Goal: Check status: Check status

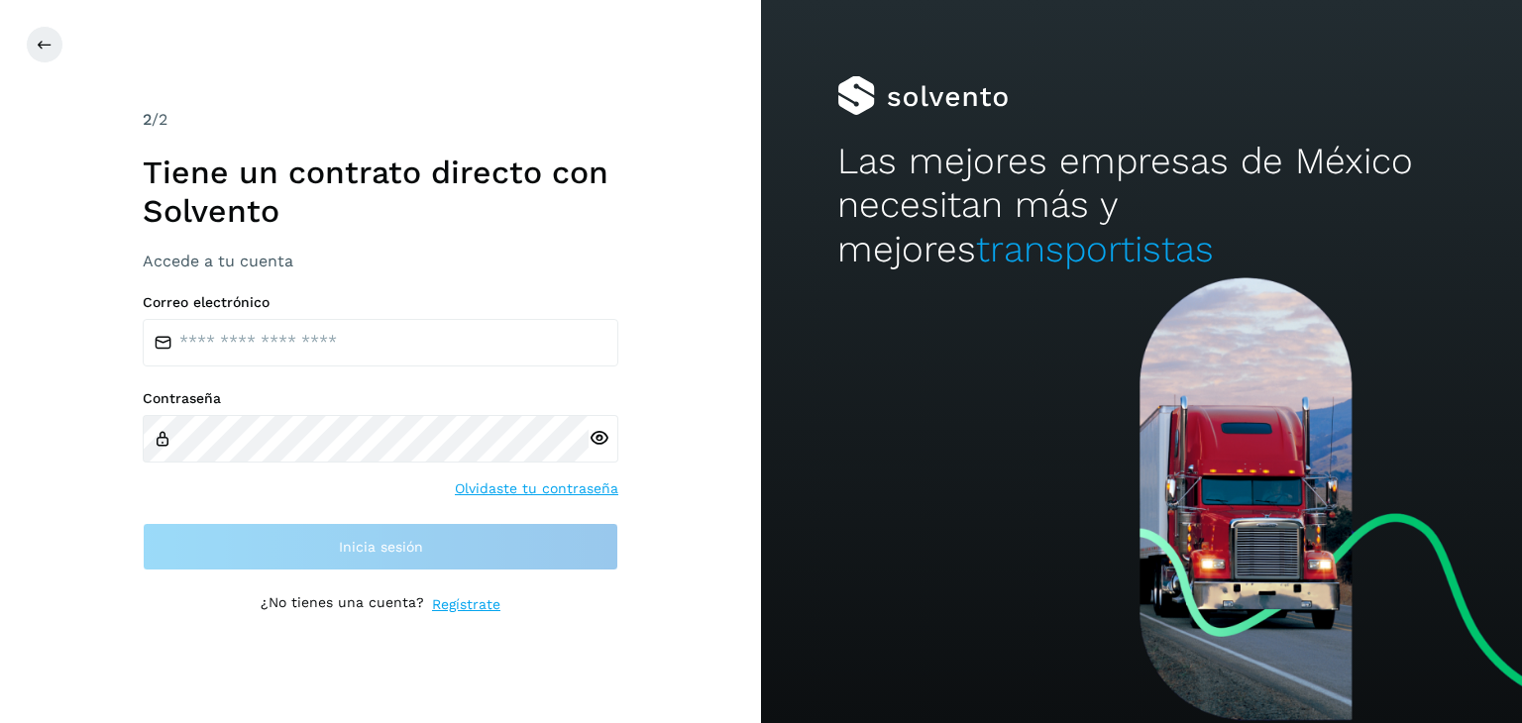
click at [254, 339] on input "email" at bounding box center [381, 343] width 476 height 48
type input "**********"
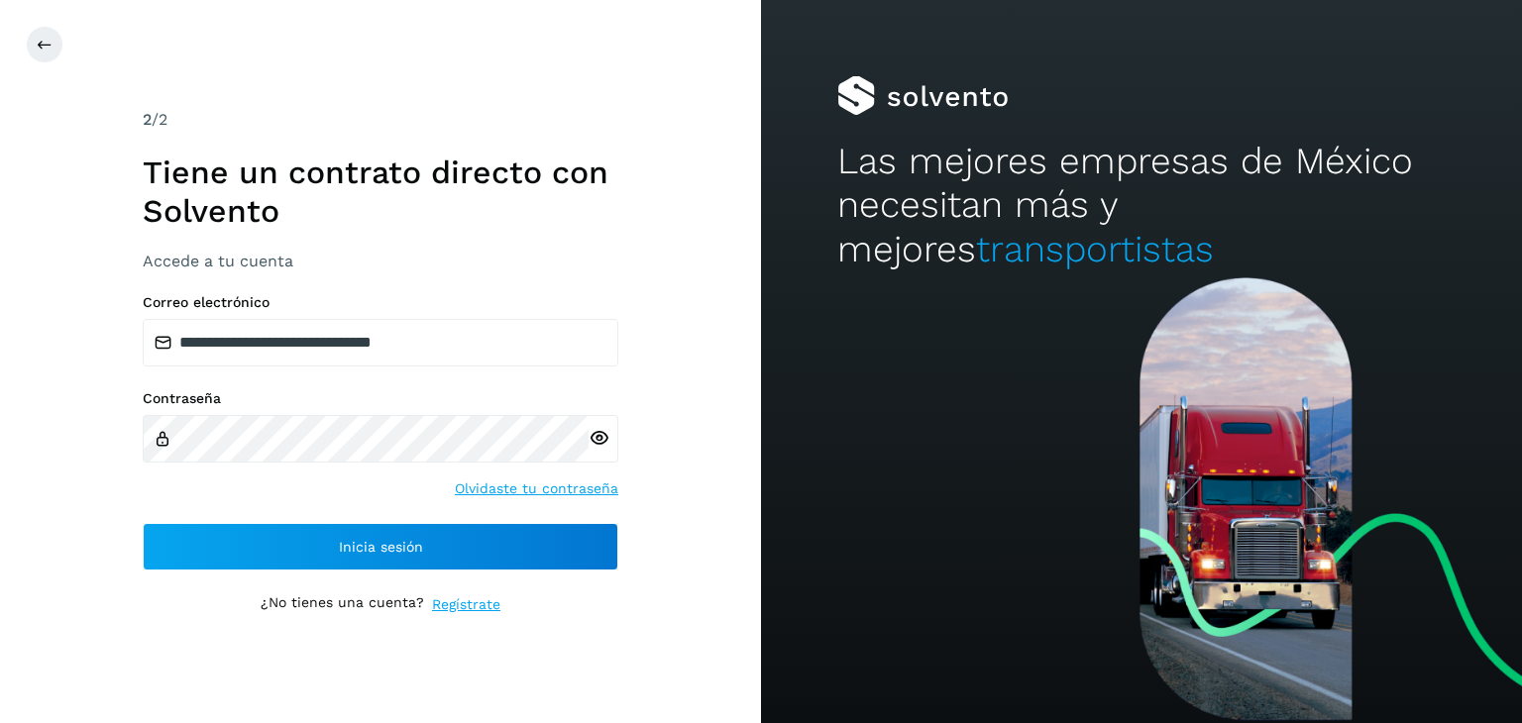
click at [589, 441] on icon at bounding box center [598, 438] width 21 height 21
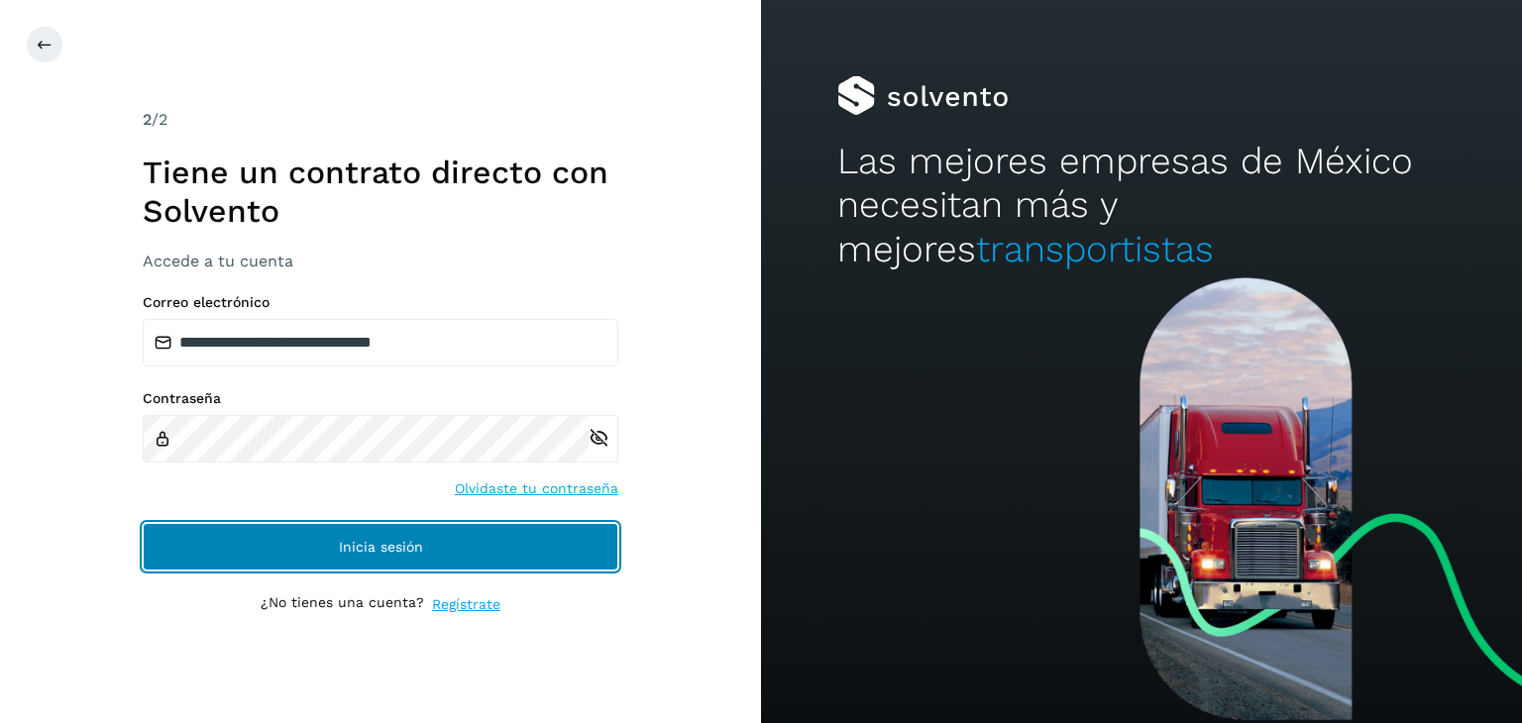
click at [341, 532] on button "Inicia sesión" at bounding box center [381, 547] width 476 height 48
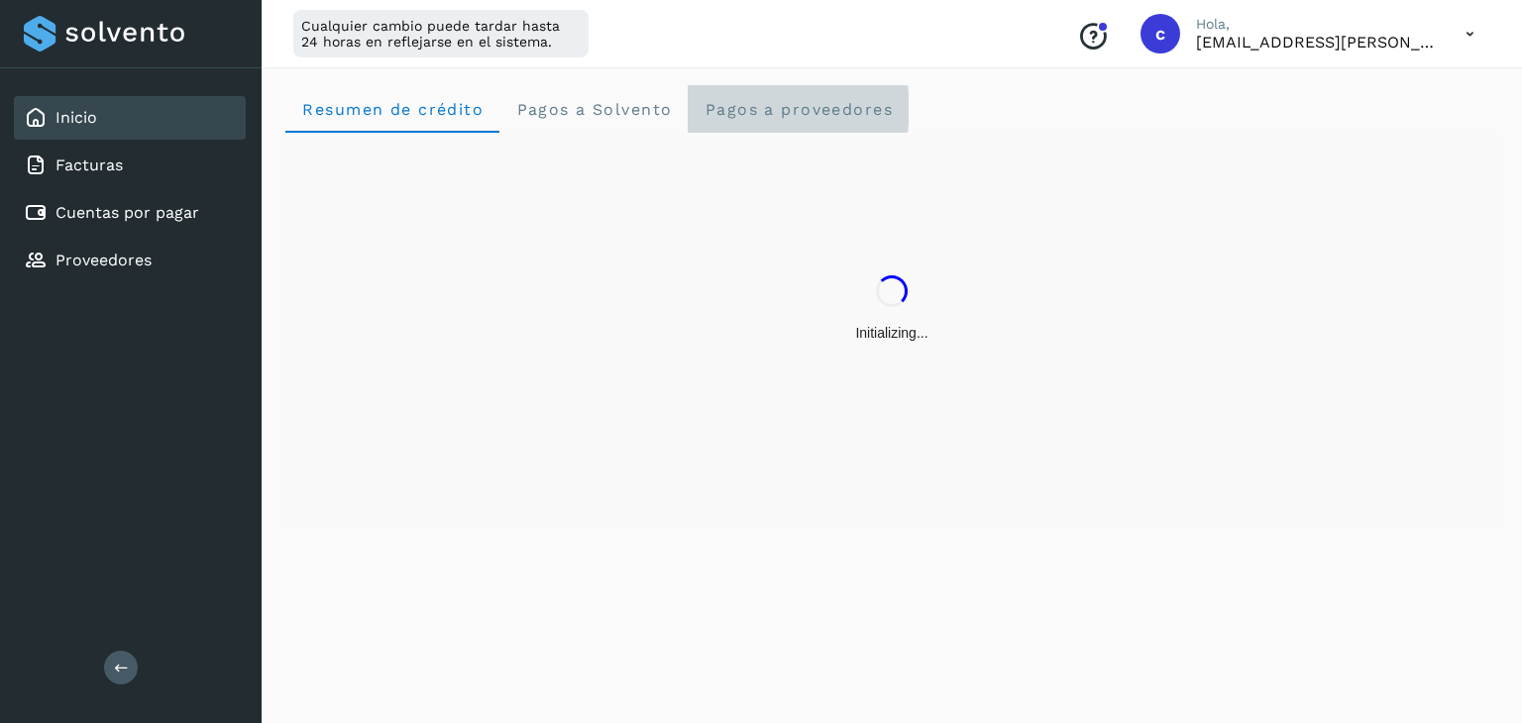
click at [759, 114] on span "Pagos a proveedores" at bounding box center [797, 109] width 189 height 19
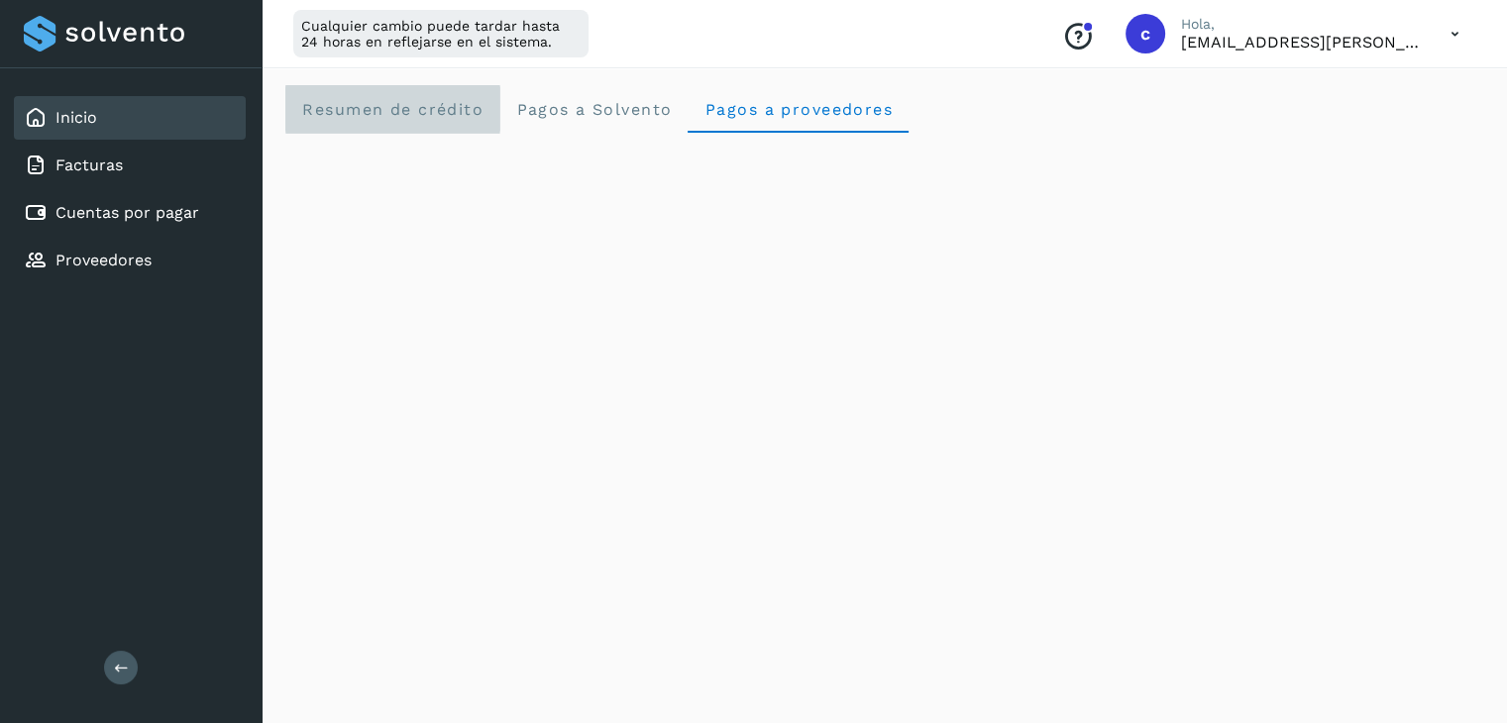
click at [369, 92] on crédito "Resumen de crédito" at bounding box center [392, 109] width 214 height 48
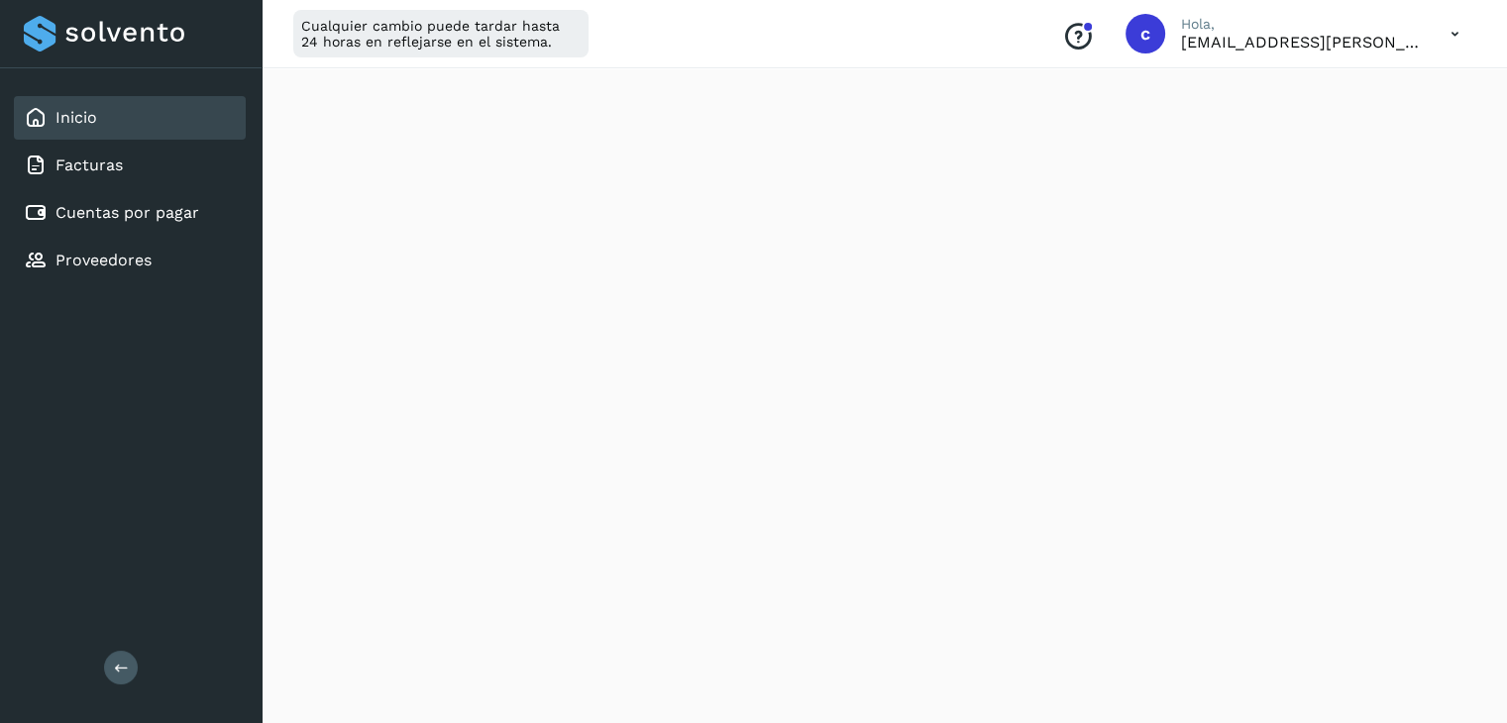
scroll to position [198, 0]
click at [154, 210] on link "Cuentas por pagar" at bounding box center [127, 212] width 144 height 19
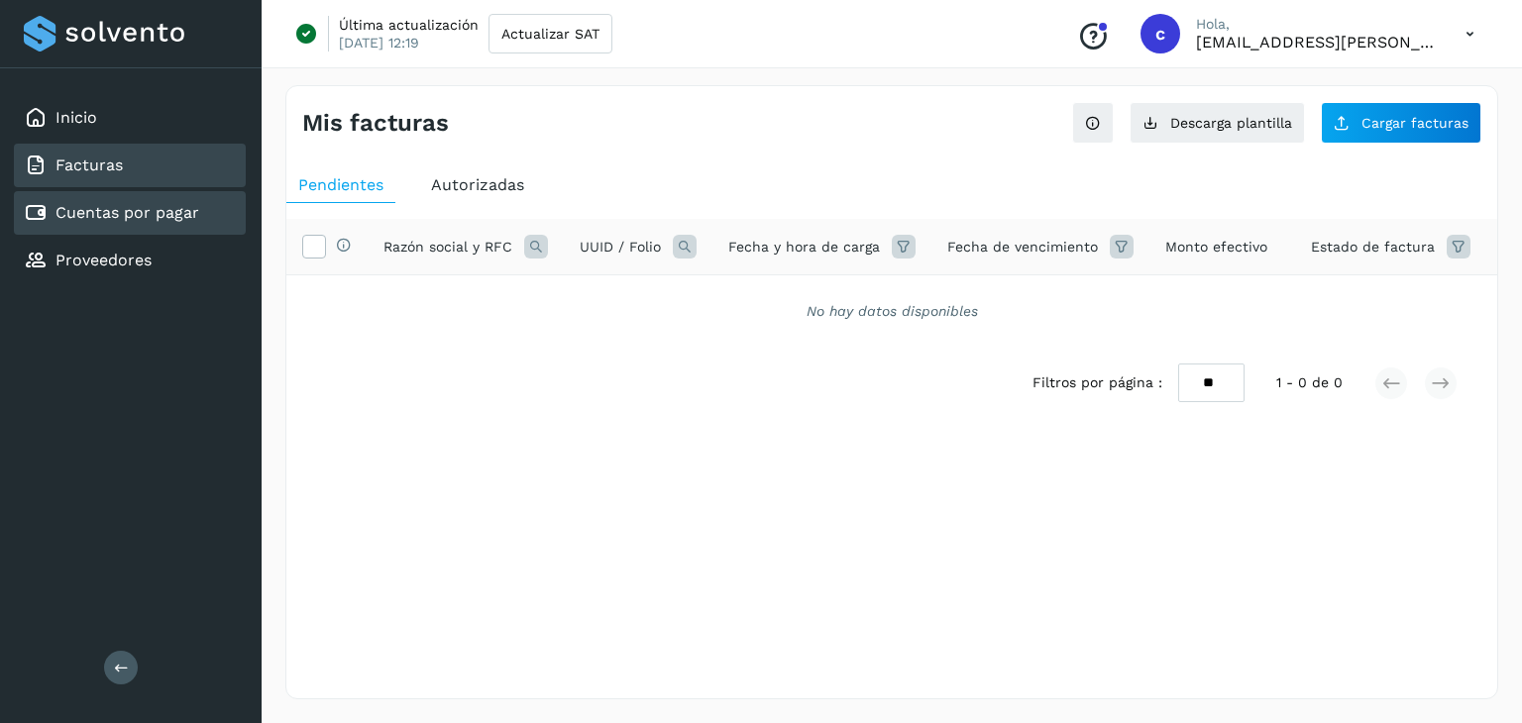
click at [98, 169] on link "Facturas" at bounding box center [88, 165] width 67 height 19
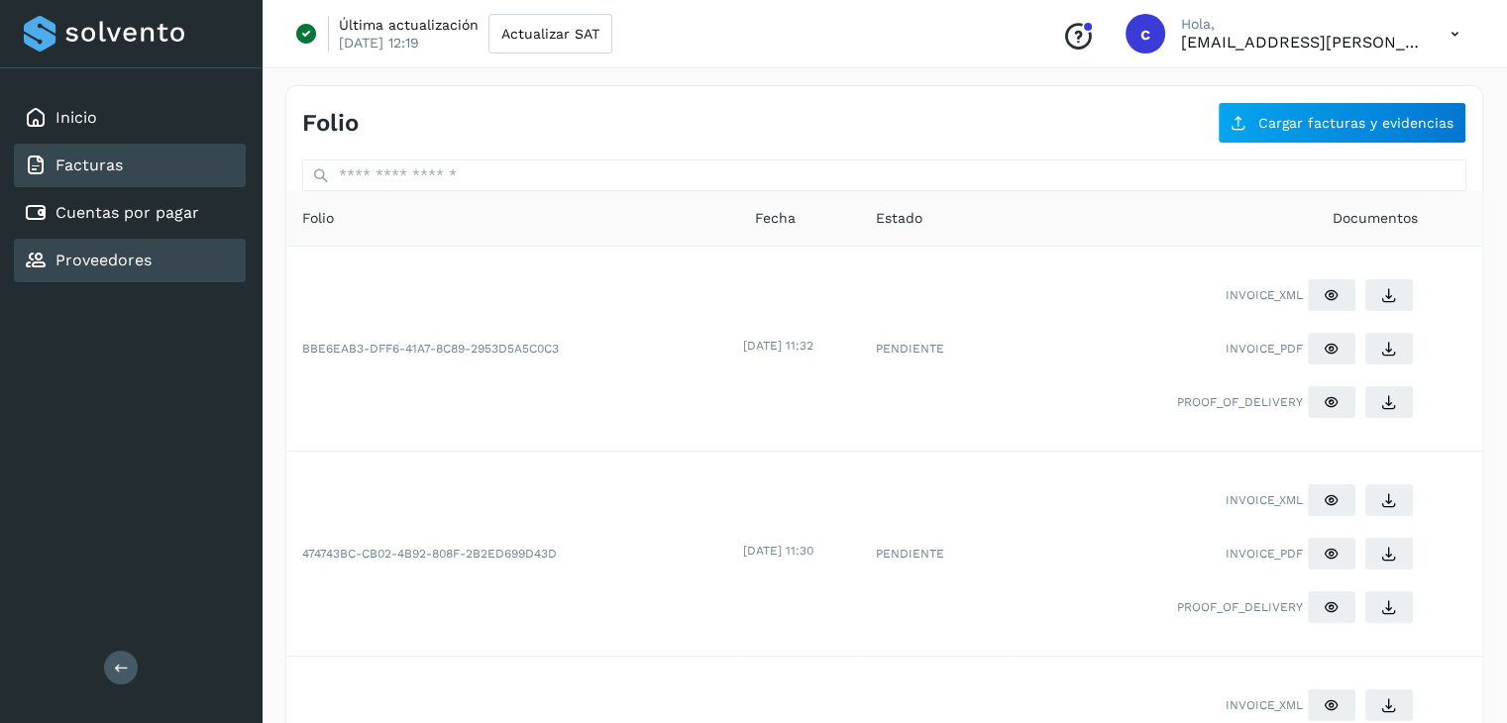
click at [92, 266] on div "Proveedores" at bounding box center [88, 261] width 128 height 24
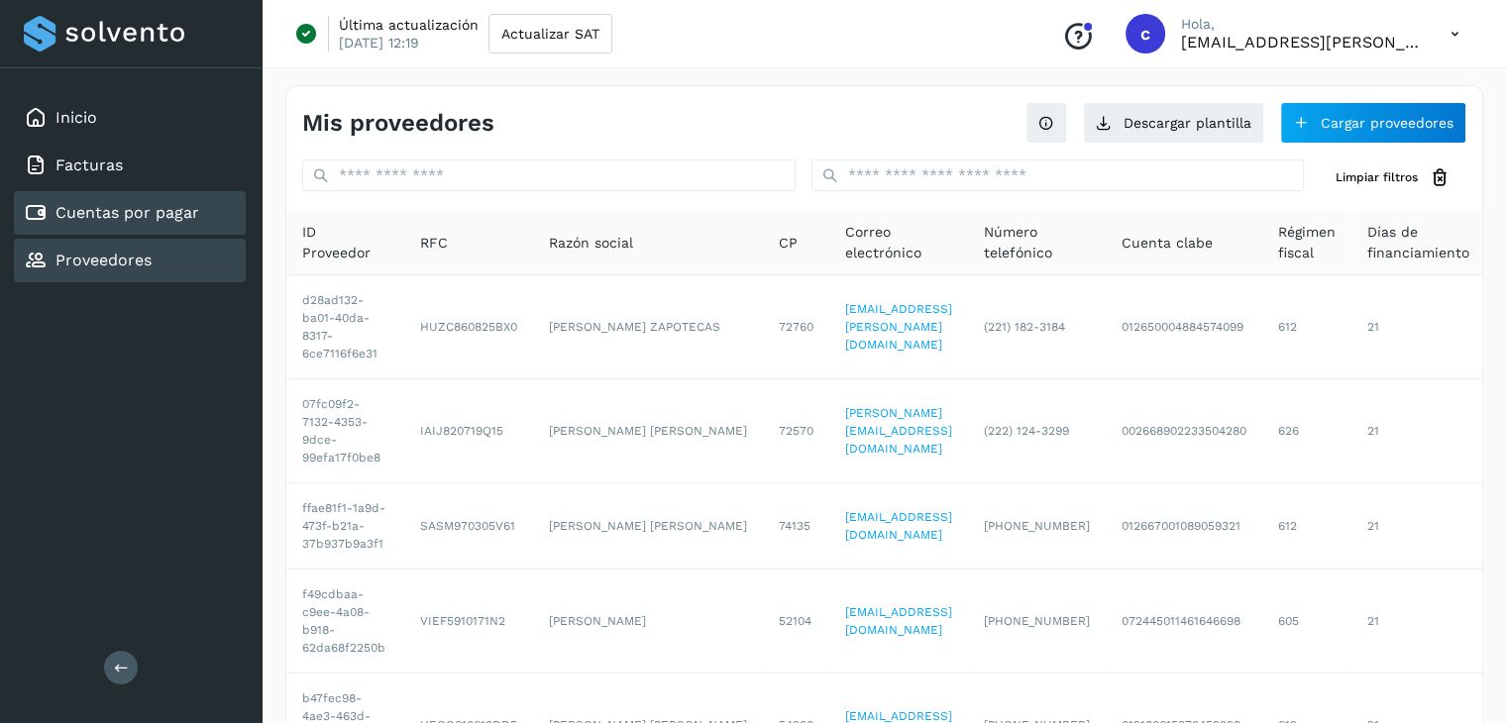
click at [136, 210] on link "Cuentas por pagar" at bounding box center [127, 212] width 144 height 19
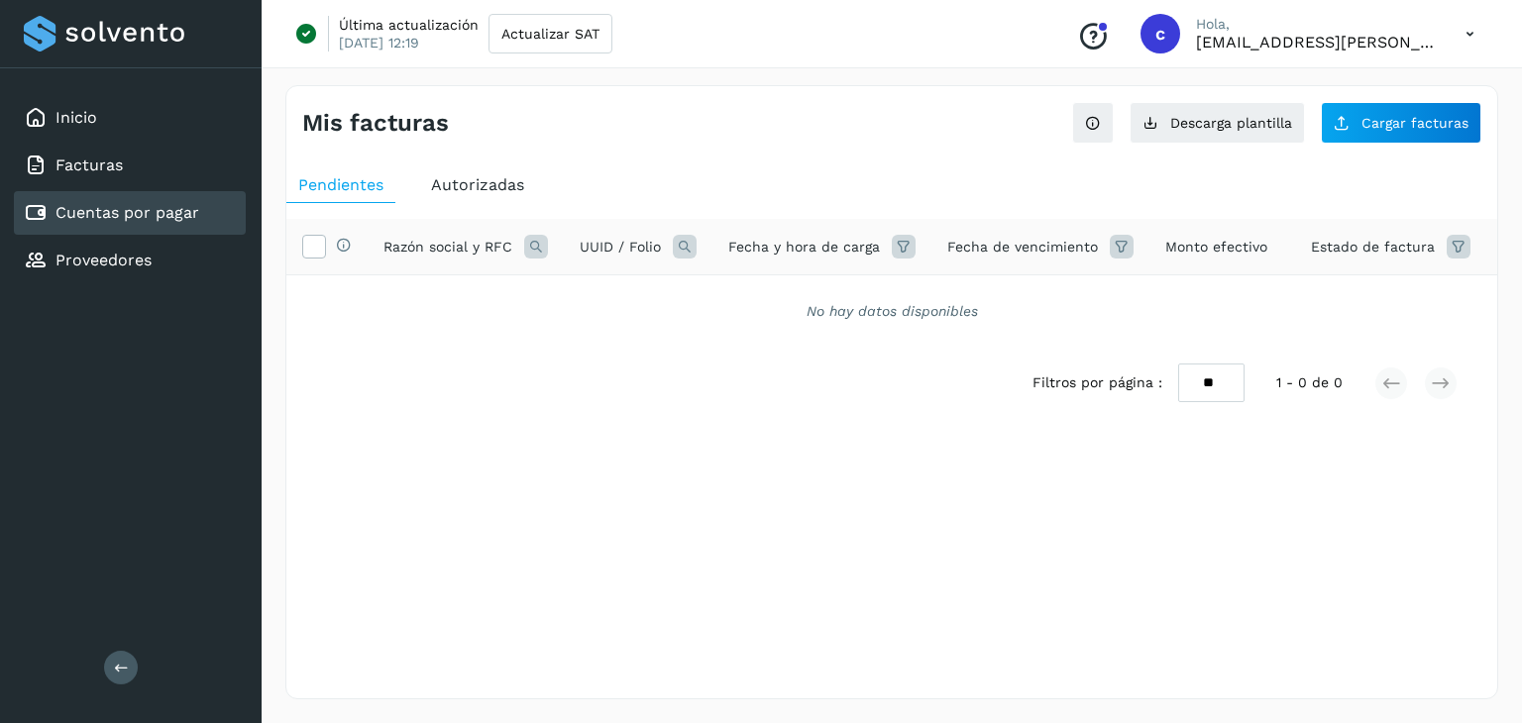
click at [441, 198] on div "Autorizadas" at bounding box center [477, 185] width 117 height 36
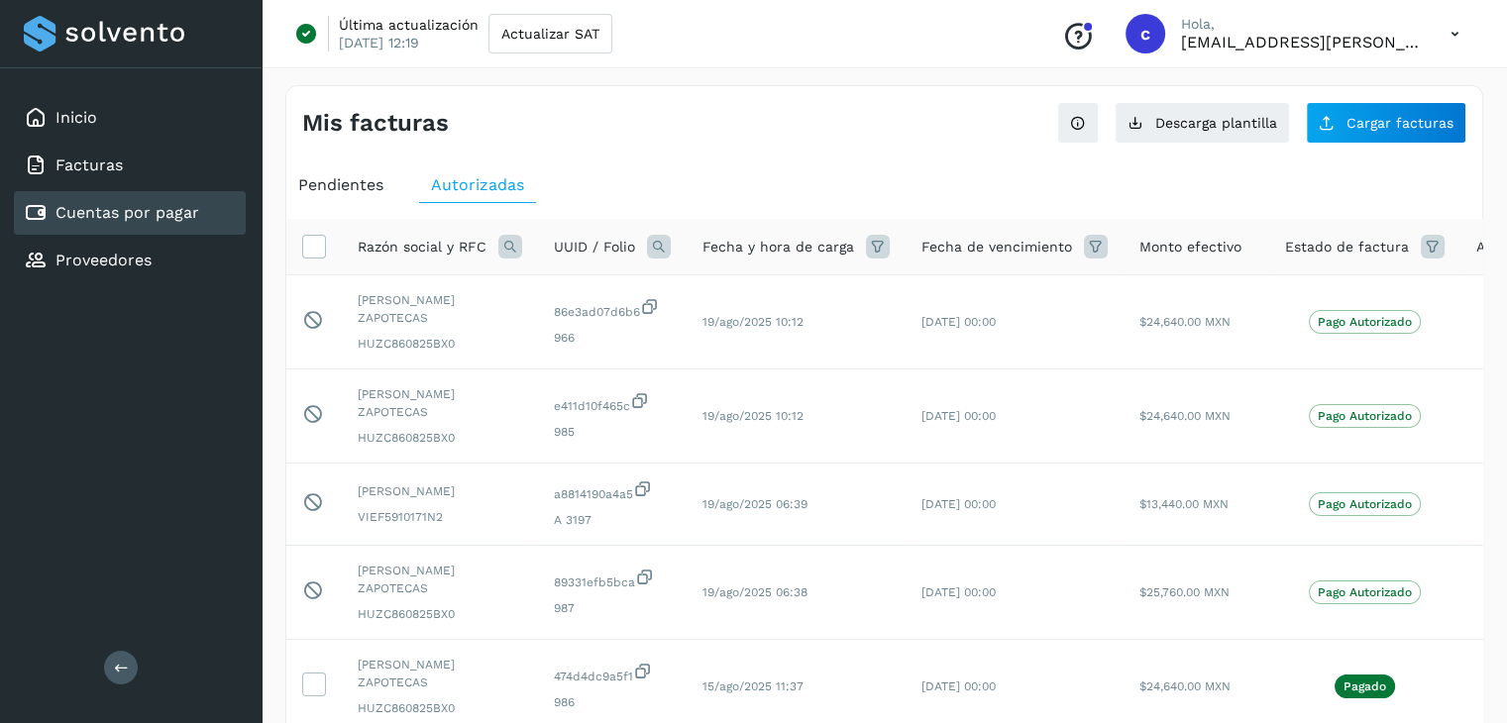
click at [867, 249] on icon at bounding box center [878, 247] width 24 height 24
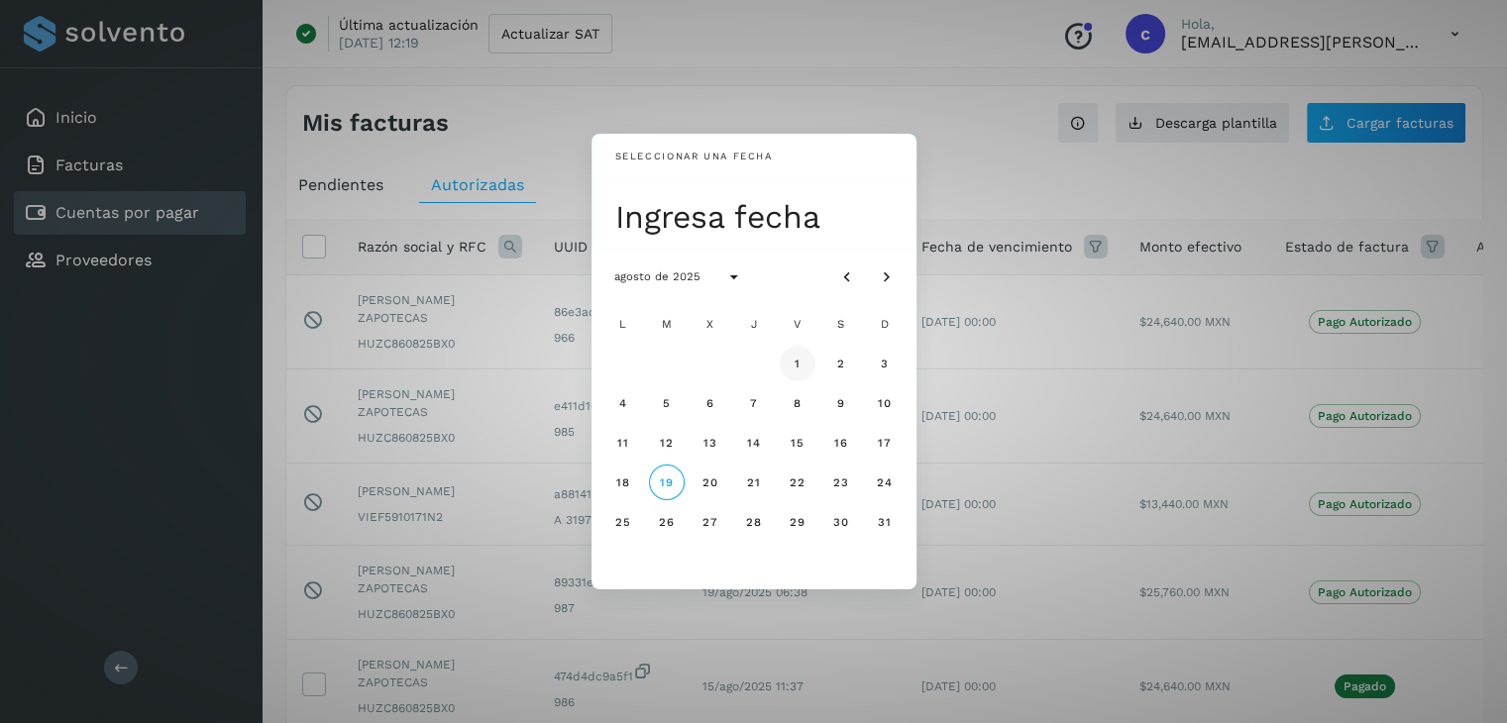
click at [794, 359] on span "1" at bounding box center [797, 364] width 7 height 14
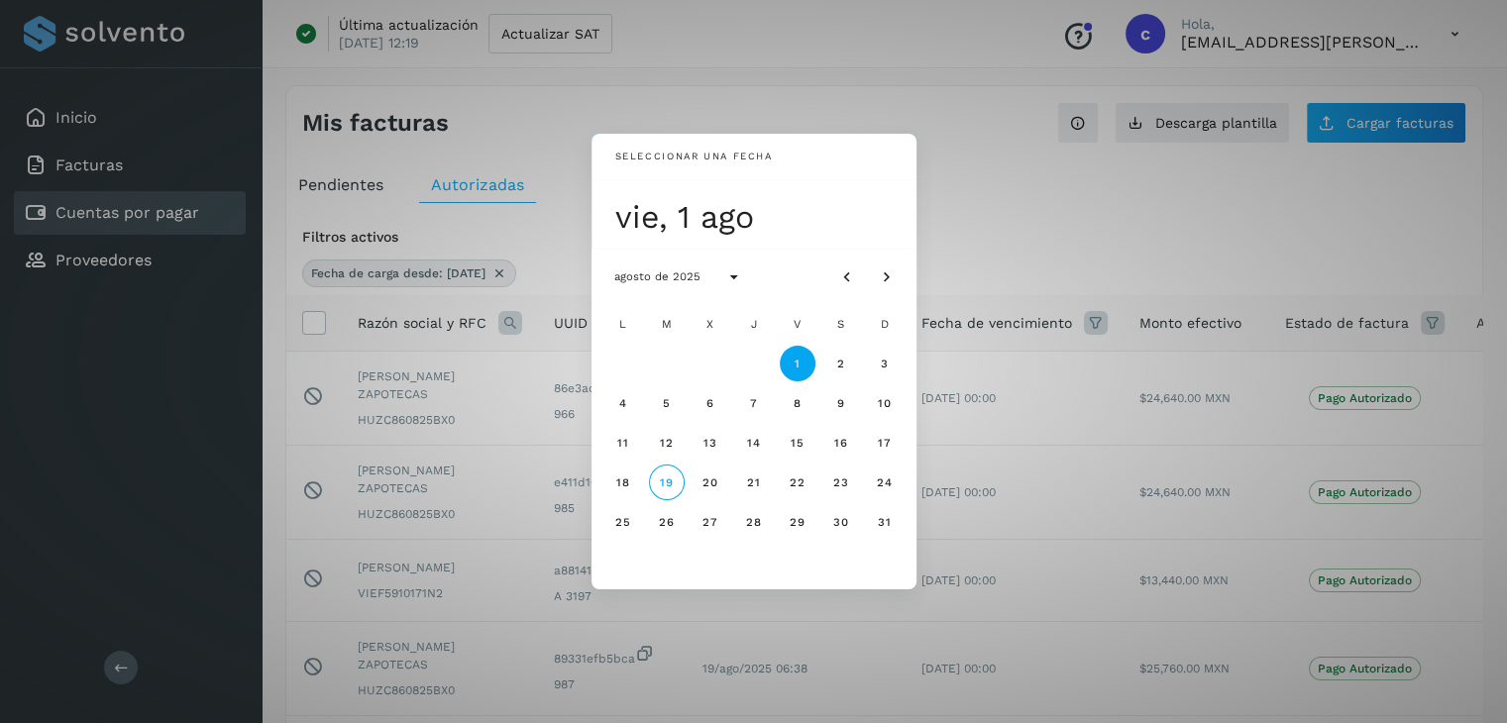
click at [1458, 462] on div "Seleccionar una fecha vie, 1 ago agosto de 2025 L M X J V S D 1 2 3 4 5 6 7 8 9…" at bounding box center [753, 361] width 1507 height 723
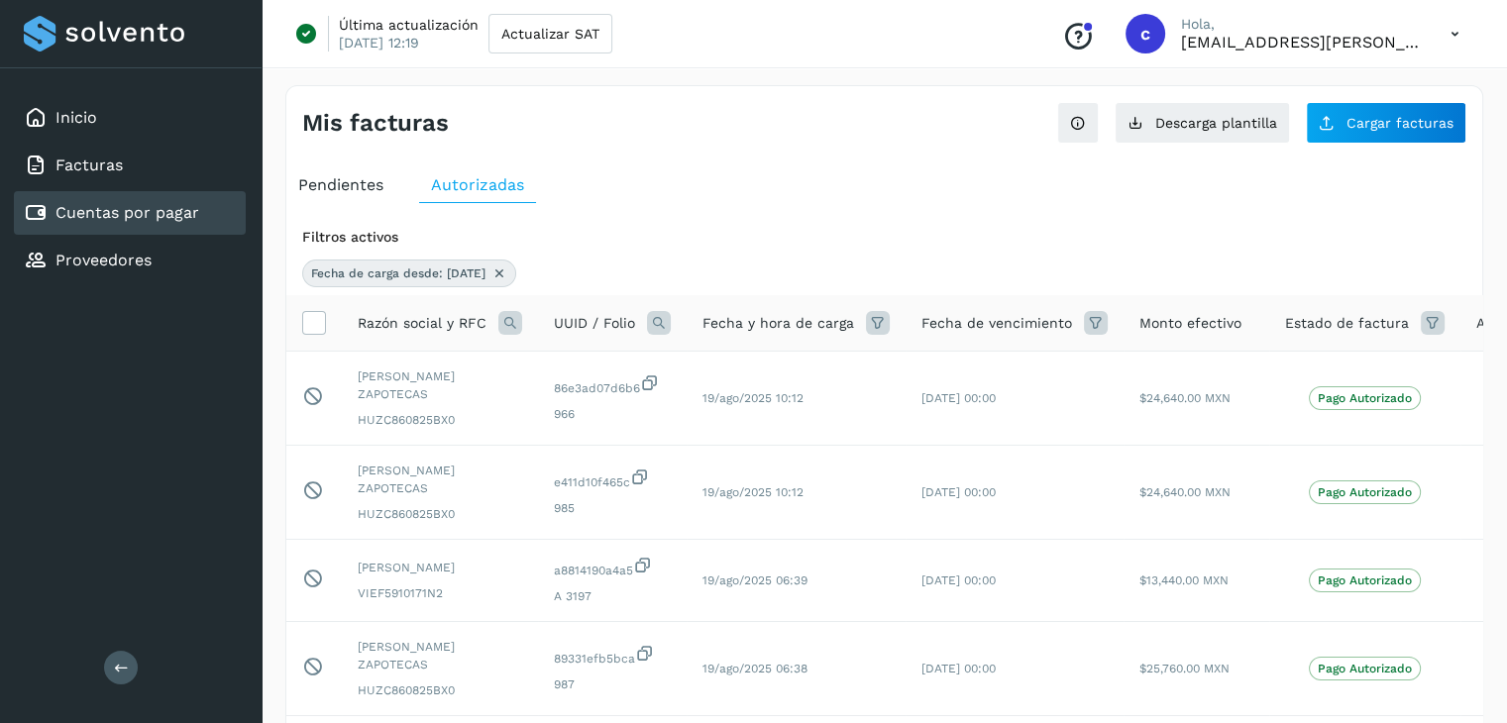
click at [868, 320] on icon at bounding box center [878, 323] width 24 height 24
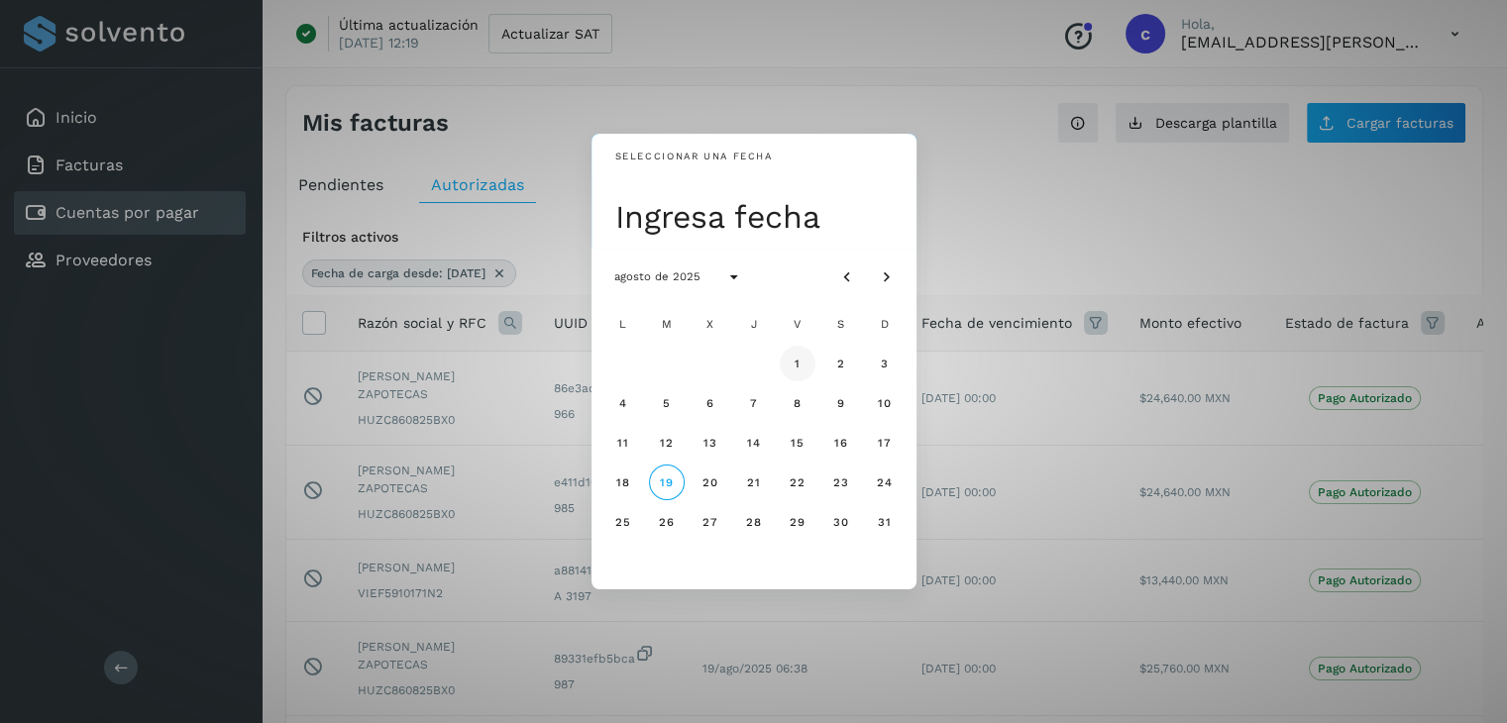
click at [798, 369] on span "1" at bounding box center [797, 364] width 7 height 14
click at [970, 236] on div "Seleccionar una fecha vie, 1 ago agosto de 2025 L M X J V S D 1 2 3 4 5 6 7 8 9…" at bounding box center [753, 361] width 1507 height 723
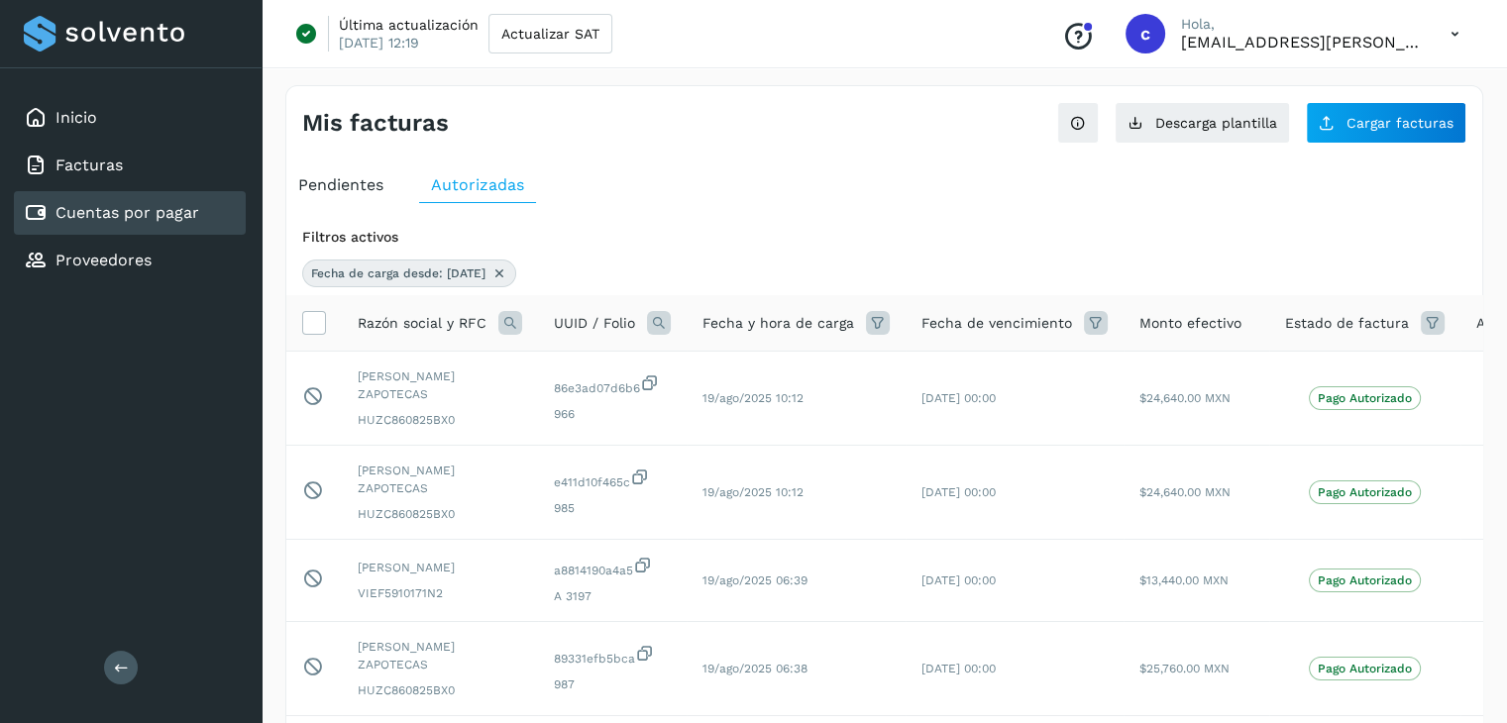
click at [879, 316] on icon at bounding box center [878, 323] width 24 height 24
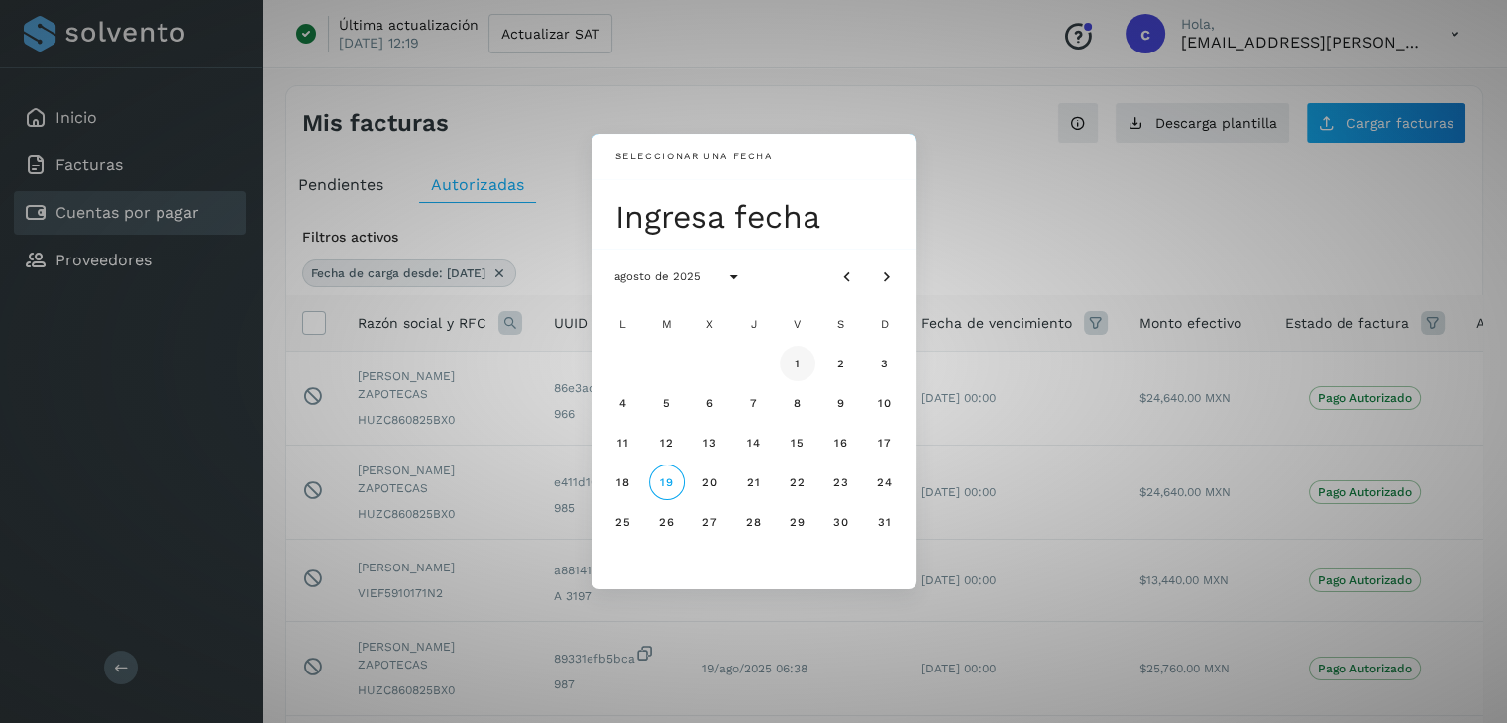
click at [789, 364] on button "1" at bounding box center [798, 364] width 36 height 36
click at [881, 274] on icon "Mes siguiente" at bounding box center [887, 277] width 20 height 20
click at [845, 278] on icon "Mes anterior" at bounding box center [847, 277] width 20 height 20
click at [798, 361] on span "1" at bounding box center [797, 364] width 7 height 14
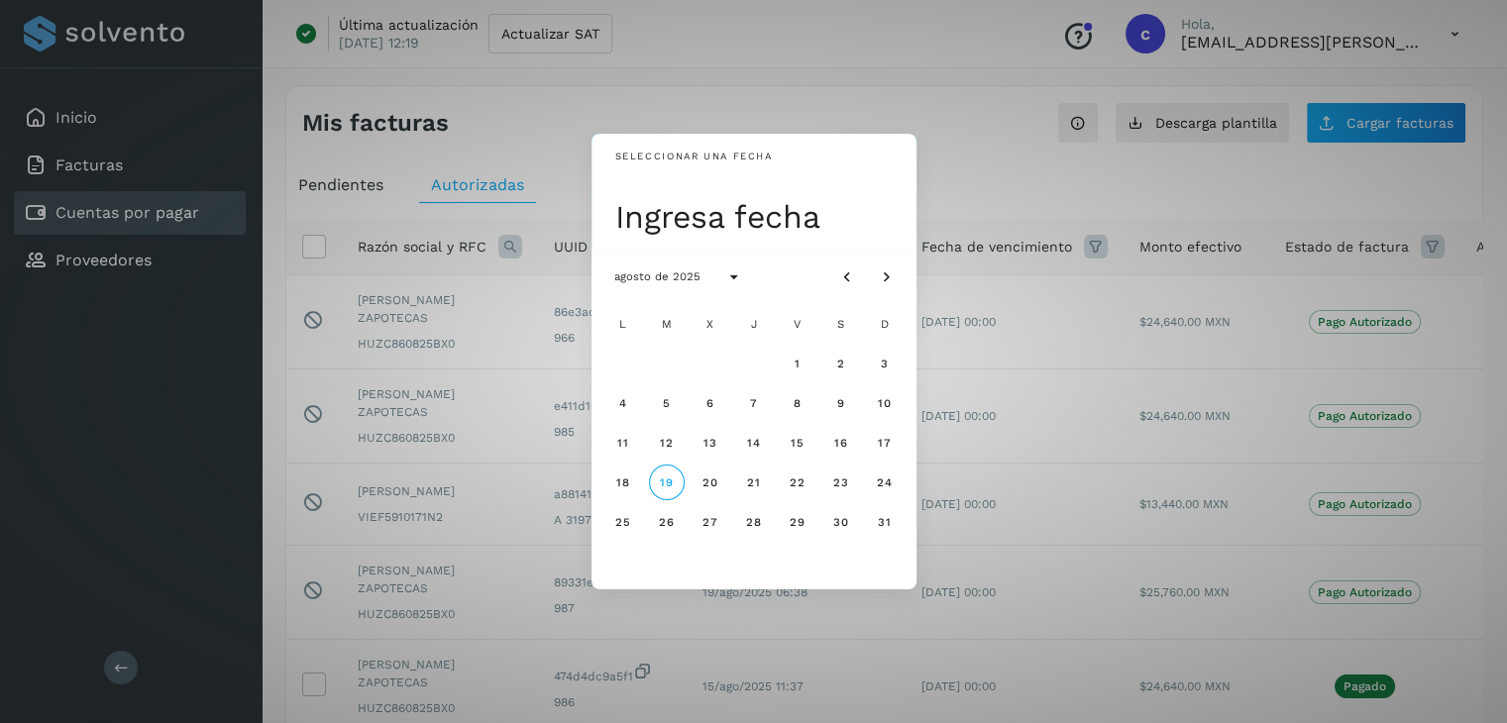
click at [1263, 179] on div "Seleccionar una fecha Ingresa fecha agosto de 2025 L M X J V S D 1 2 3 4 5 6 7 …" at bounding box center [753, 361] width 1507 height 723
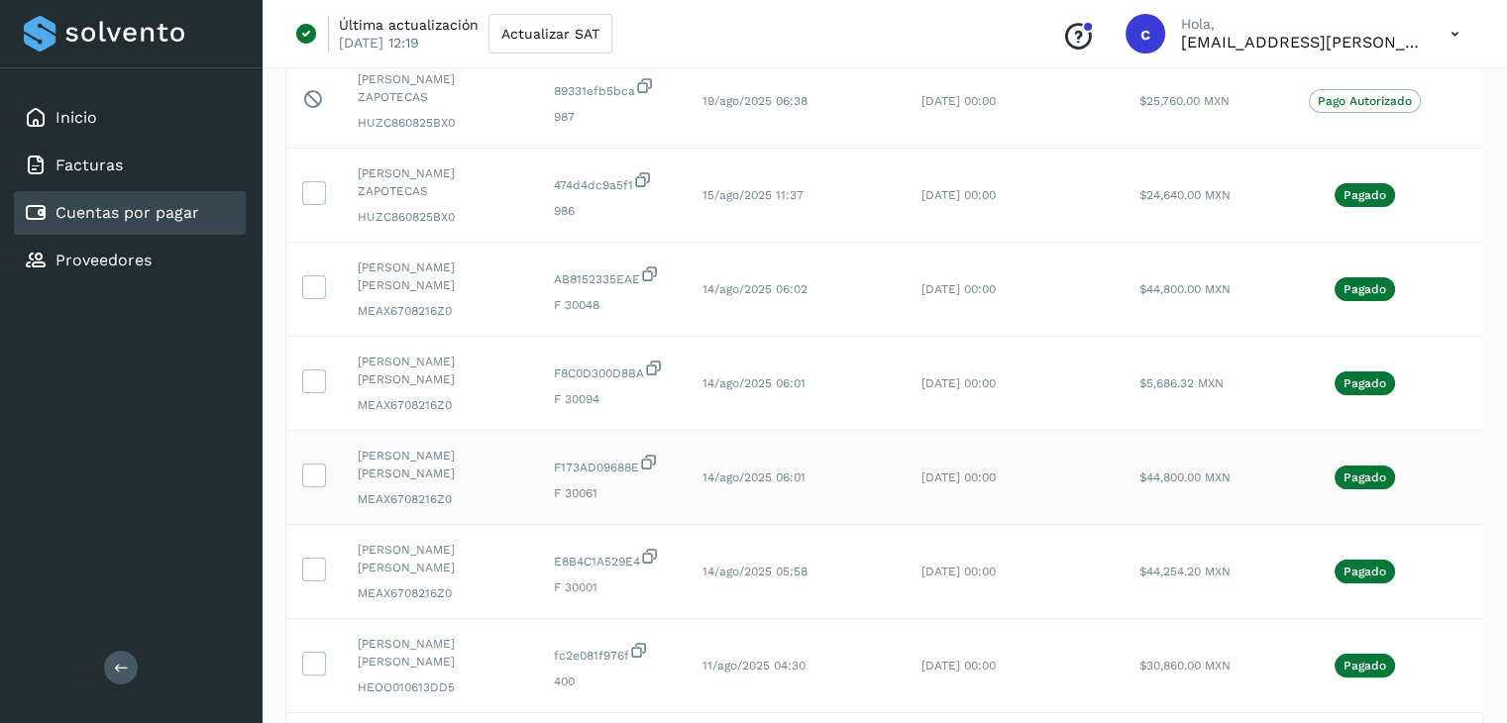
scroll to position [615, 0]
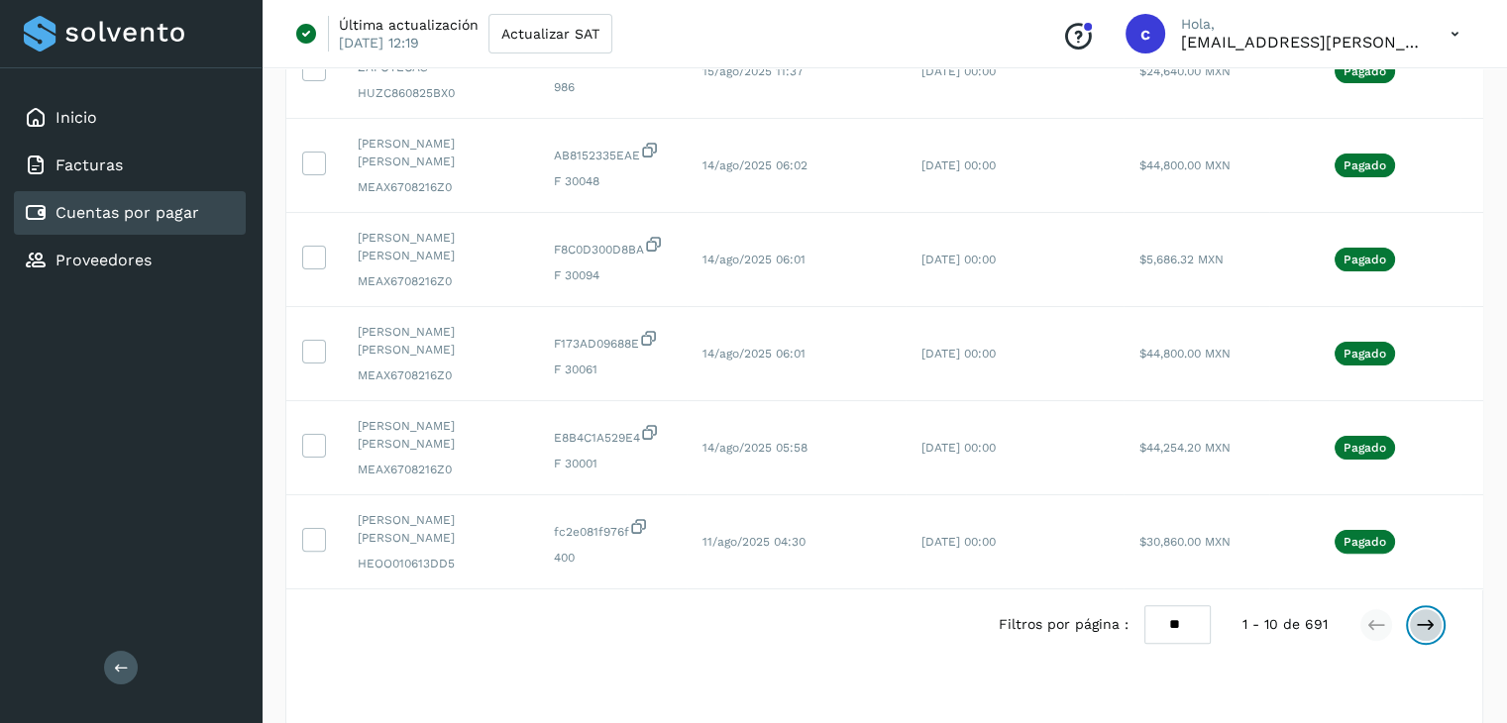
click at [1422, 615] on icon at bounding box center [1426, 625] width 20 height 20
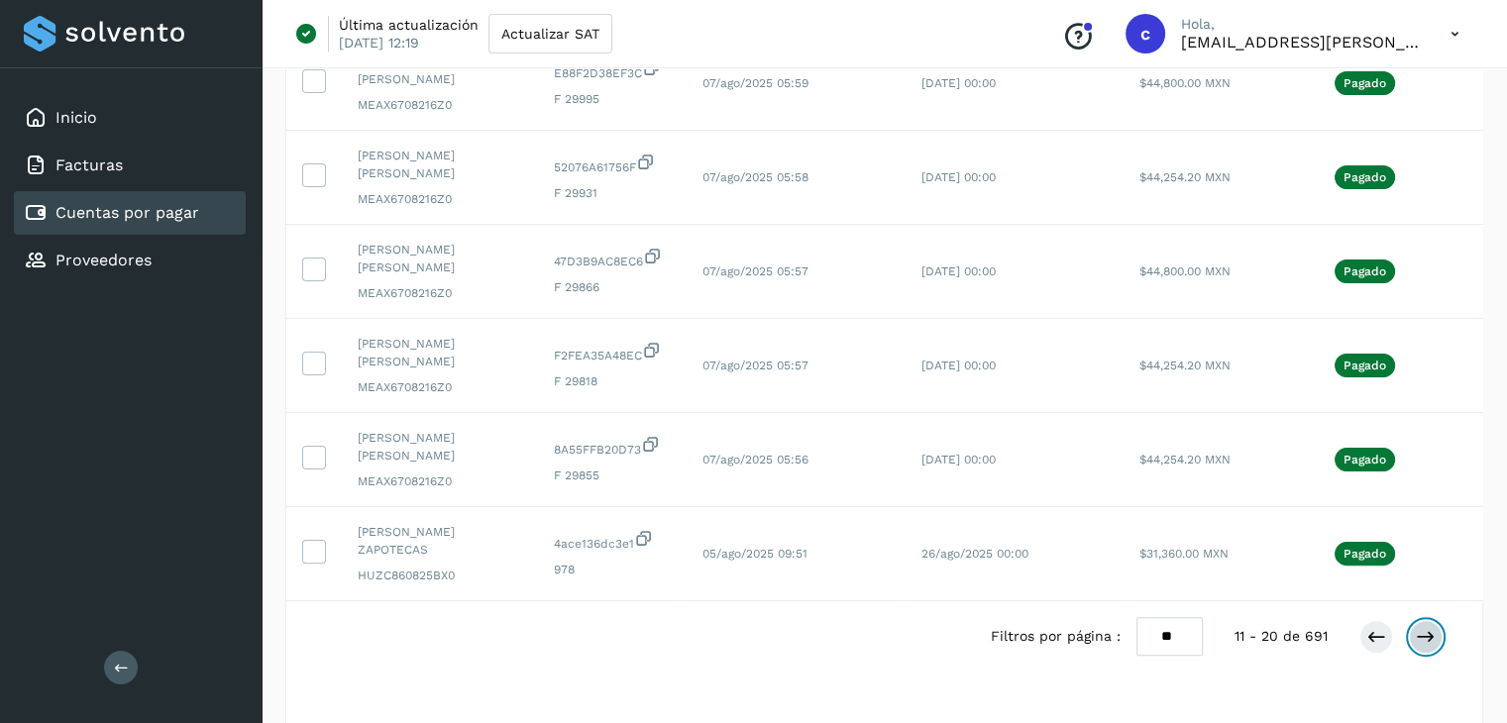
click at [1425, 627] on icon at bounding box center [1426, 637] width 20 height 20
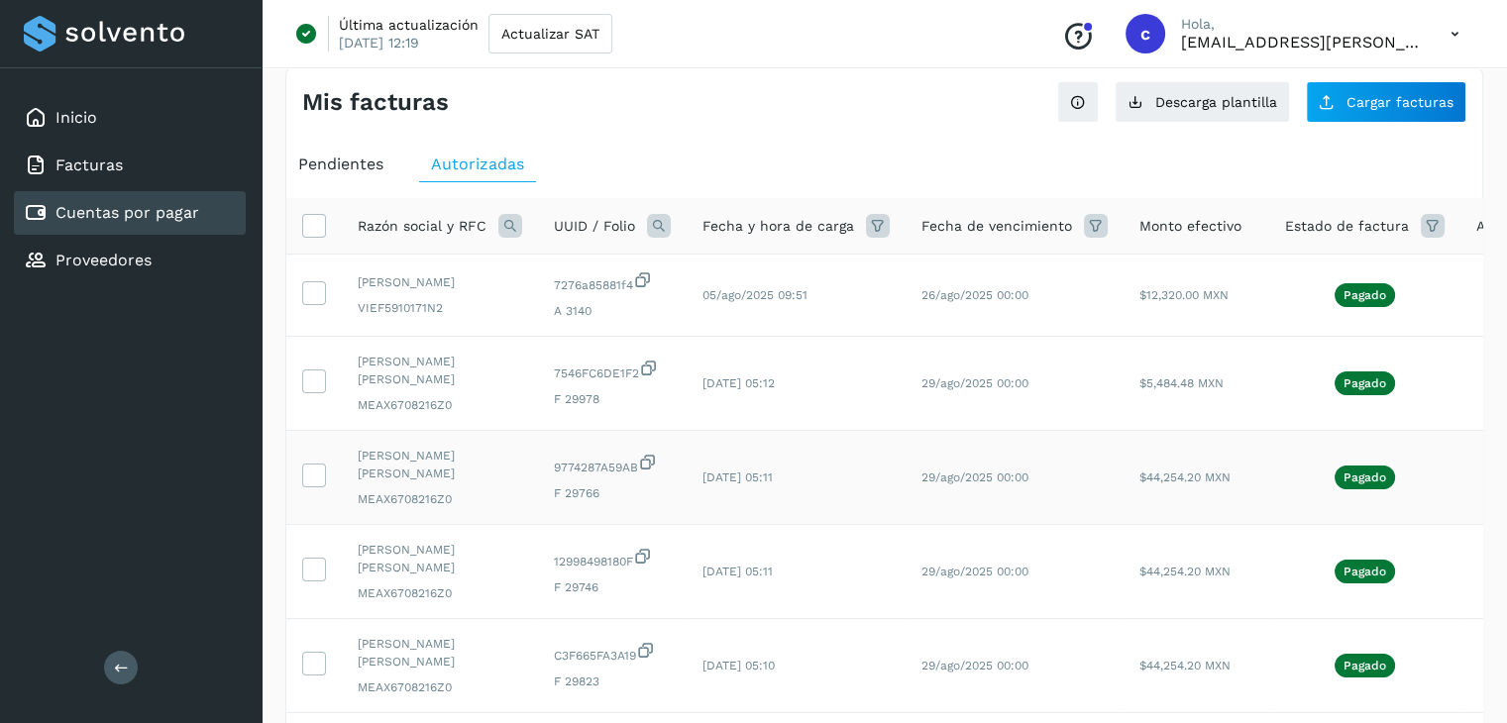
scroll to position [0, 0]
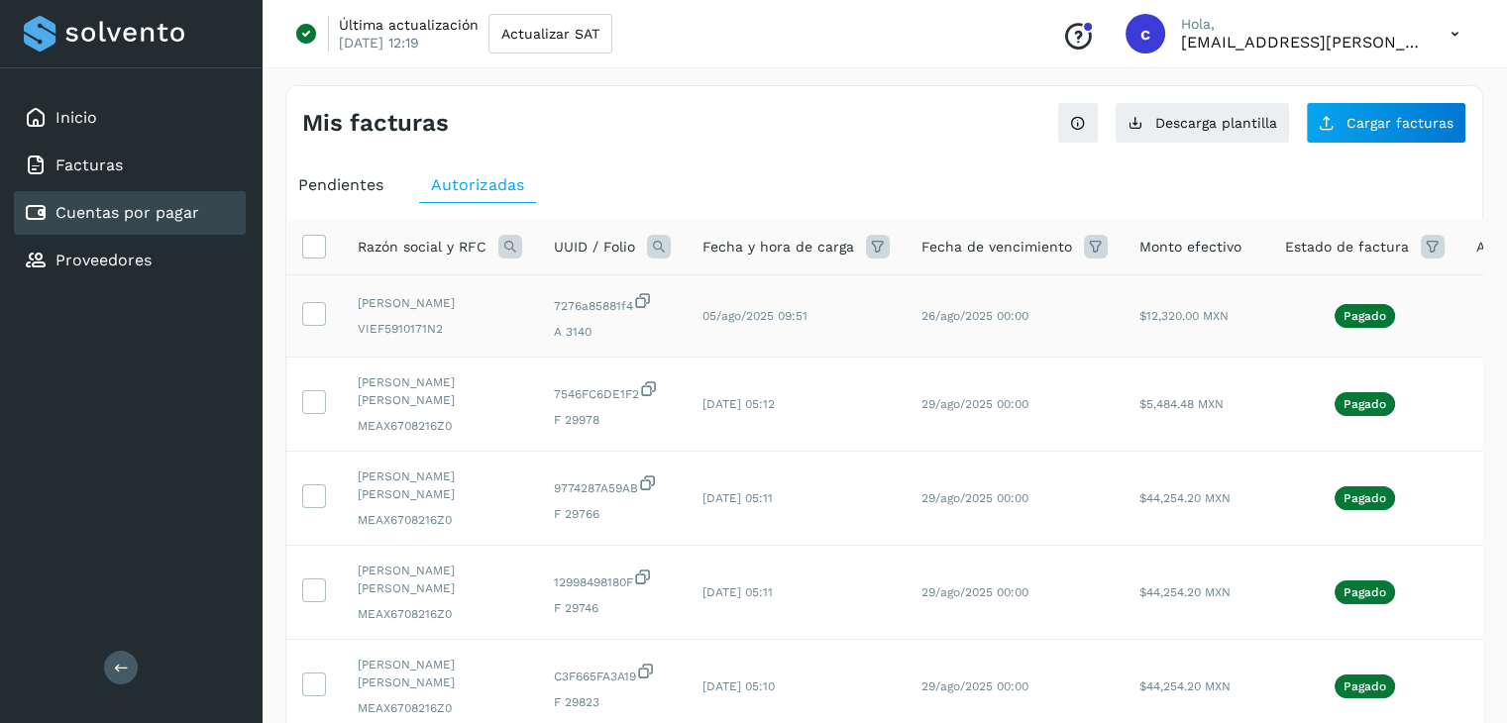
click at [755, 317] on span "05/ago/2025 09:51" at bounding box center [754, 316] width 105 height 14
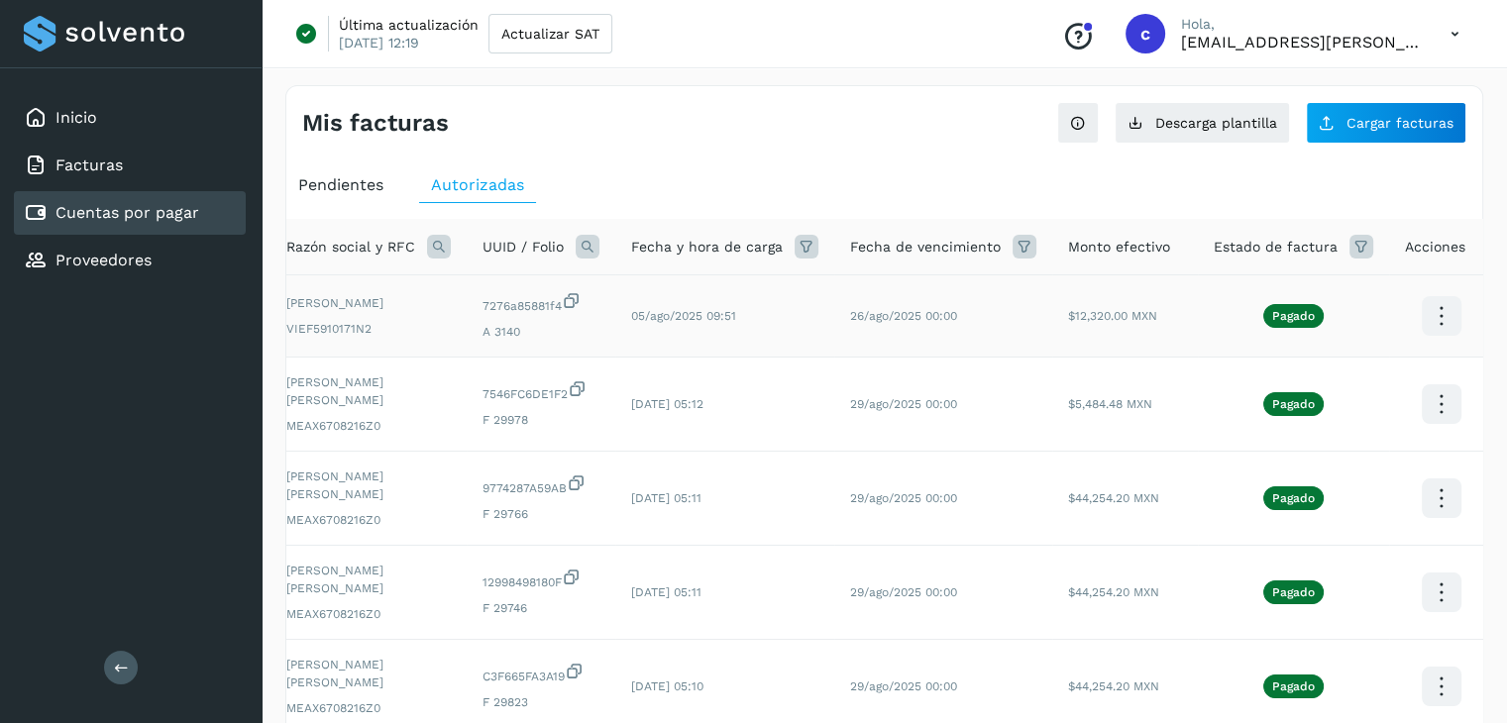
click at [1436, 325] on icon at bounding box center [1441, 316] width 47 height 47
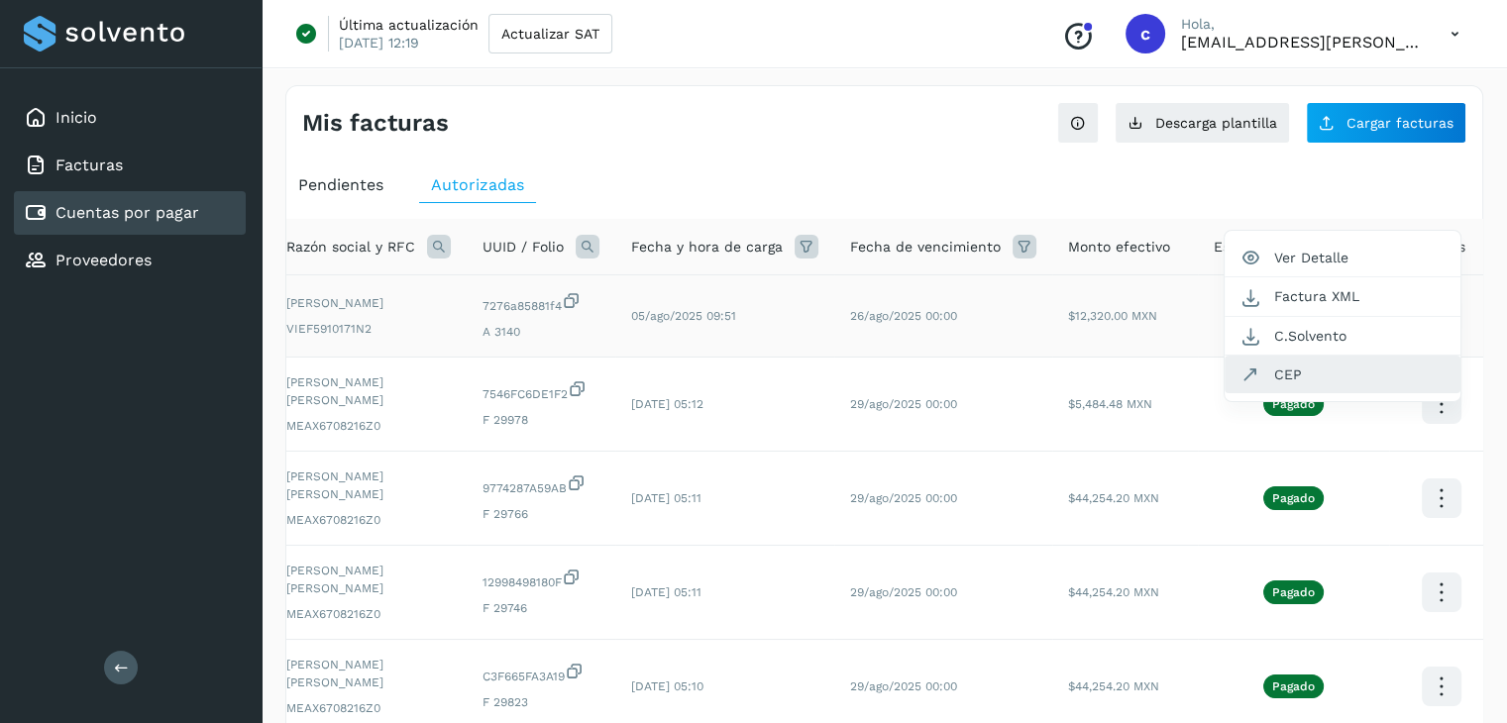
click at [1288, 373] on button "CEP" at bounding box center [1342, 375] width 236 height 38
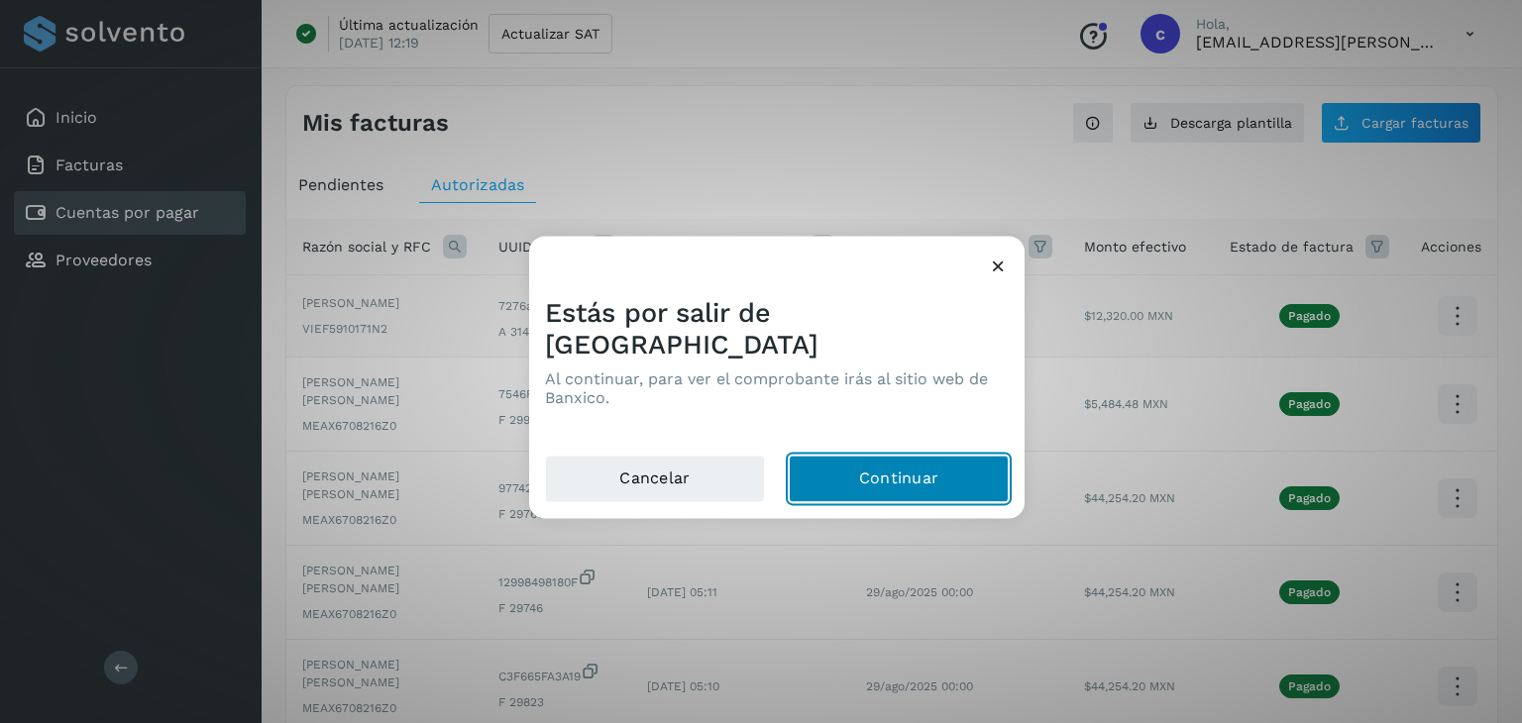
click at [850, 466] on button "Continuar" at bounding box center [899, 480] width 220 height 48
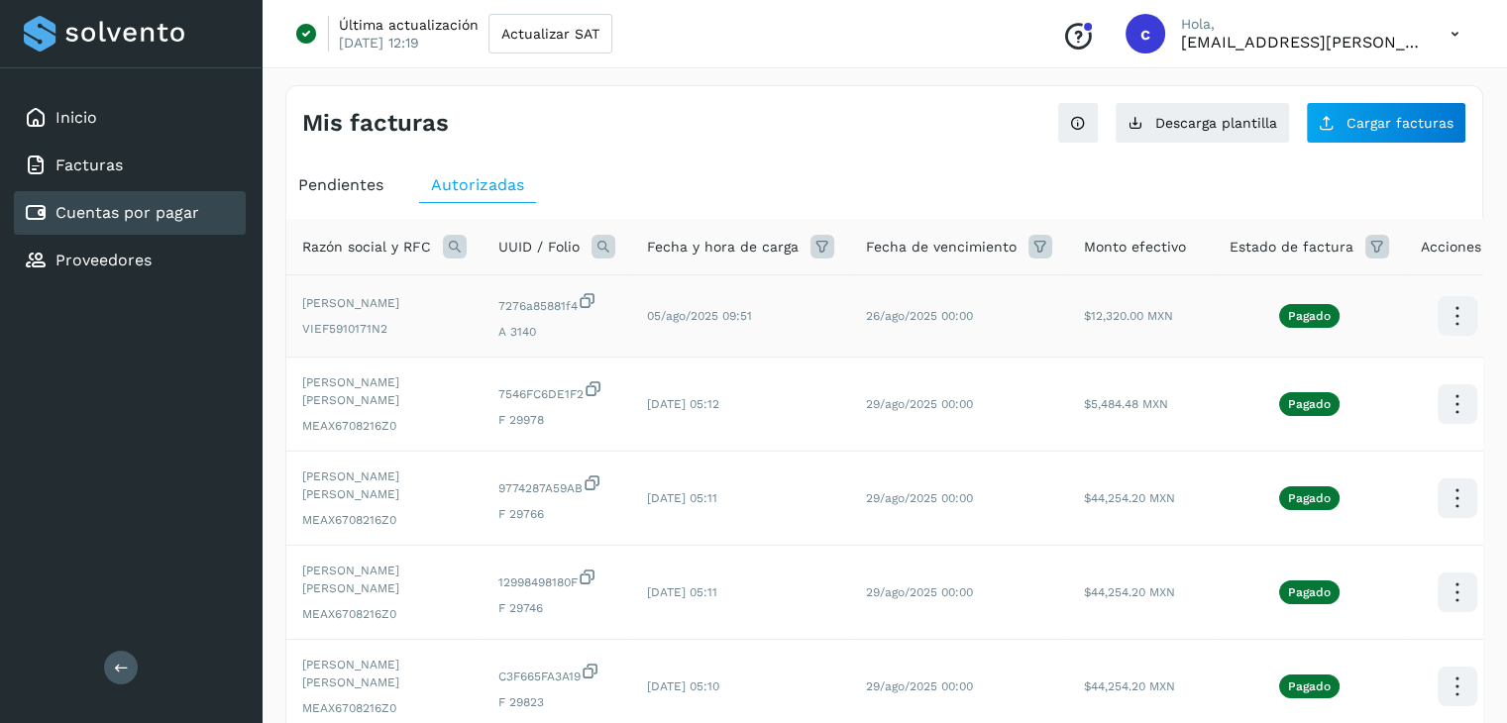
click at [1459, 182] on ul "Pendientes Autorizadas" at bounding box center [884, 185] width 1196 height 36
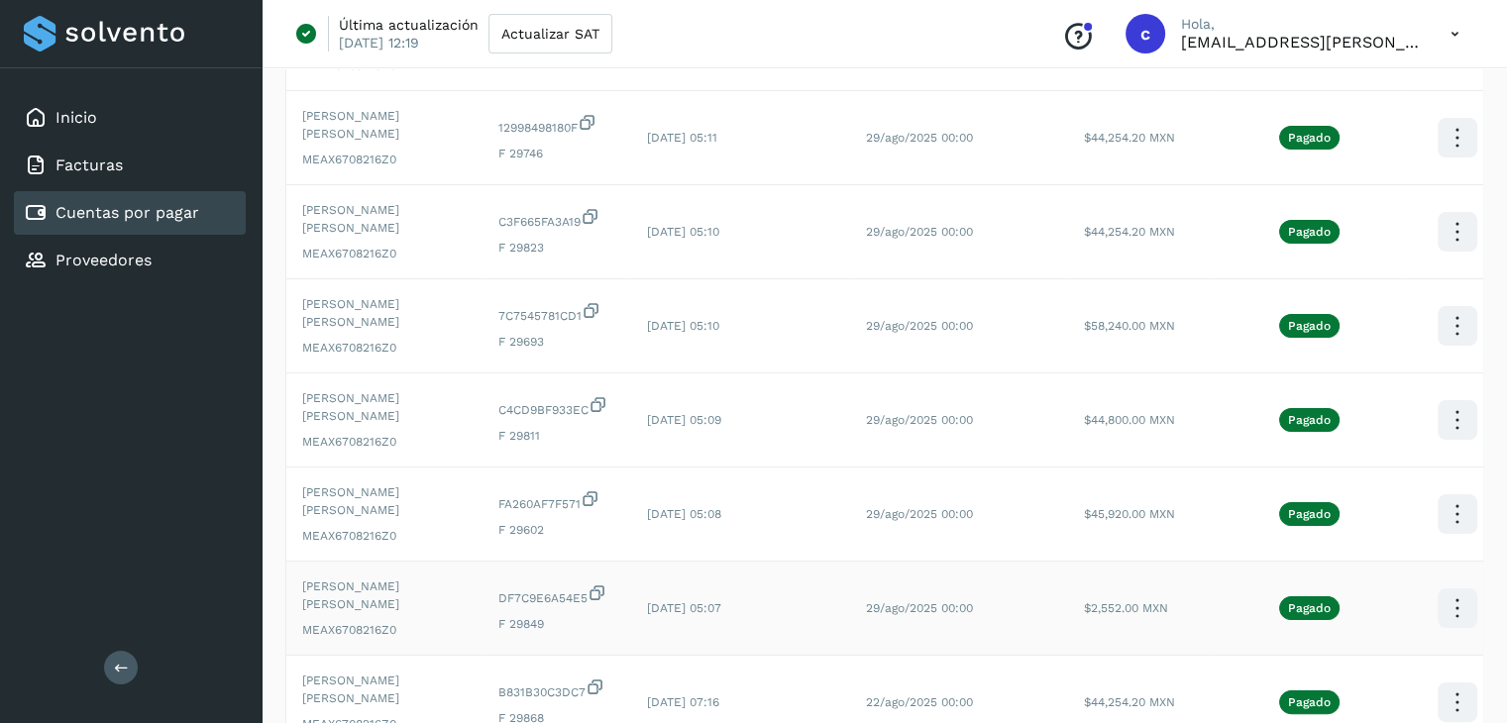
scroll to position [662, 0]
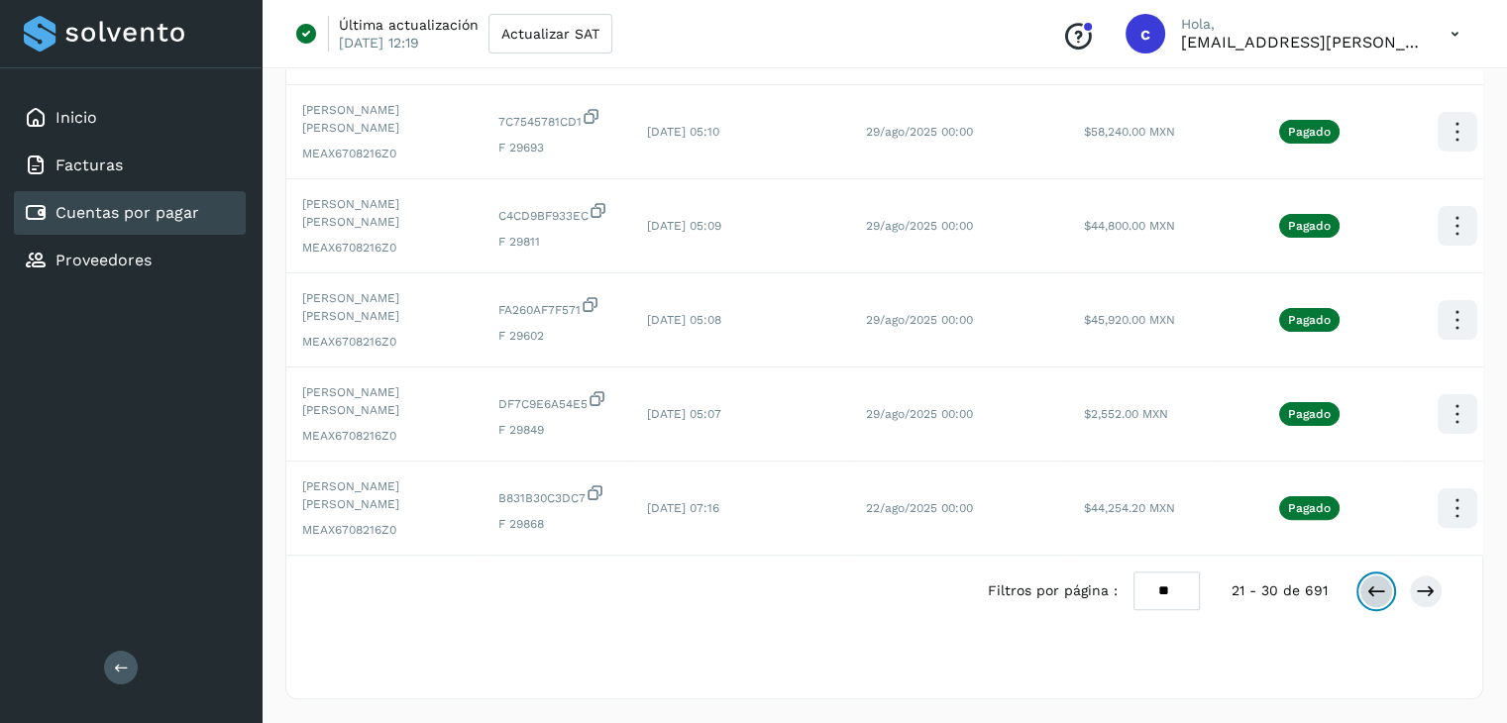
click at [1371, 588] on icon at bounding box center [1376, 592] width 20 height 20
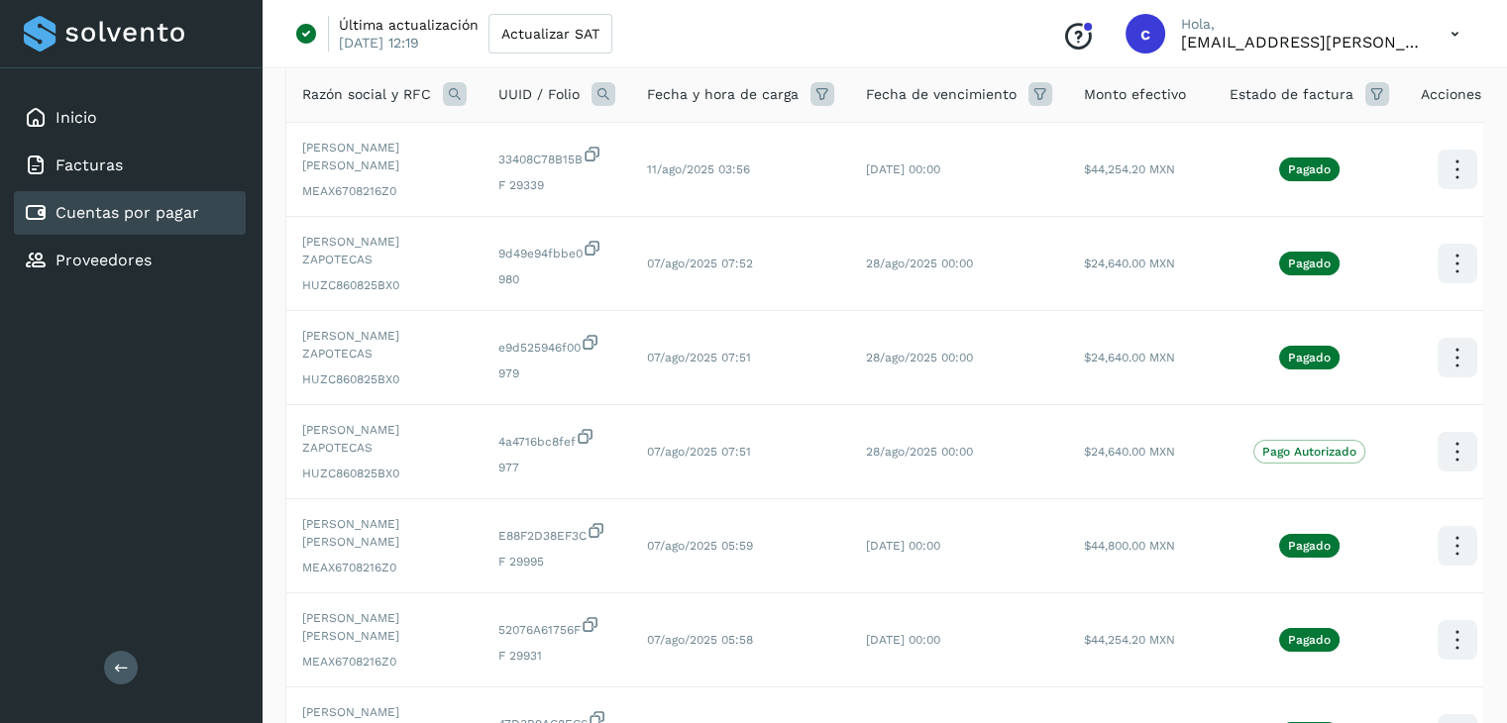
scroll to position [627, 0]
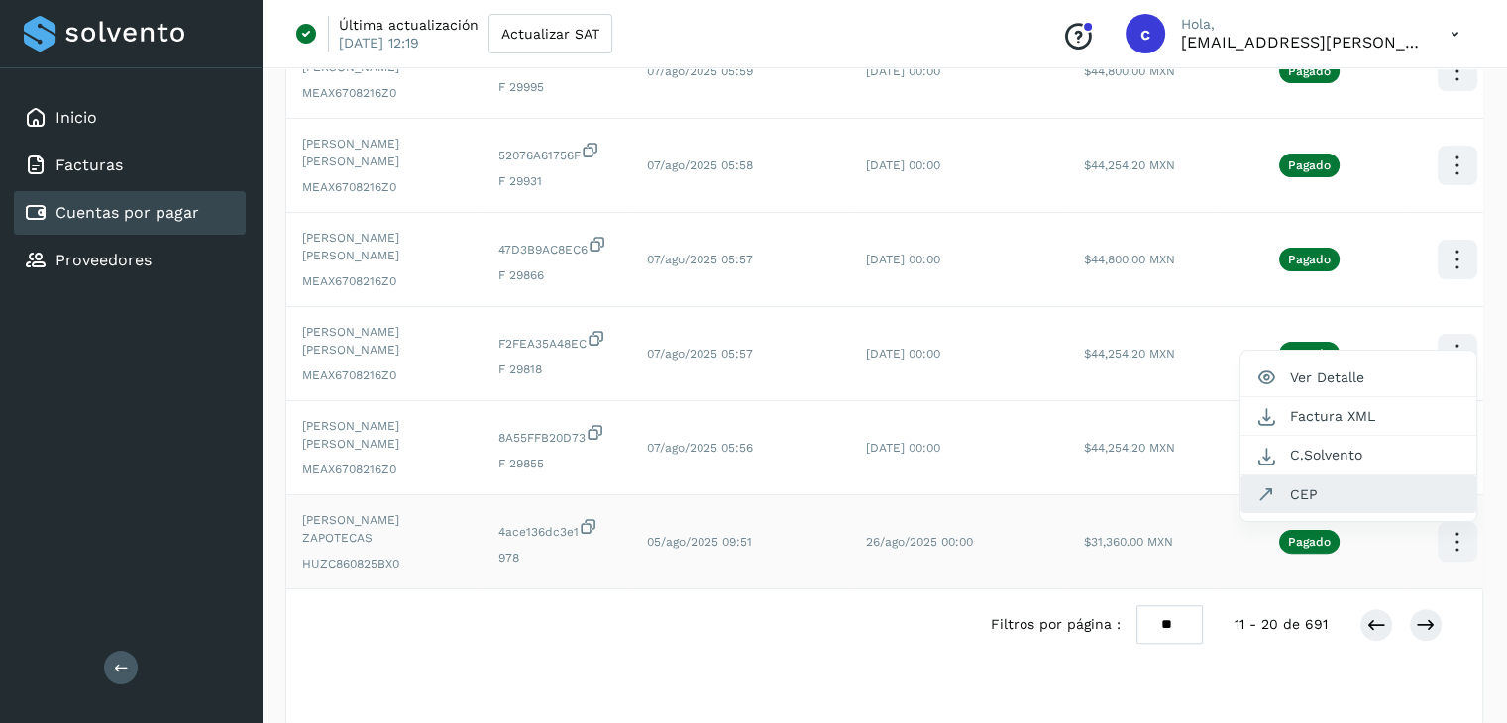
click at [1312, 476] on button "CEP" at bounding box center [1358, 495] width 236 height 38
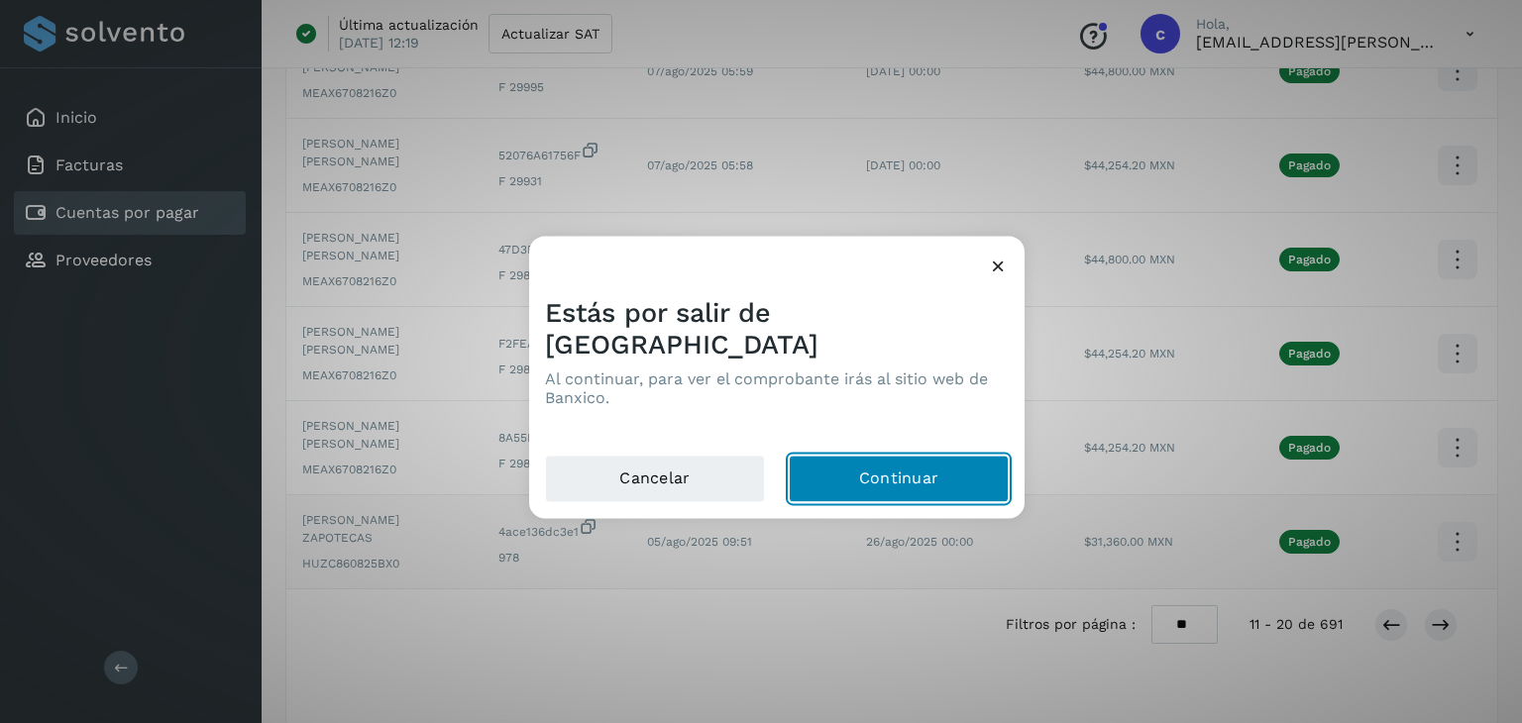
click at [882, 470] on button "Continuar" at bounding box center [899, 480] width 220 height 48
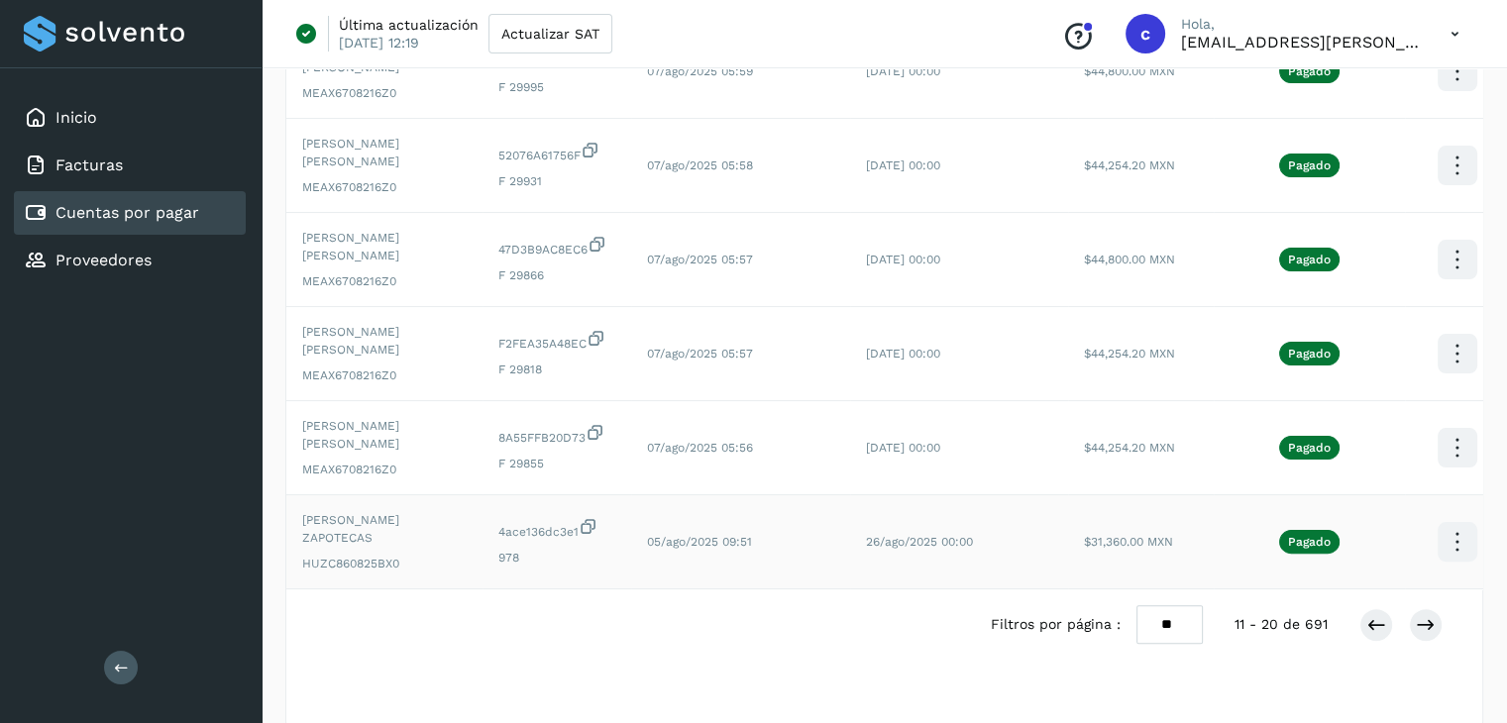
click at [1349, 660] on div "Selecciona una fecha" at bounding box center [884, 676] width 1196 height 33
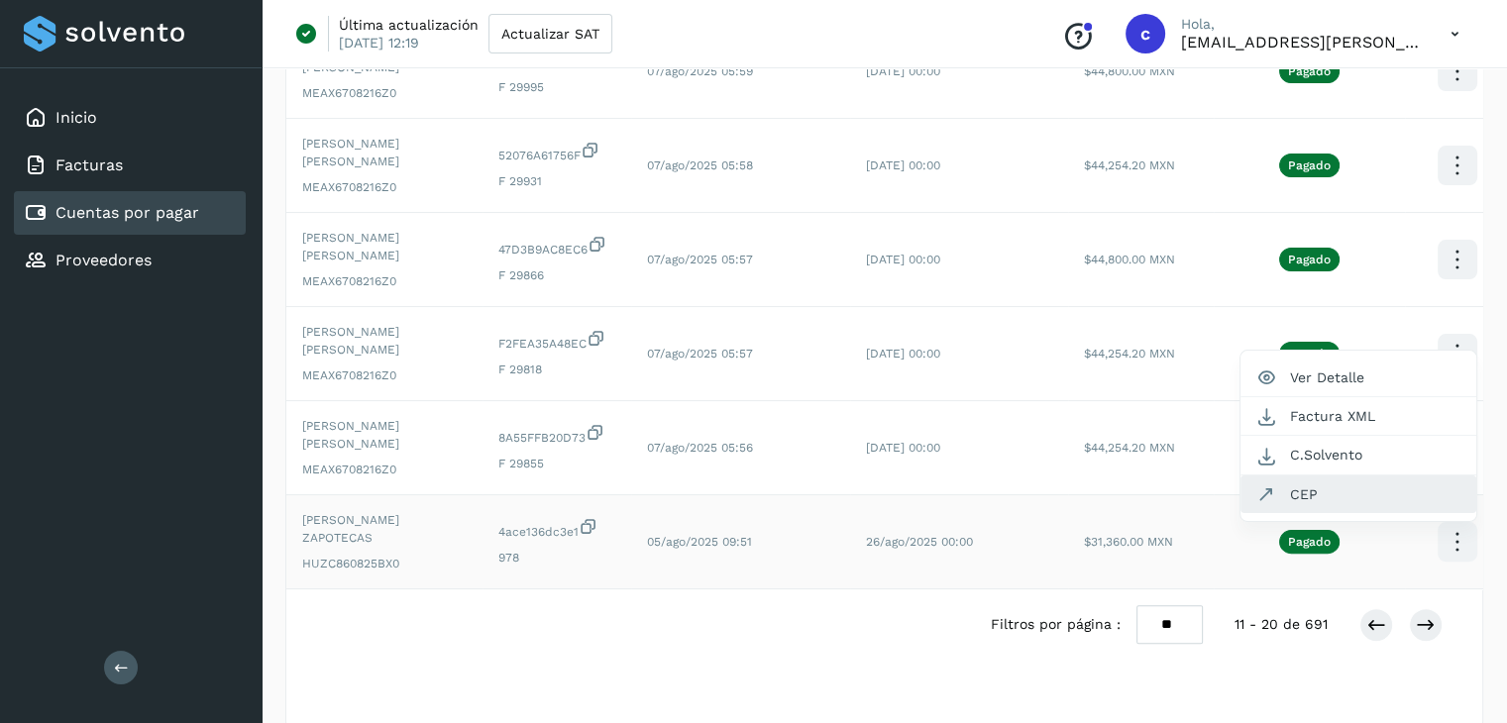
click at [1321, 476] on button "CEP" at bounding box center [1358, 495] width 236 height 38
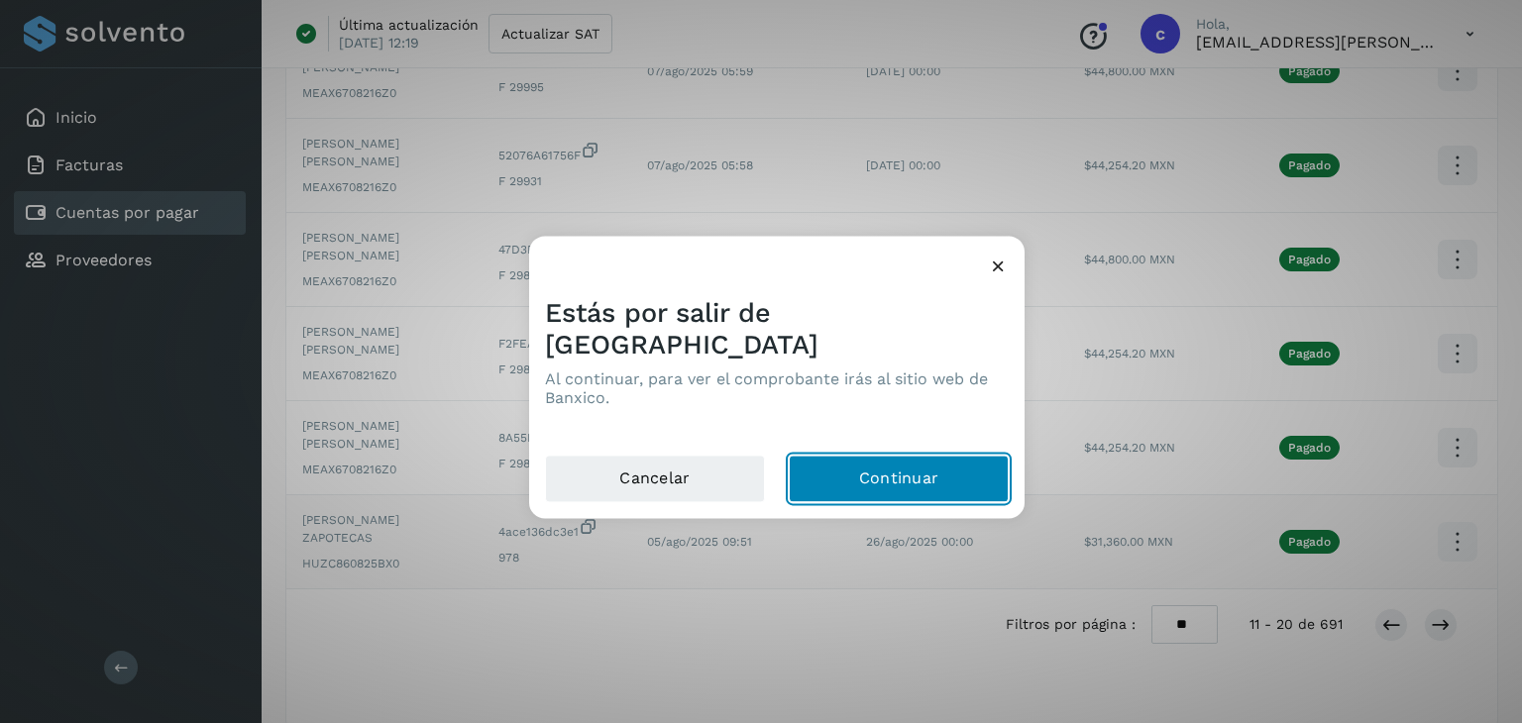
click at [874, 457] on button "Continuar" at bounding box center [899, 480] width 220 height 48
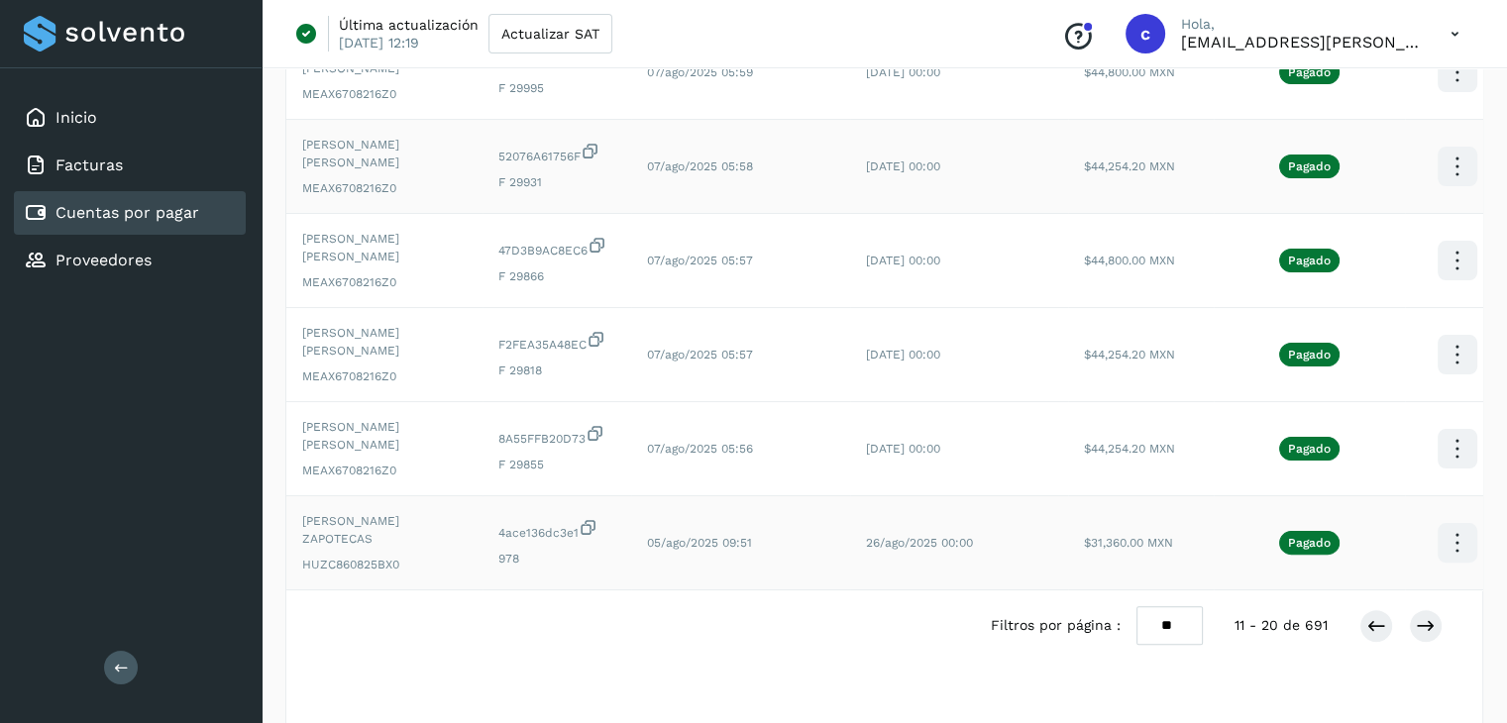
scroll to position [627, 0]
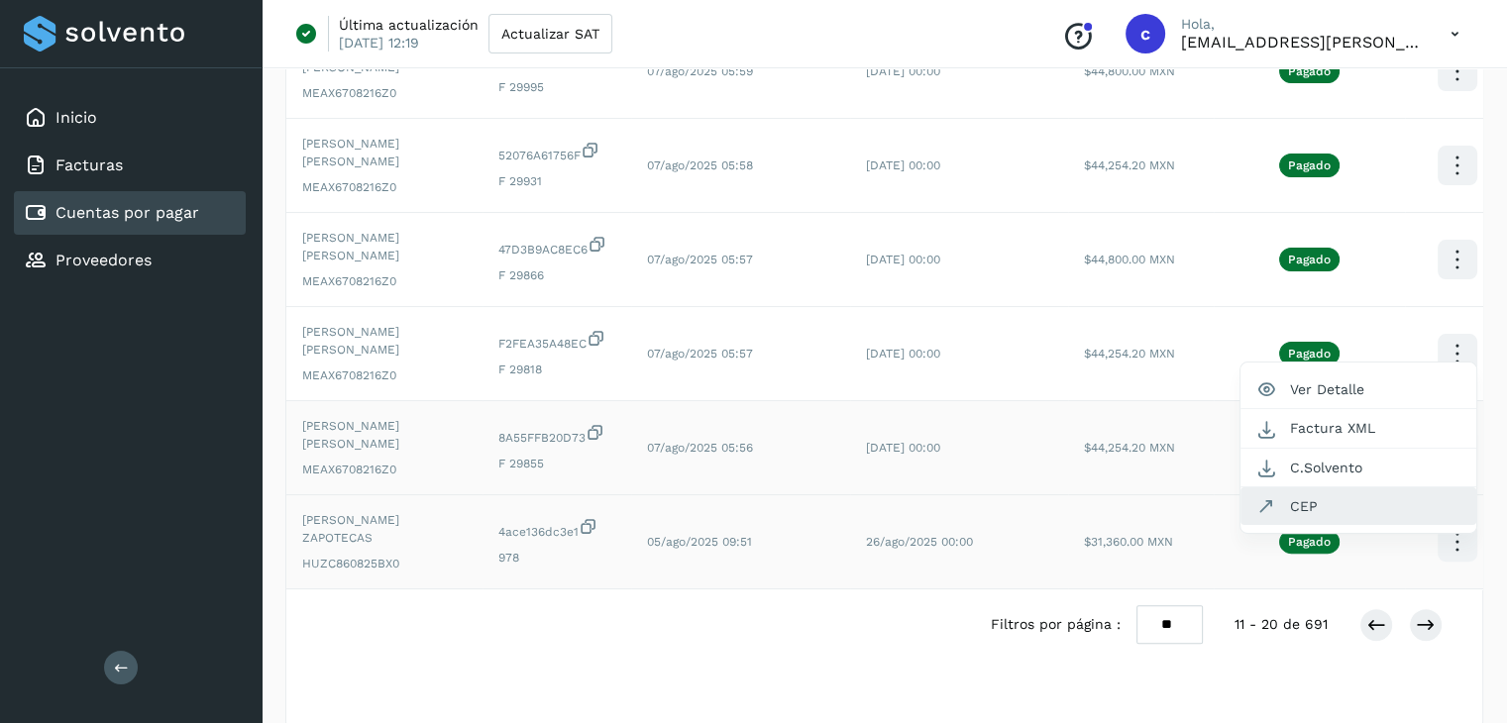
click at [1334, 487] on button "CEP" at bounding box center [1358, 506] width 236 height 38
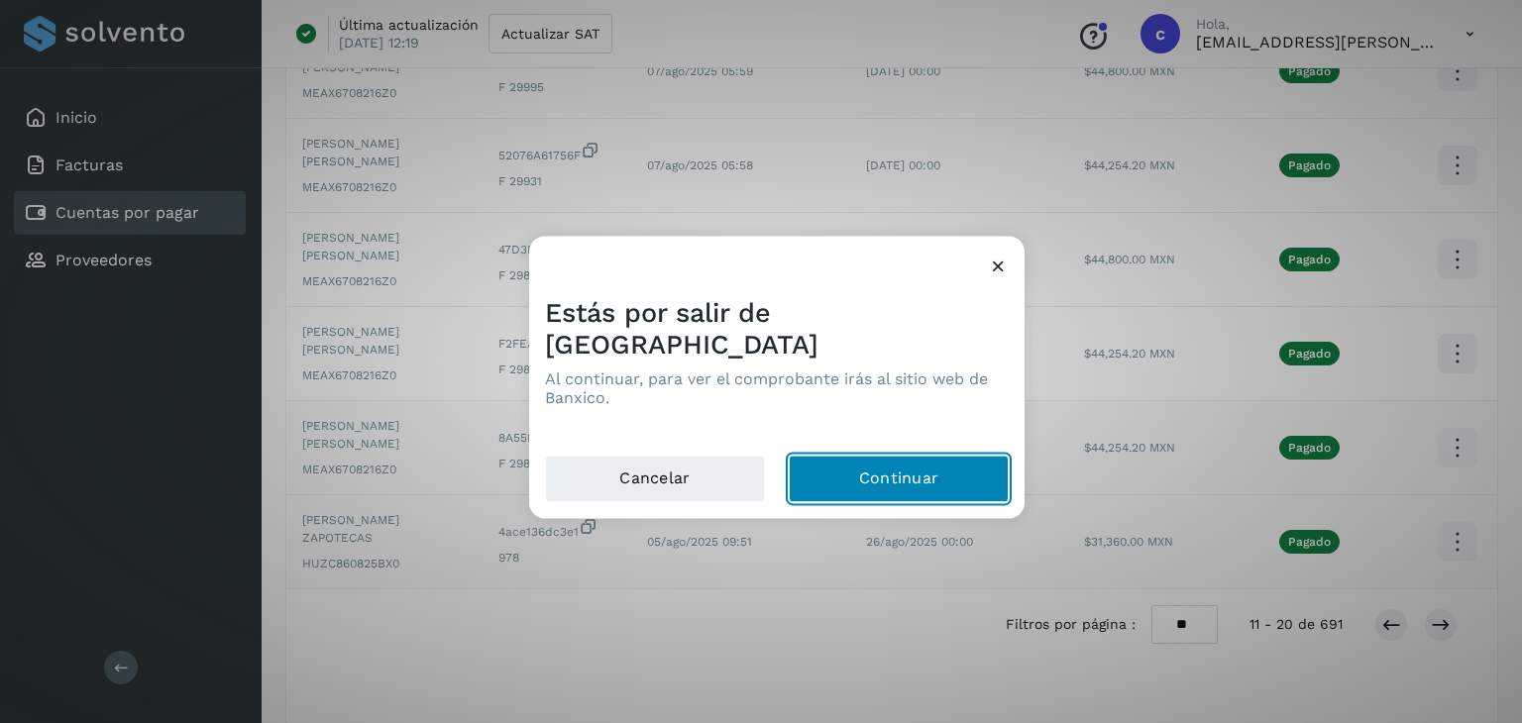
click at [900, 463] on button "Continuar" at bounding box center [899, 480] width 220 height 48
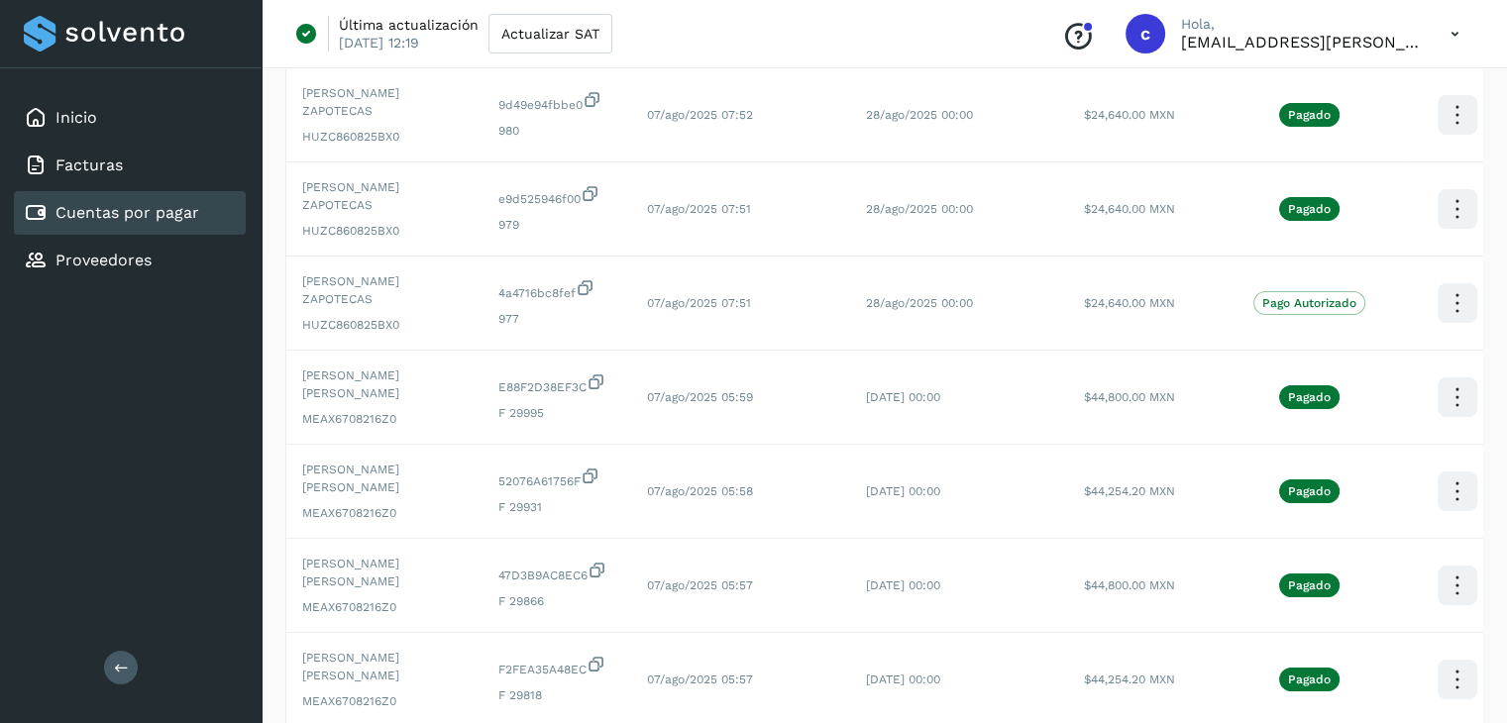
scroll to position [289, 0]
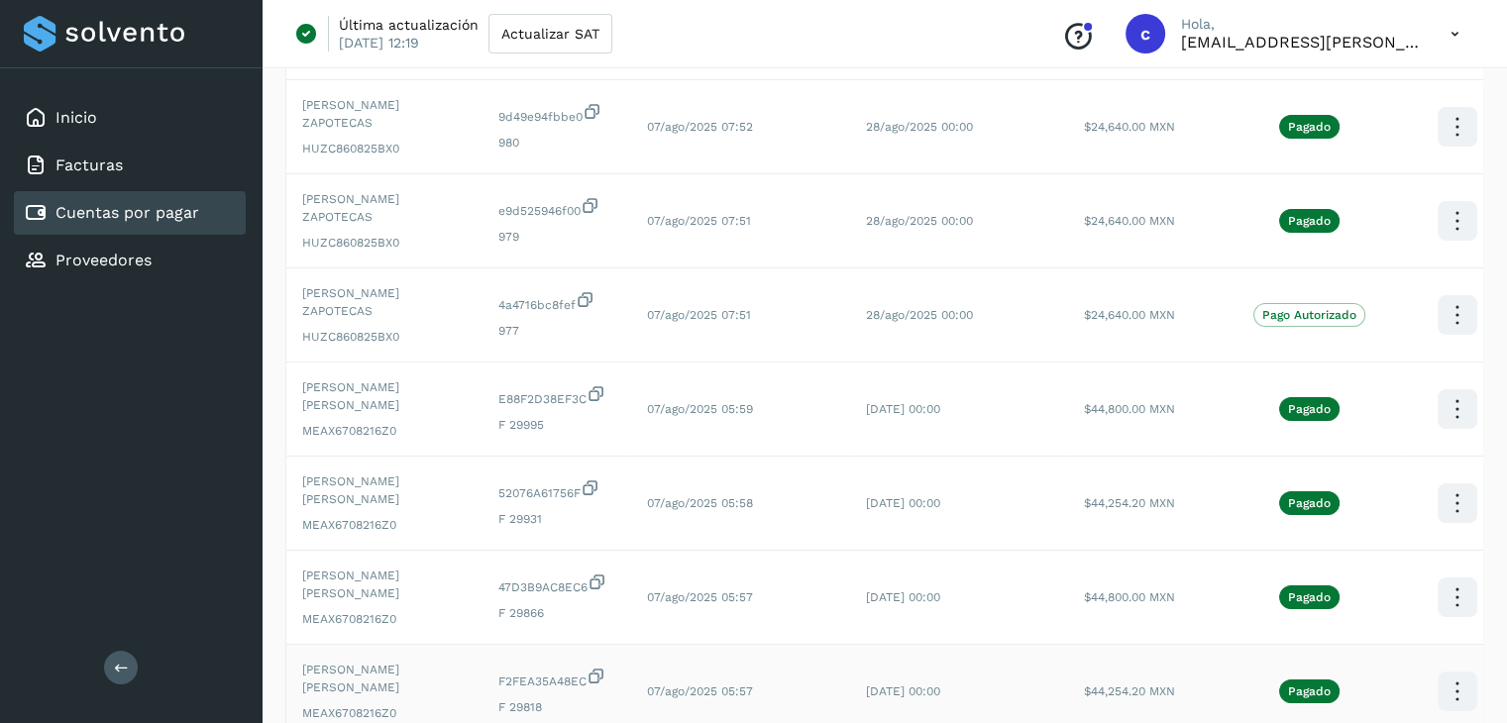
click at [1450, 56] on icon at bounding box center [1457, 33] width 47 height 47
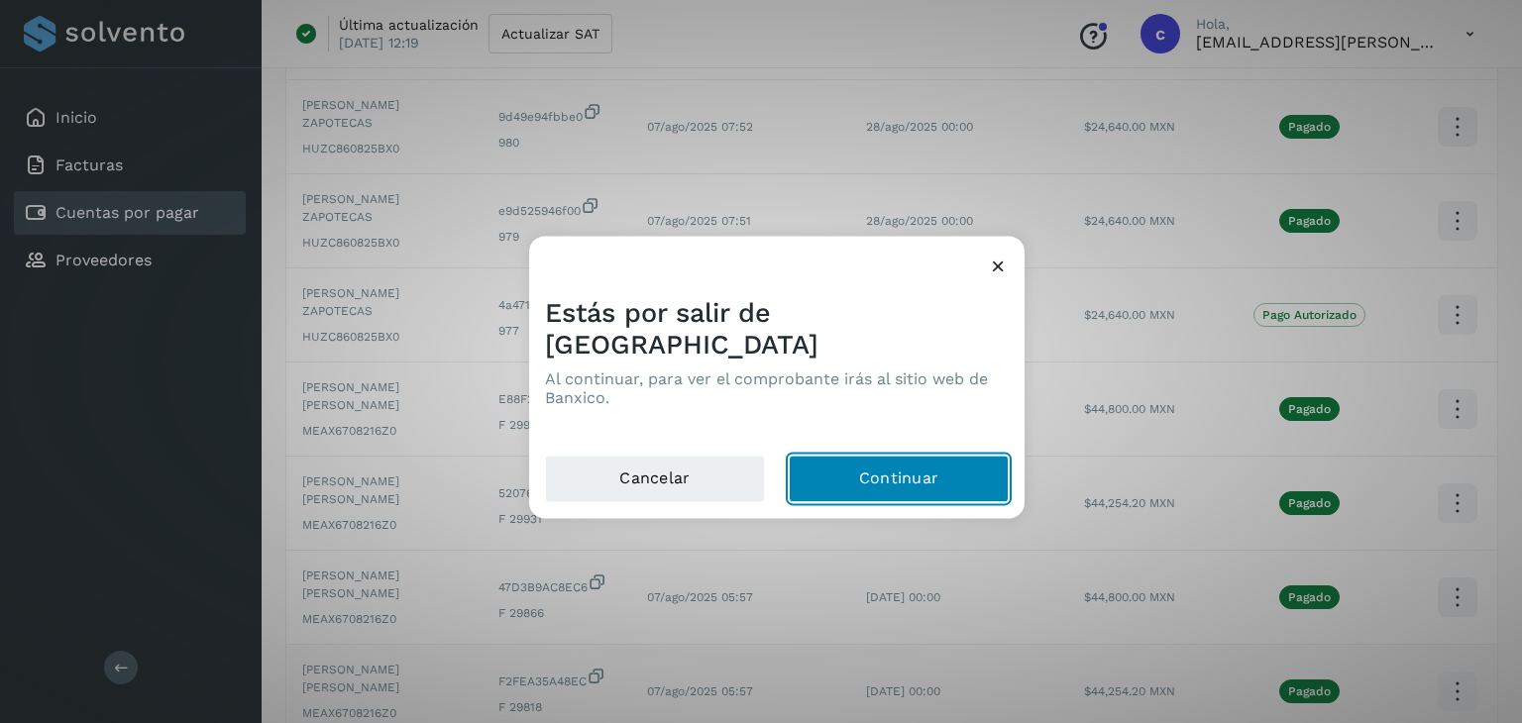
click at [949, 464] on button "Continuar" at bounding box center [899, 480] width 220 height 48
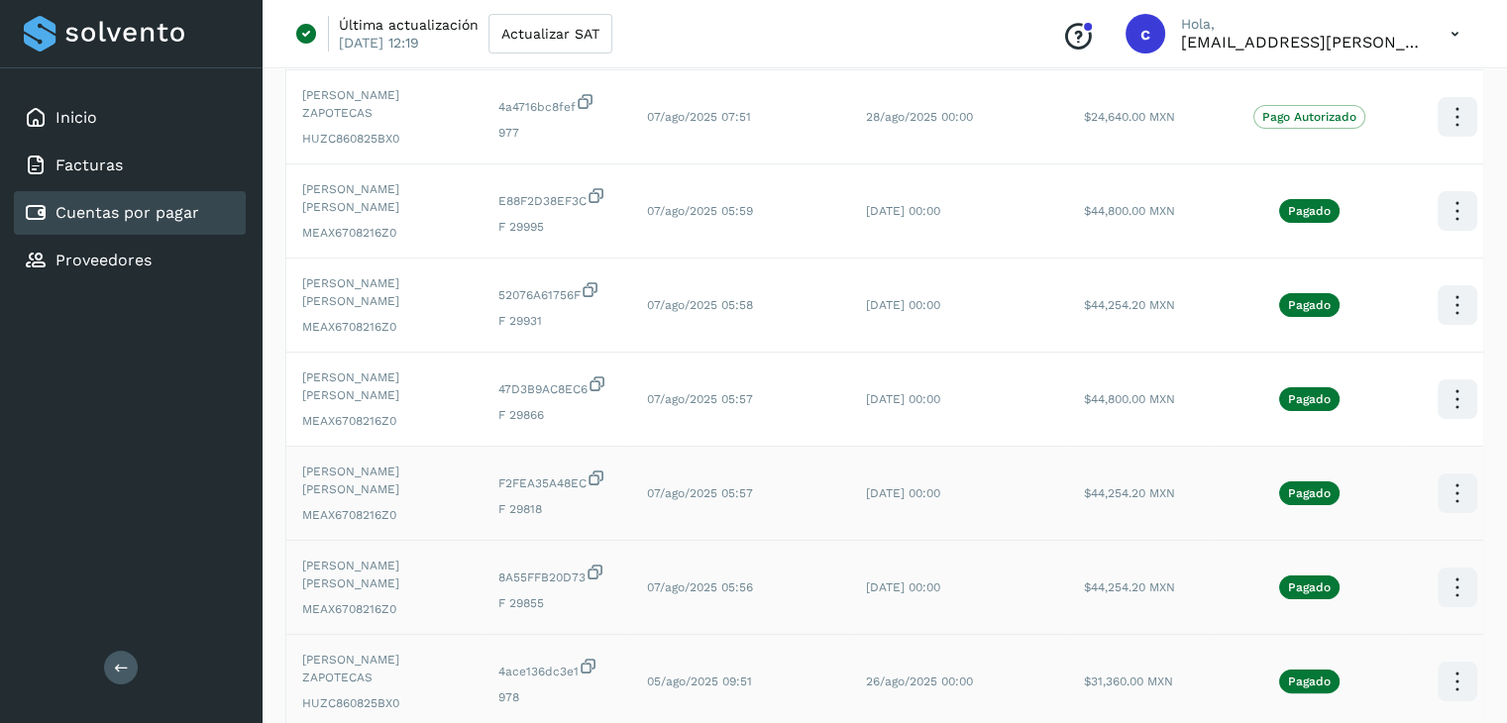
scroll to position [429, 0]
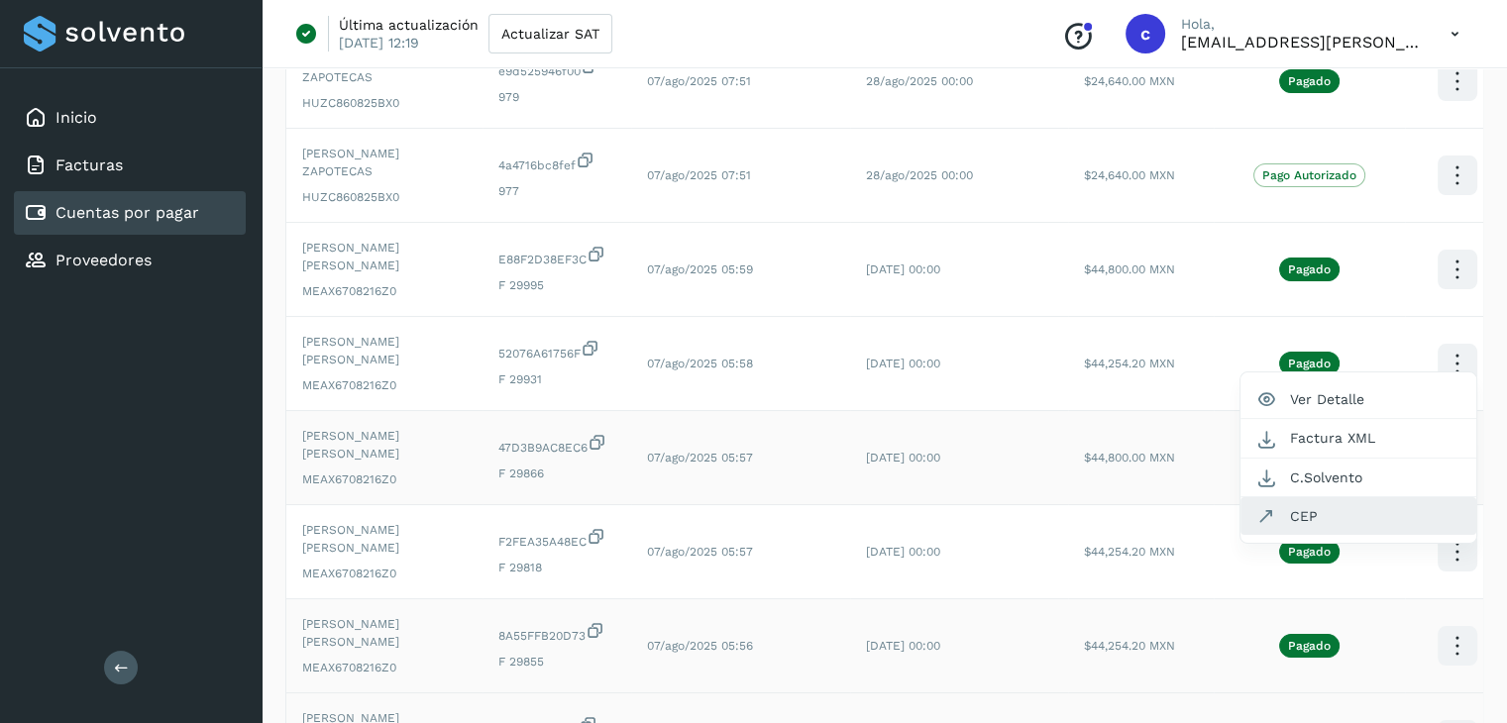
click at [1315, 497] on button "CEP" at bounding box center [1358, 516] width 236 height 38
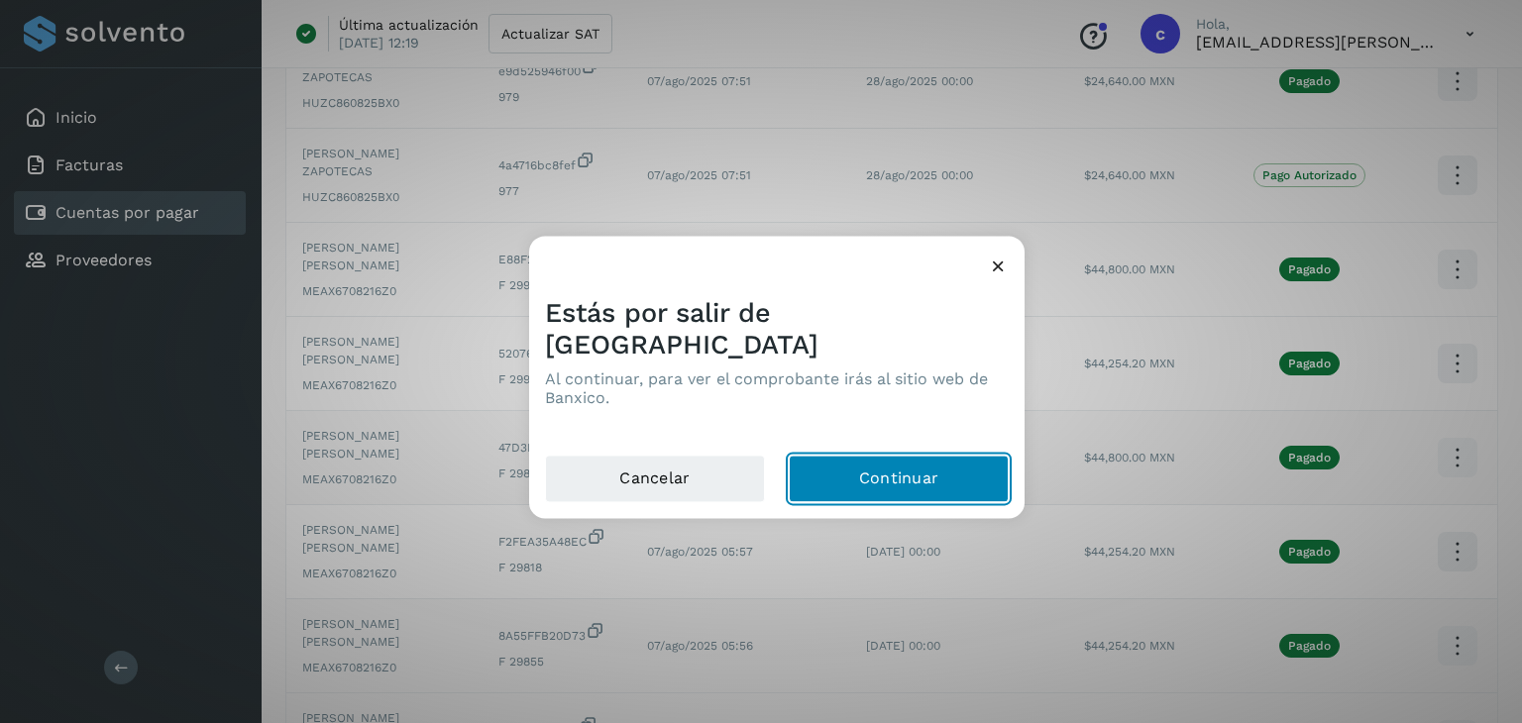
click at [880, 467] on button "Continuar" at bounding box center [899, 480] width 220 height 48
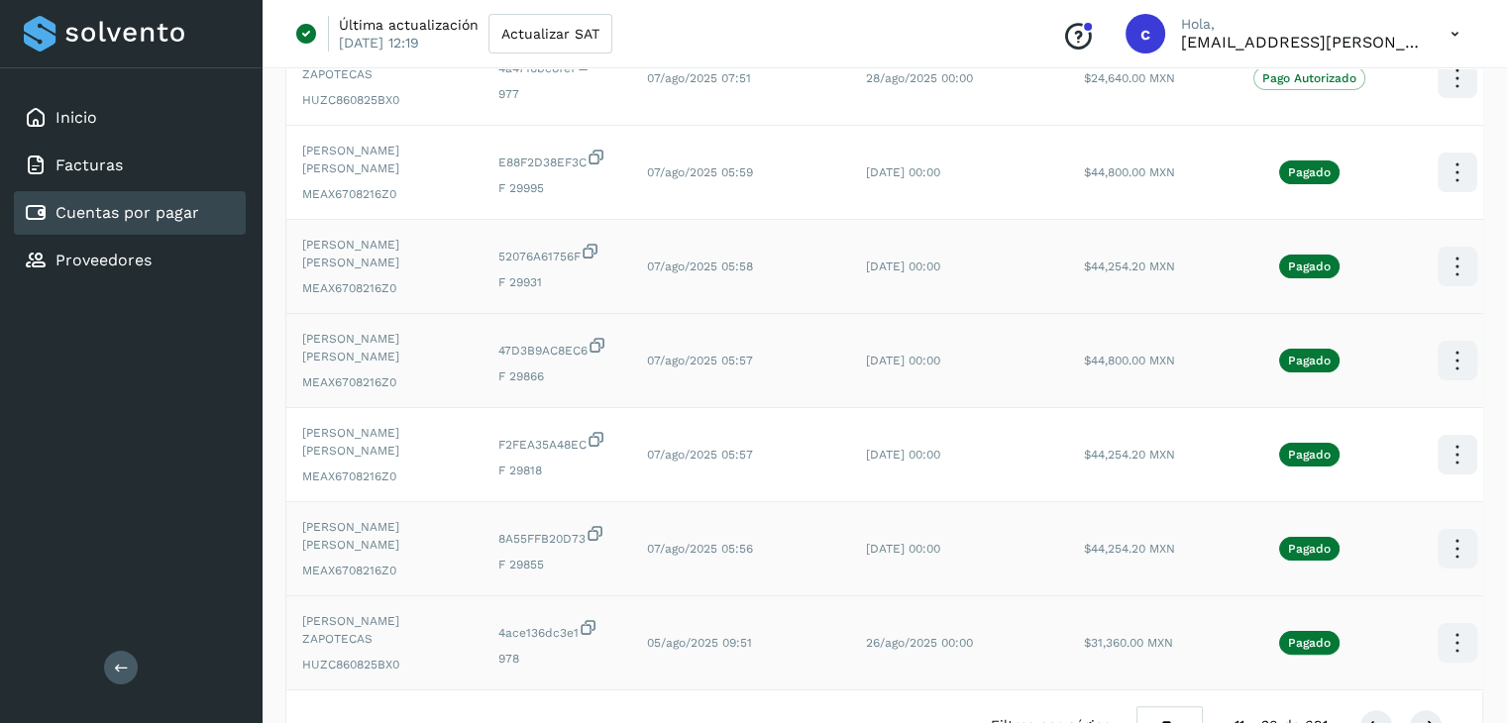
scroll to position [528, 0]
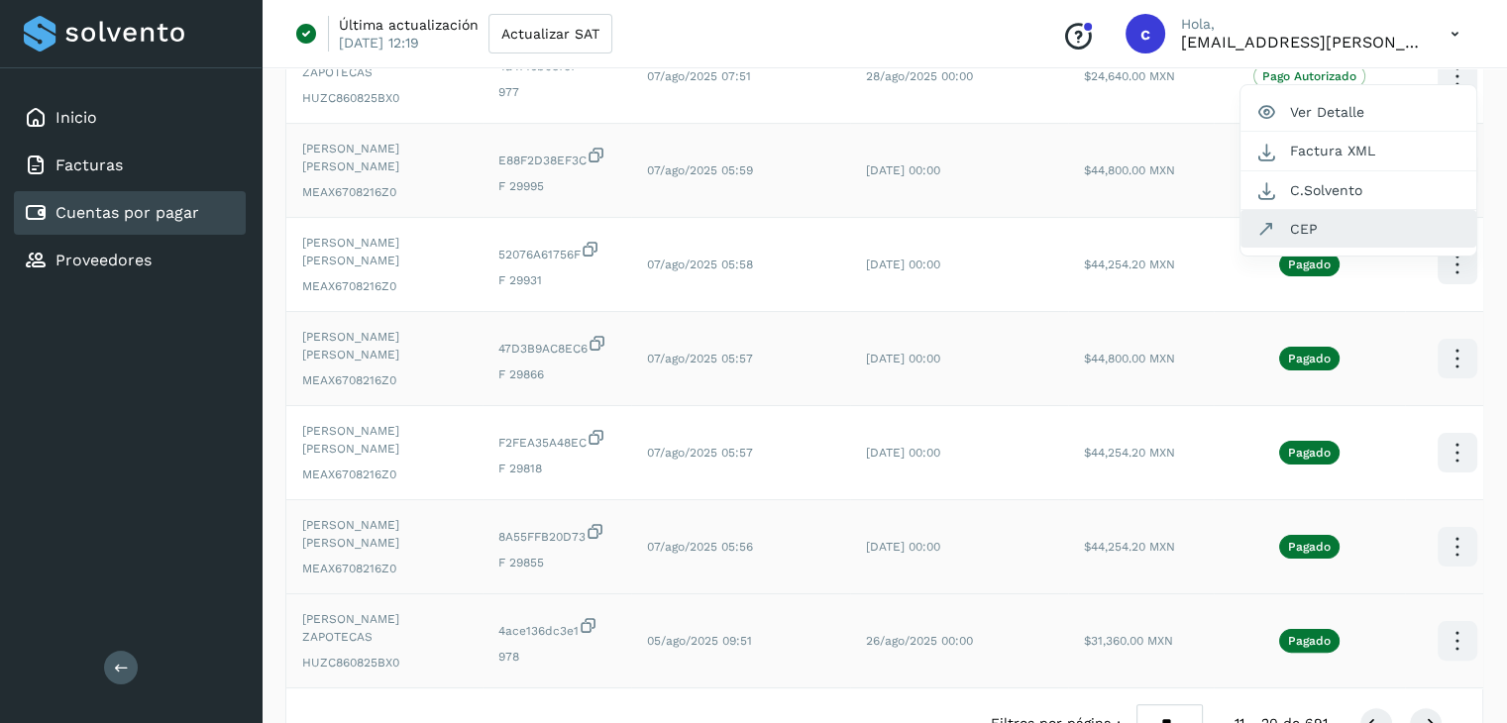
click at [1343, 210] on button "CEP" at bounding box center [1358, 229] width 236 height 38
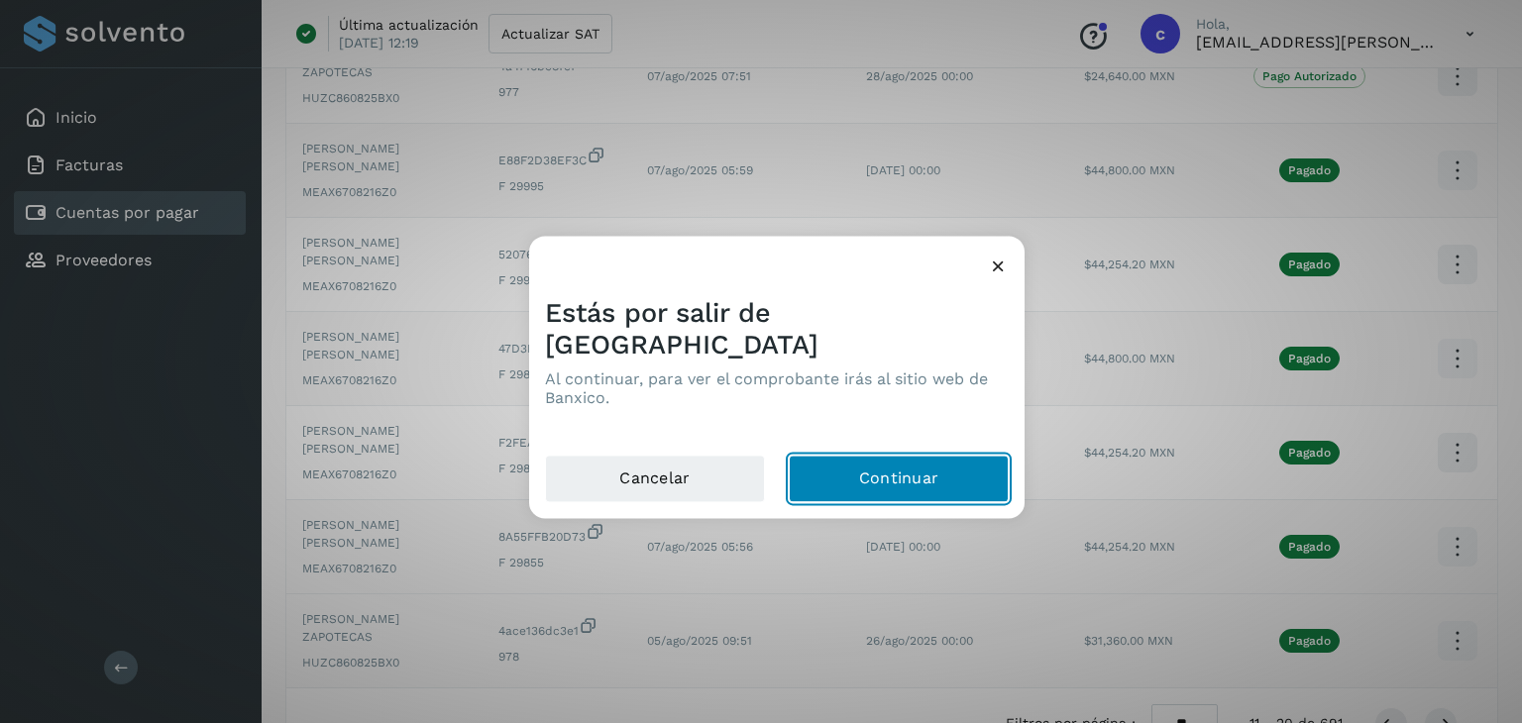
click at [906, 467] on button "Continuar" at bounding box center [899, 480] width 220 height 48
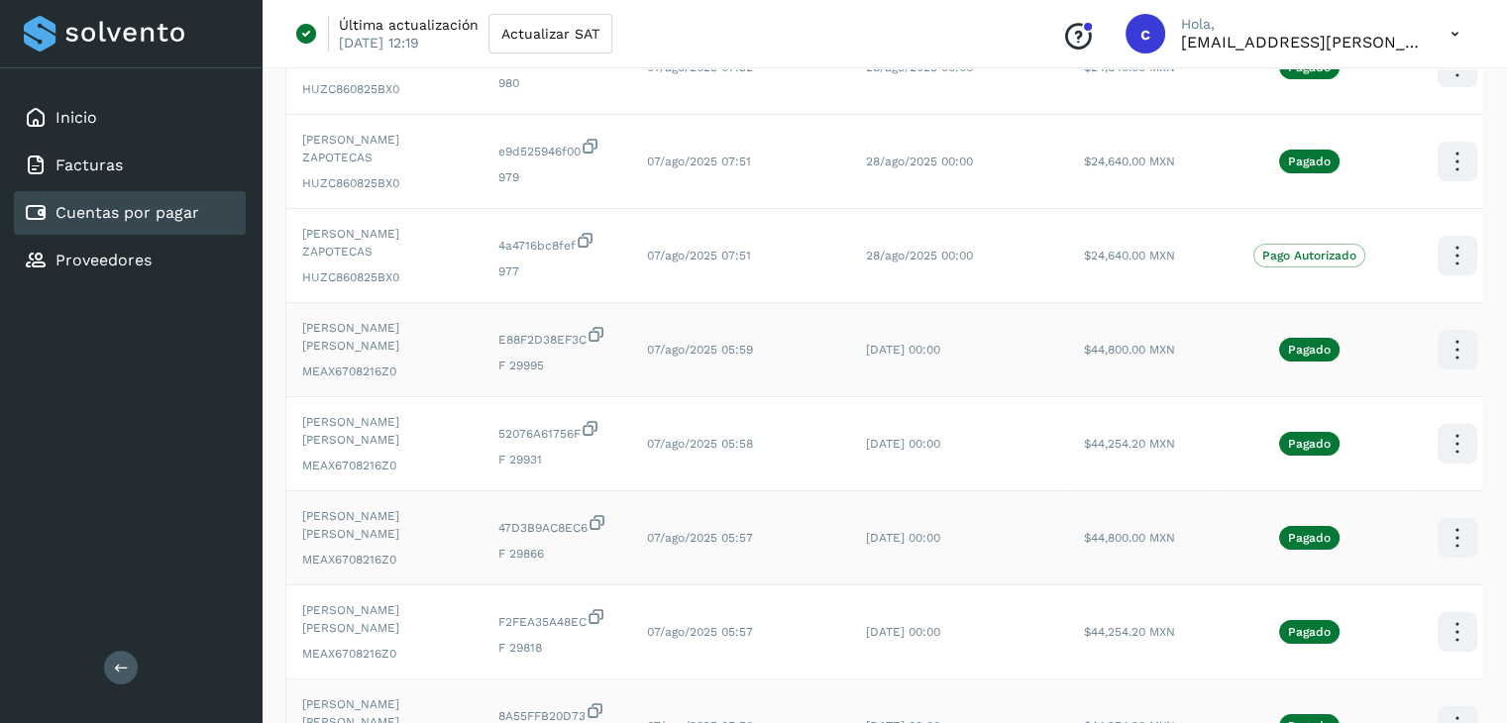
scroll to position [355, 0]
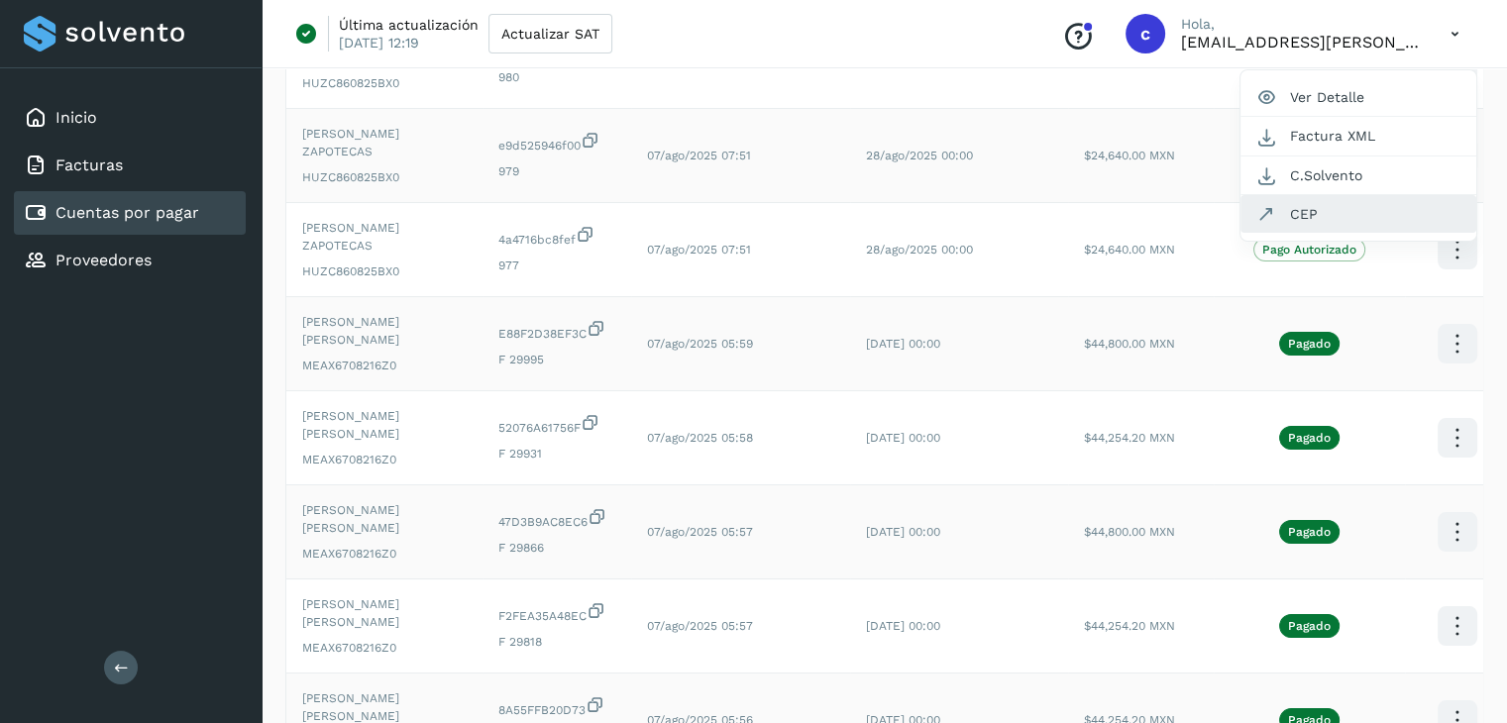
click at [1298, 197] on button "CEP" at bounding box center [1358, 214] width 236 height 38
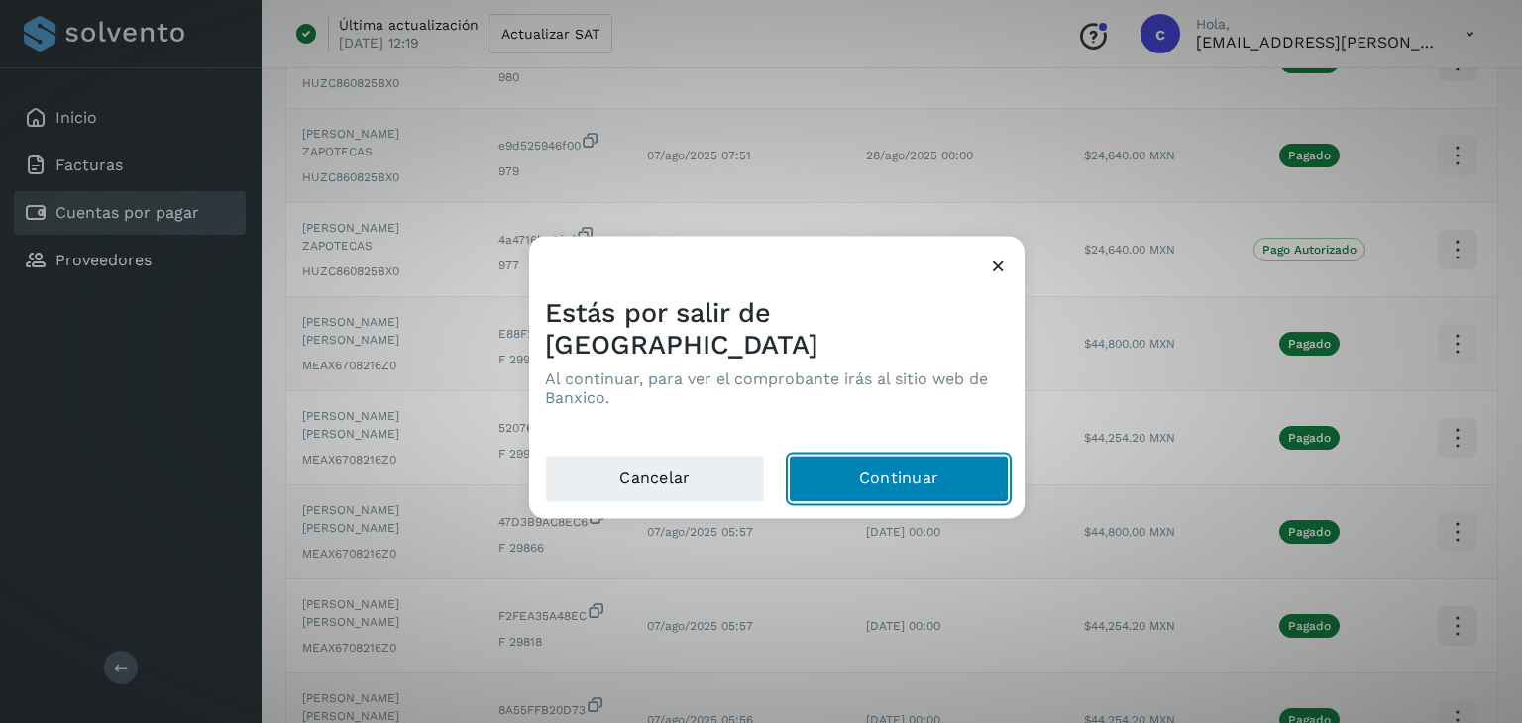
click at [907, 456] on button "Continuar" at bounding box center [899, 480] width 220 height 48
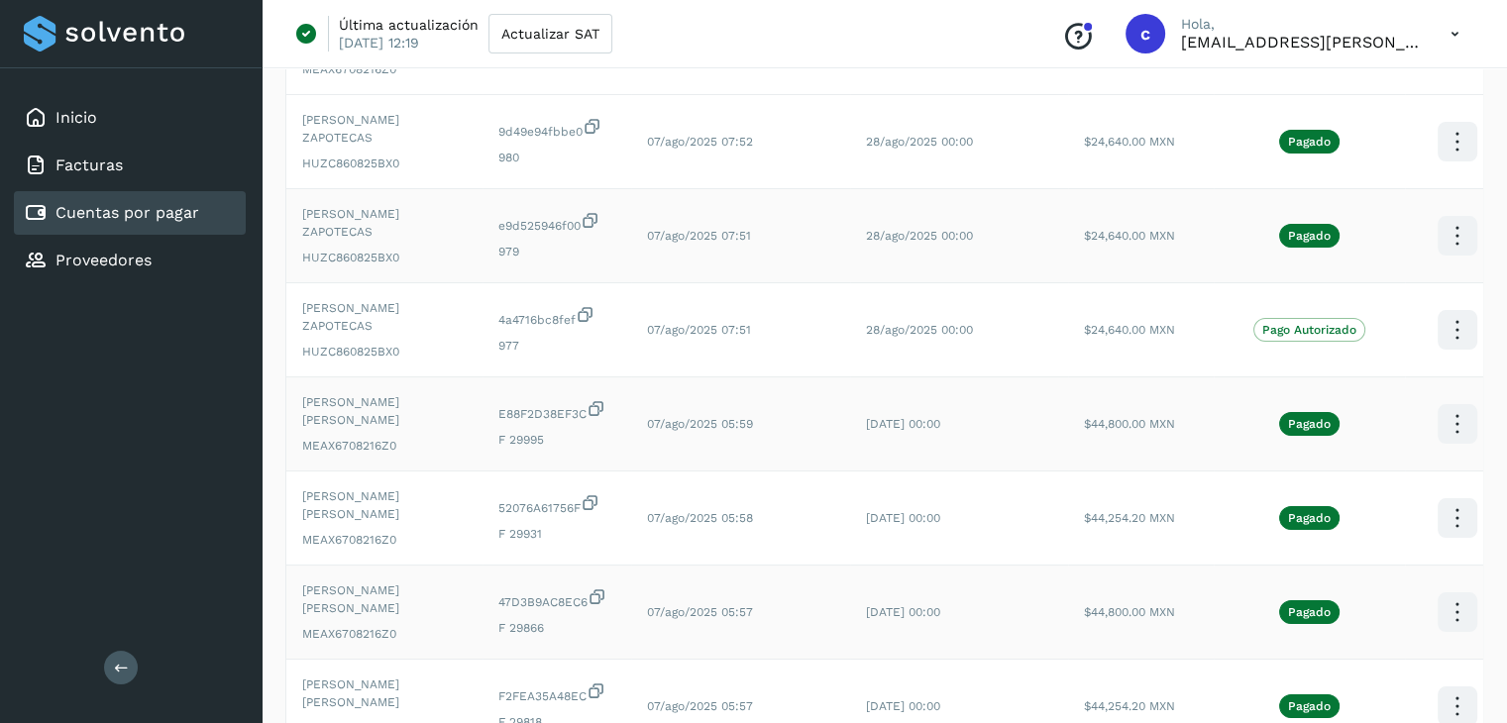
scroll to position [279, 0]
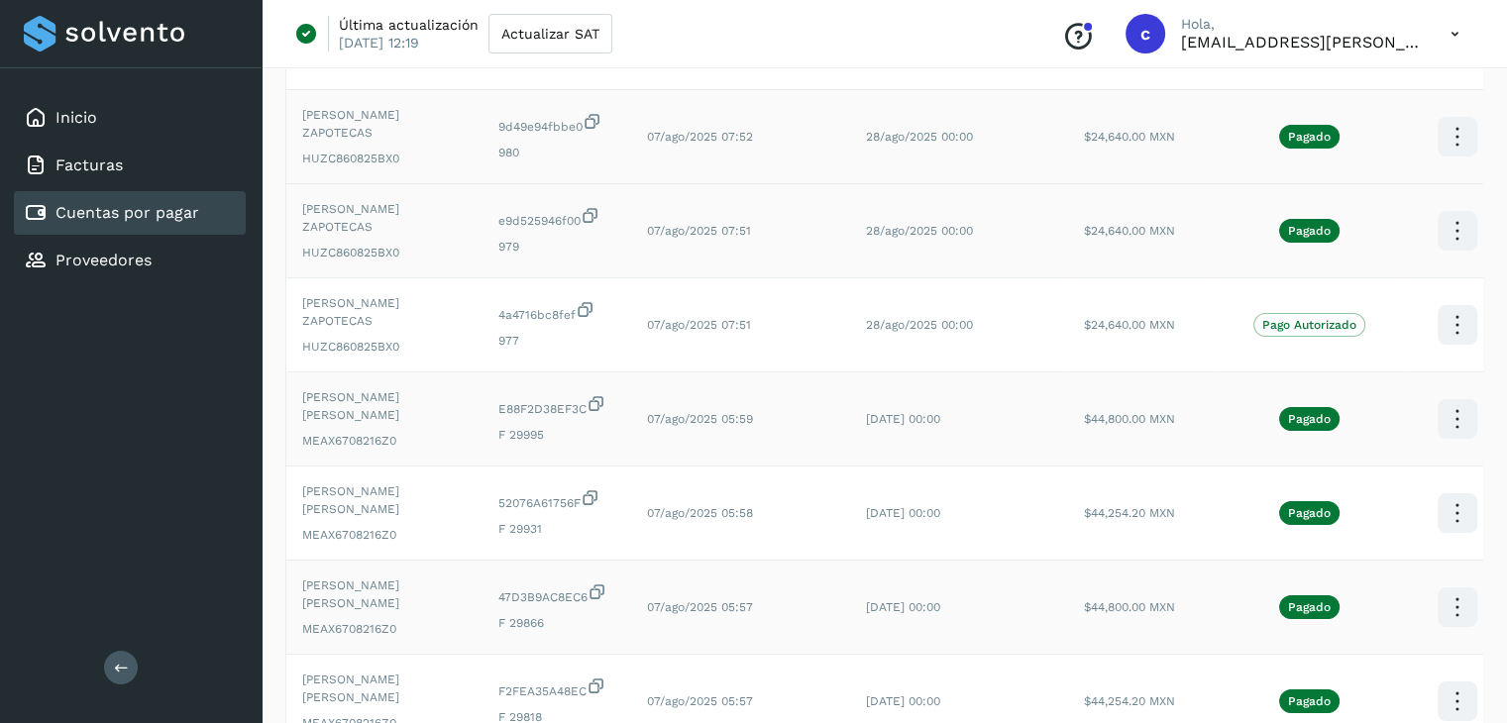
click at [1441, 66] on icon at bounding box center [1457, 43] width 47 height 47
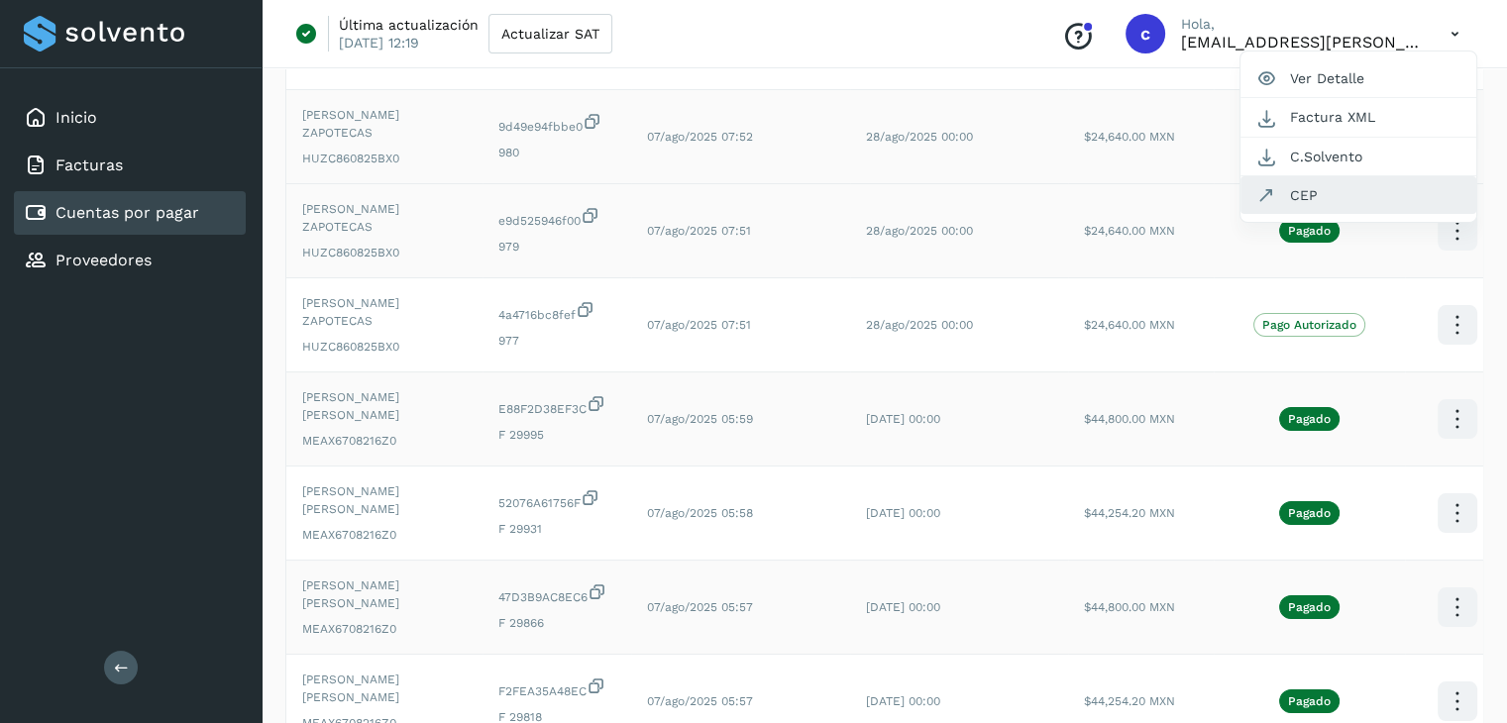
click at [1348, 185] on button "CEP" at bounding box center [1358, 195] width 236 height 38
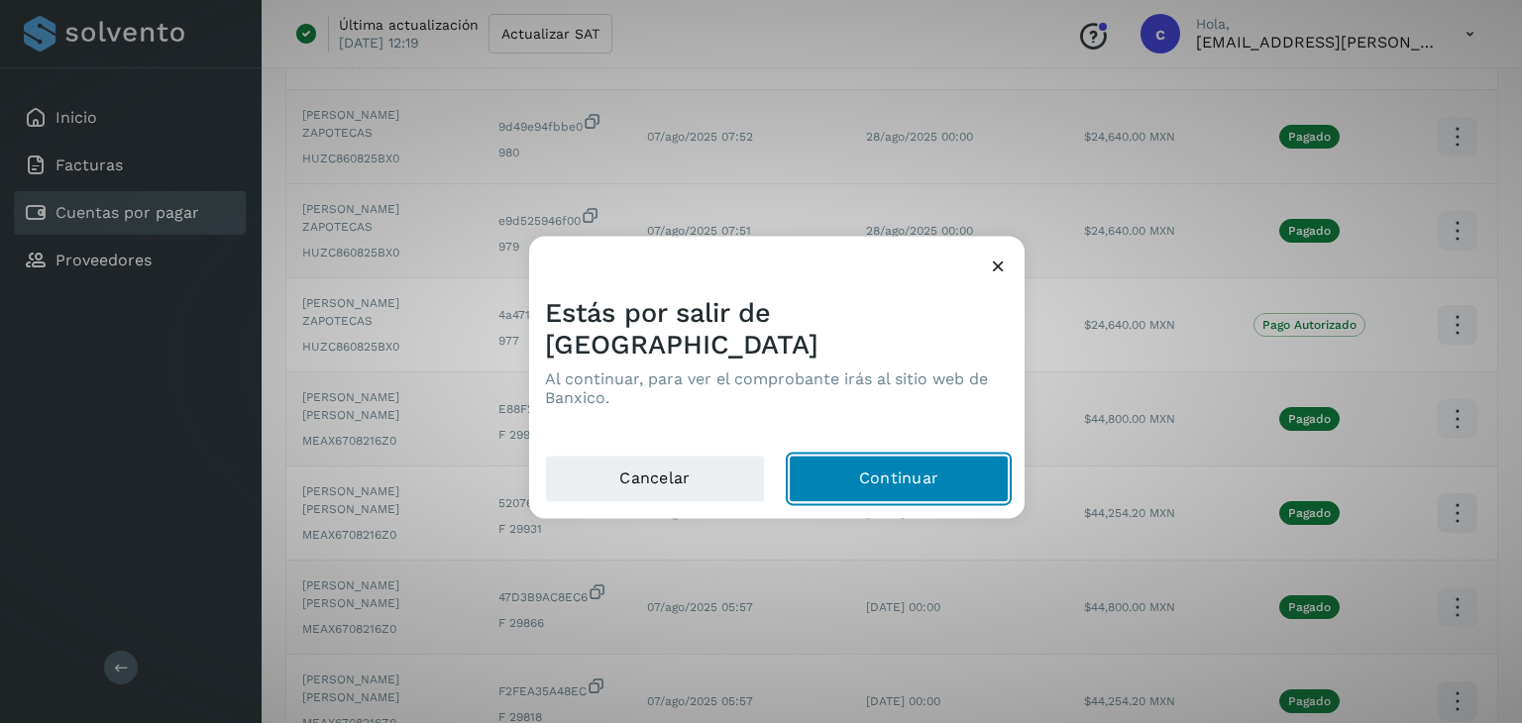
click at [917, 456] on button "Continuar" at bounding box center [899, 480] width 220 height 48
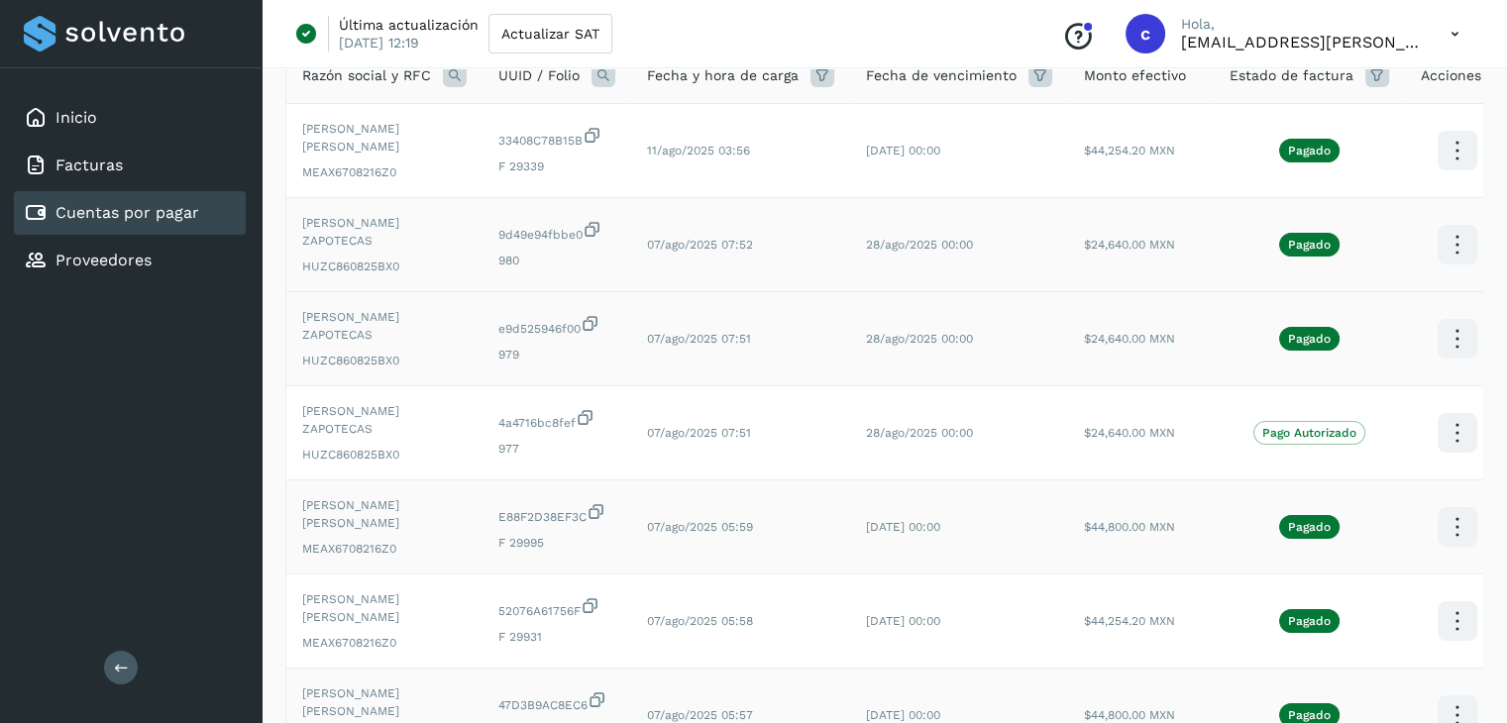
scroll to position [173, 0]
click at [1445, 152] on icon at bounding box center [1457, 149] width 47 height 47
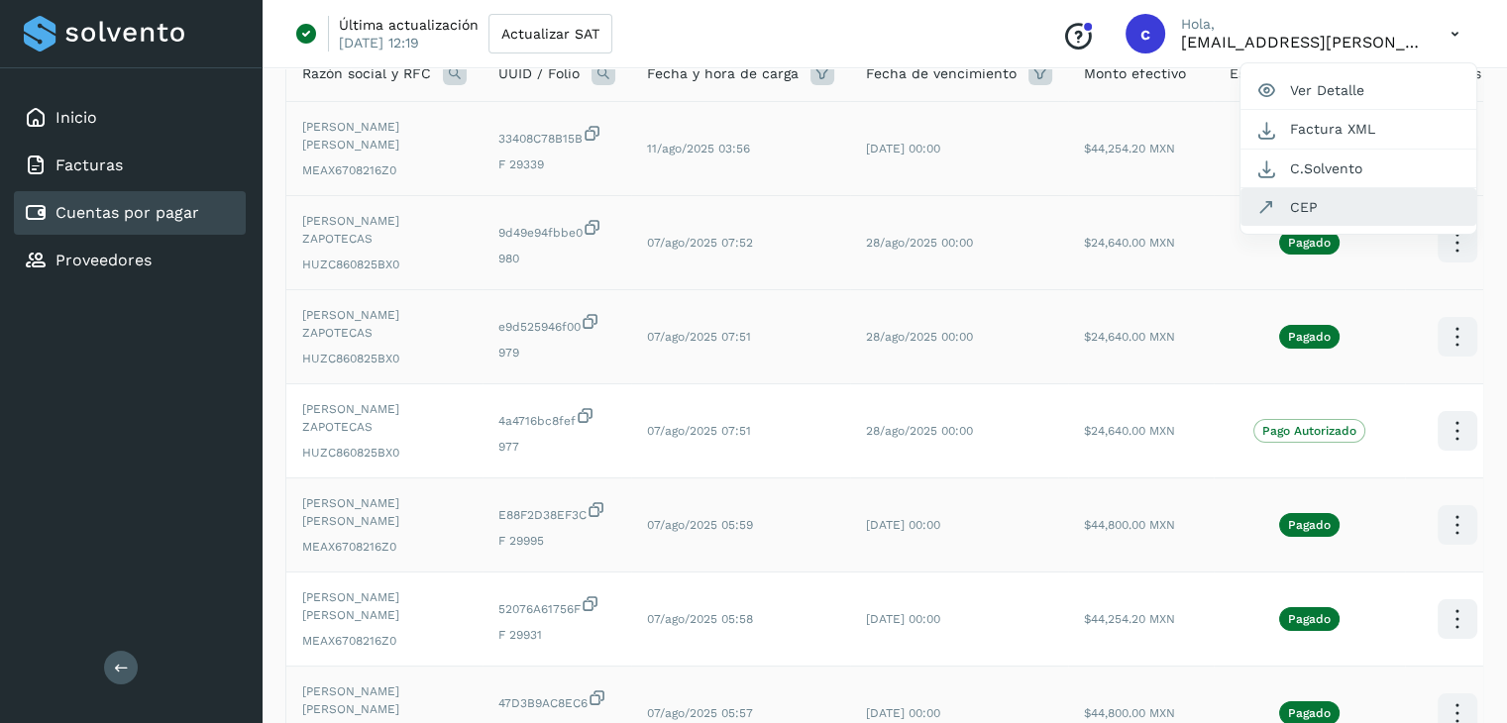
click at [1320, 207] on button "CEP" at bounding box center [1358, 207] width 236 height 38
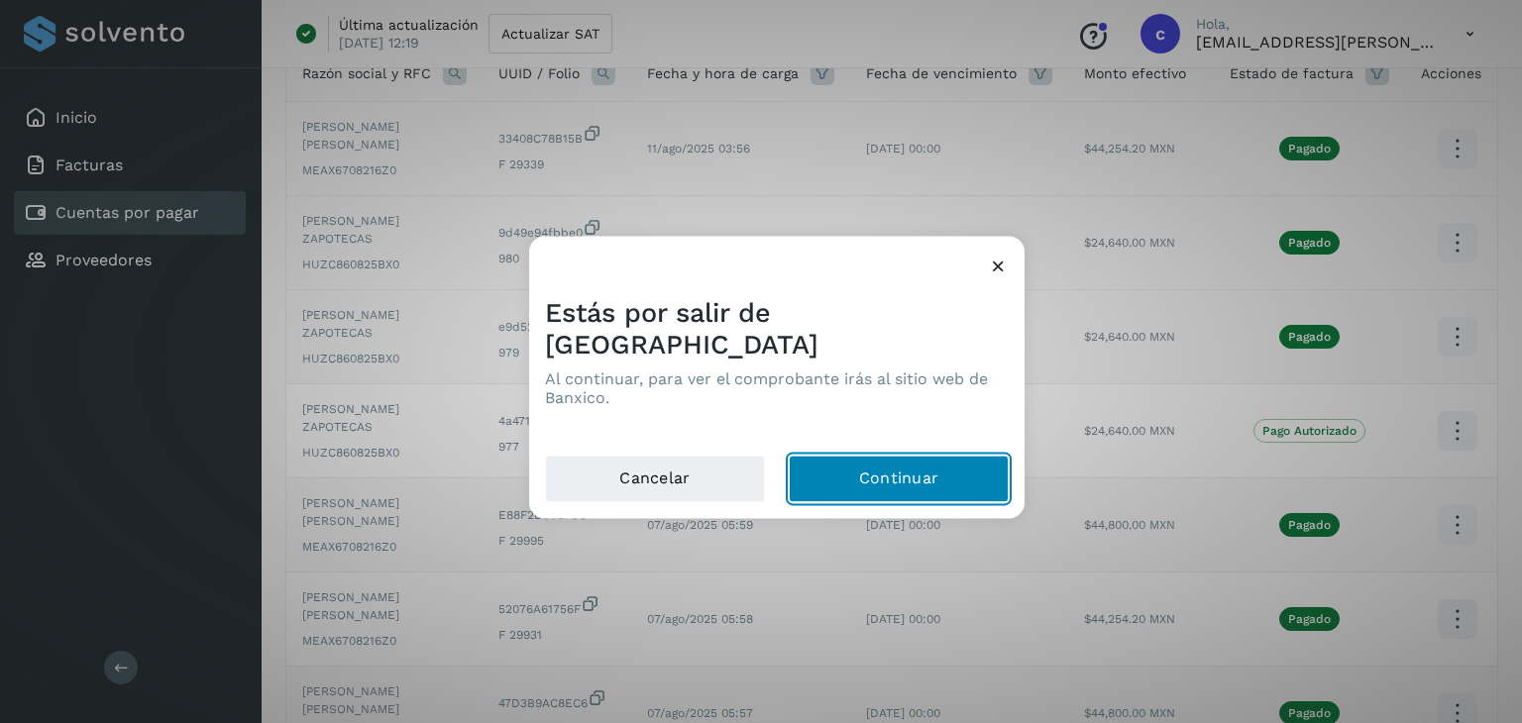
click at [963, 464] on button "Continuar" at bounding box center [899, 480] width 220 height 48
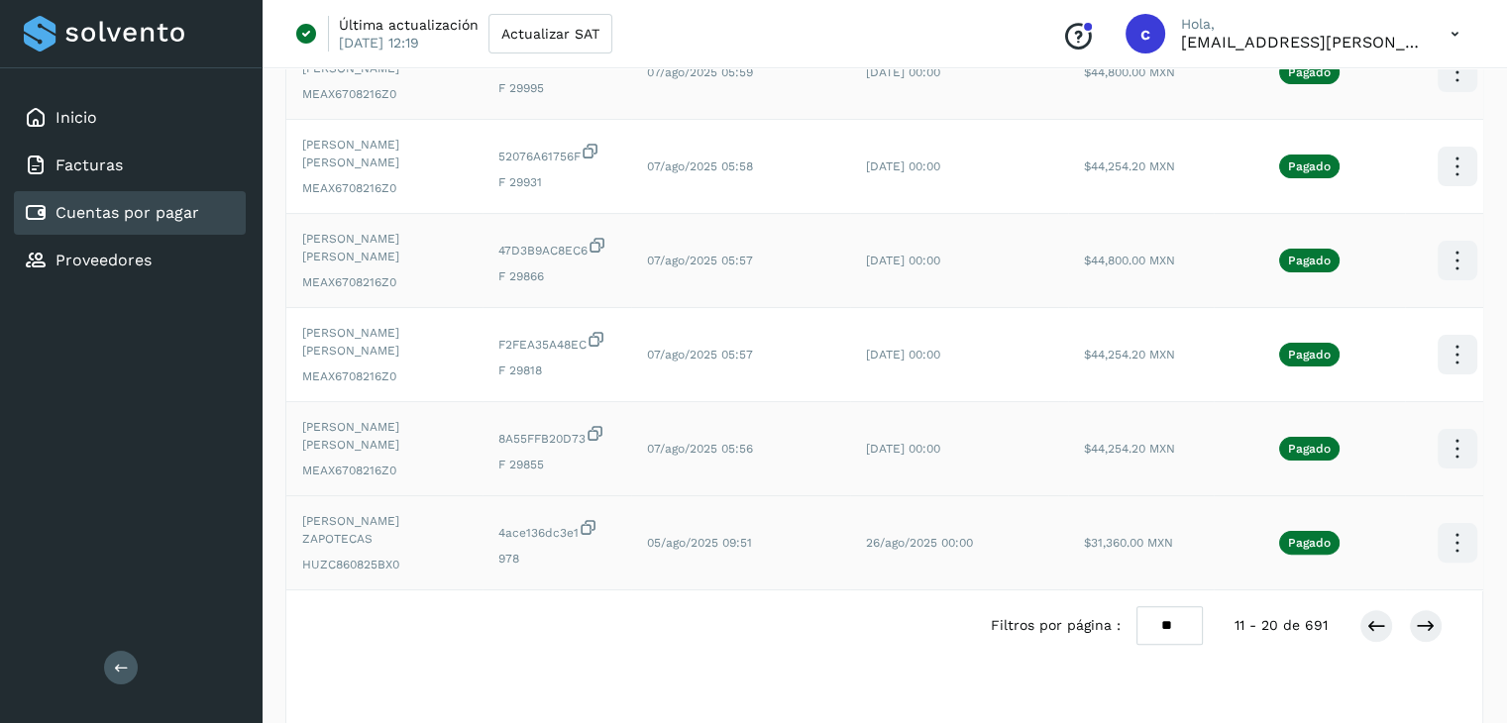
scroll to position [627, 0]
click at [1368, 615] on icon at bounding box center [1376, 625] width 20 height 20
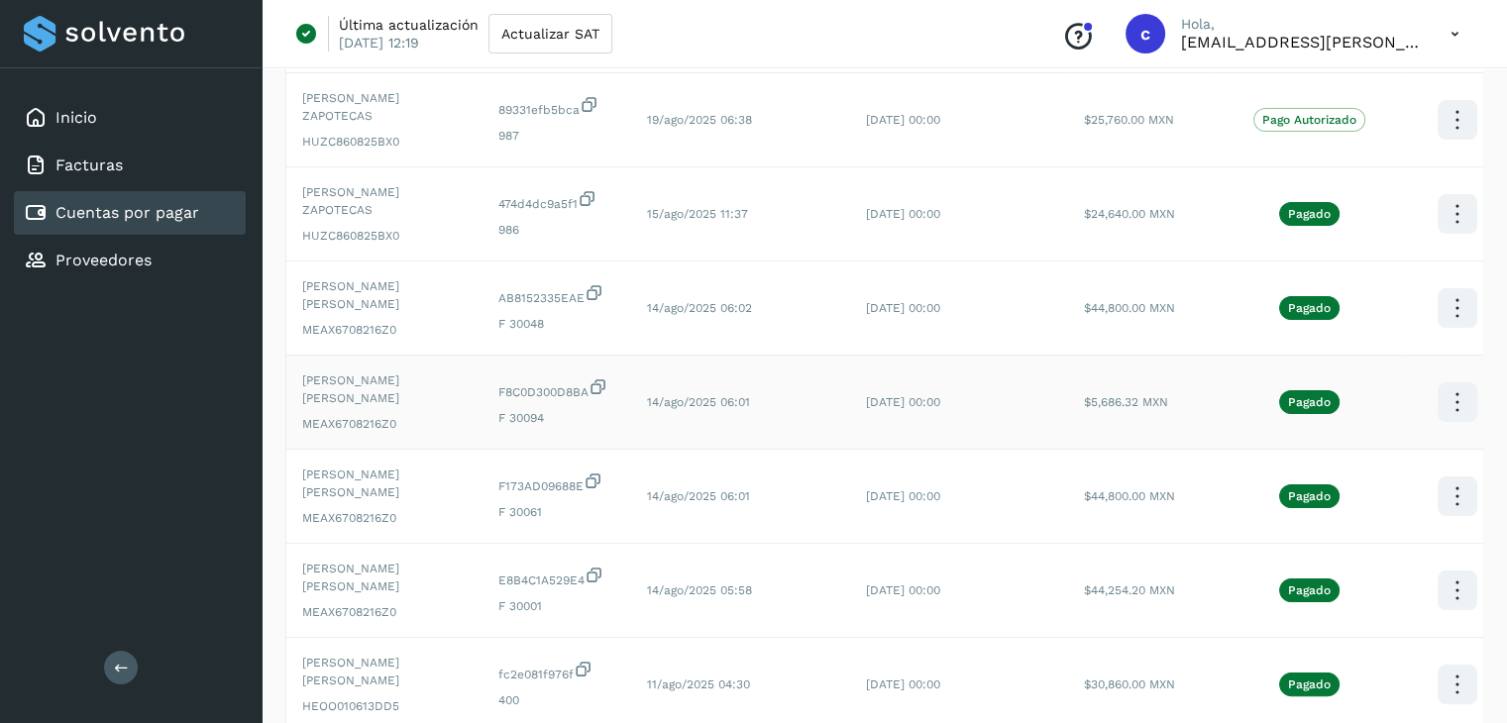
scroll to position [615, 0]
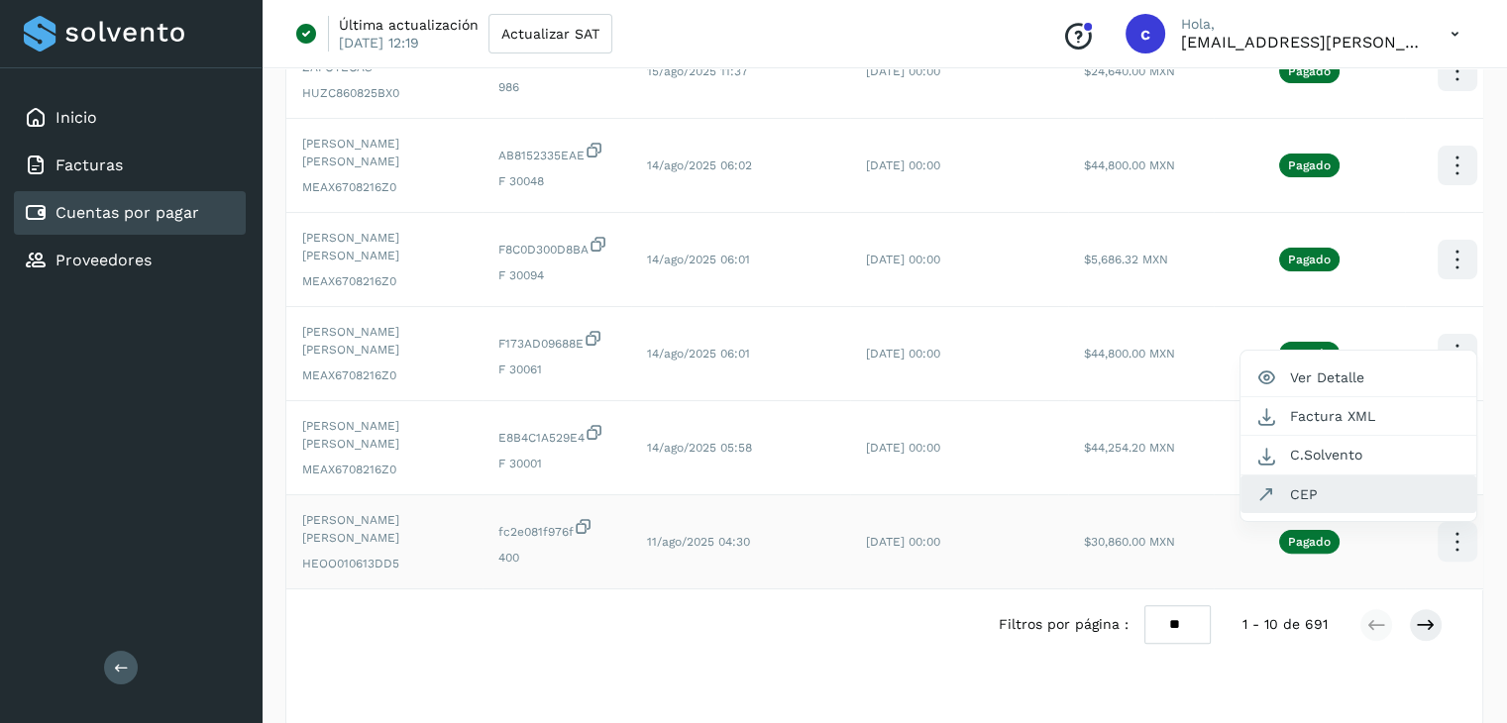
click at [1355, 476] on button "CEP" at bounding box center [1358, 495] width 236 height 38
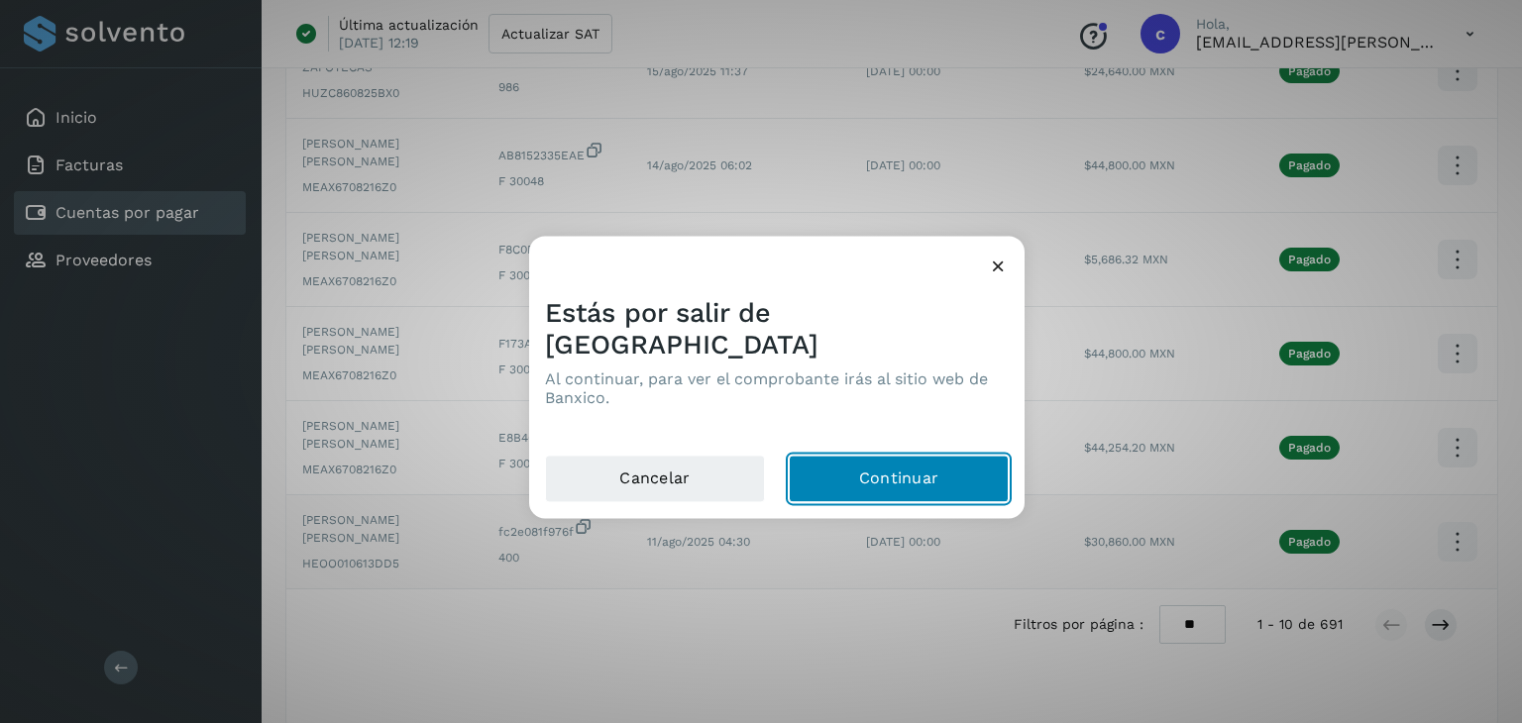
click at [876, 465] on button "Continuar" at bounding box center [899, 480] width 220 height 48
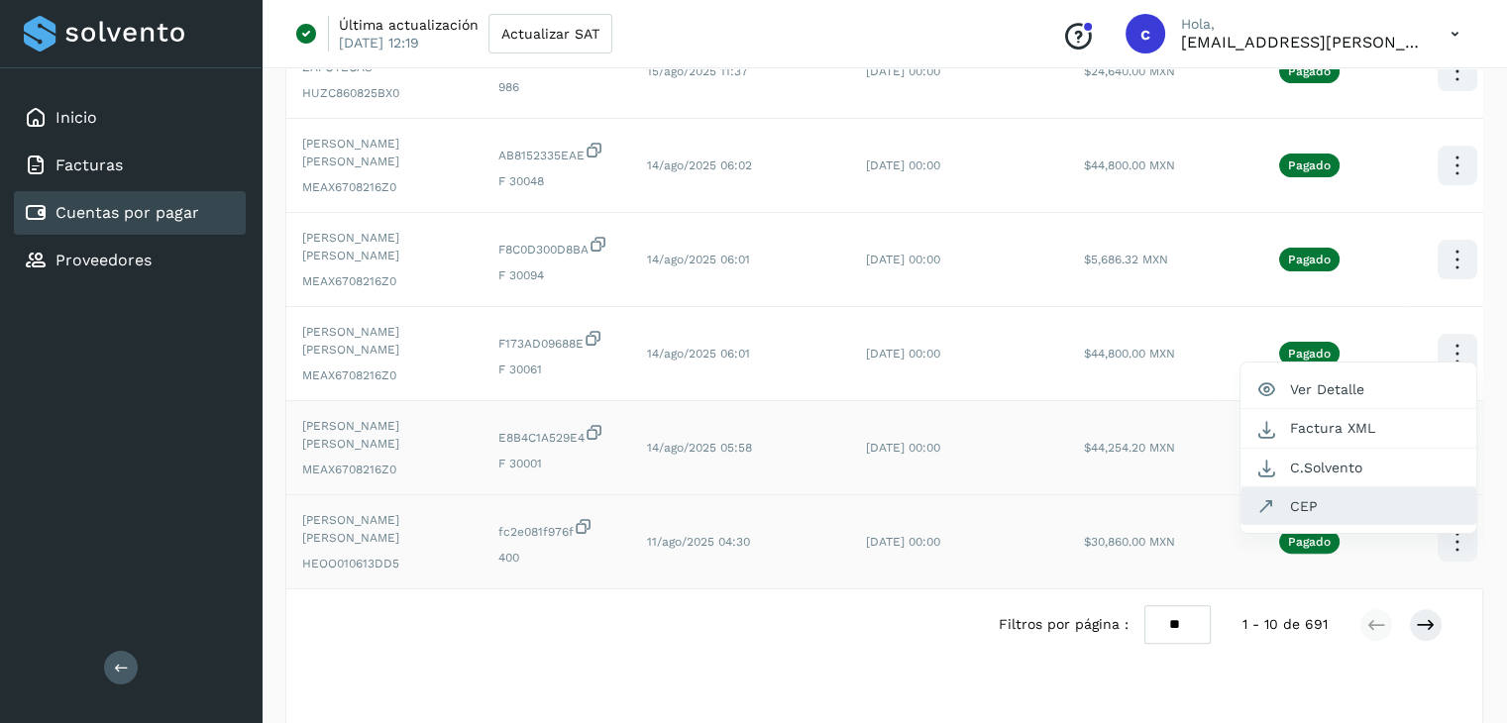
click at [1314, 487] on button "CEP" at bounding box center [1358, 506] width 236 height 38
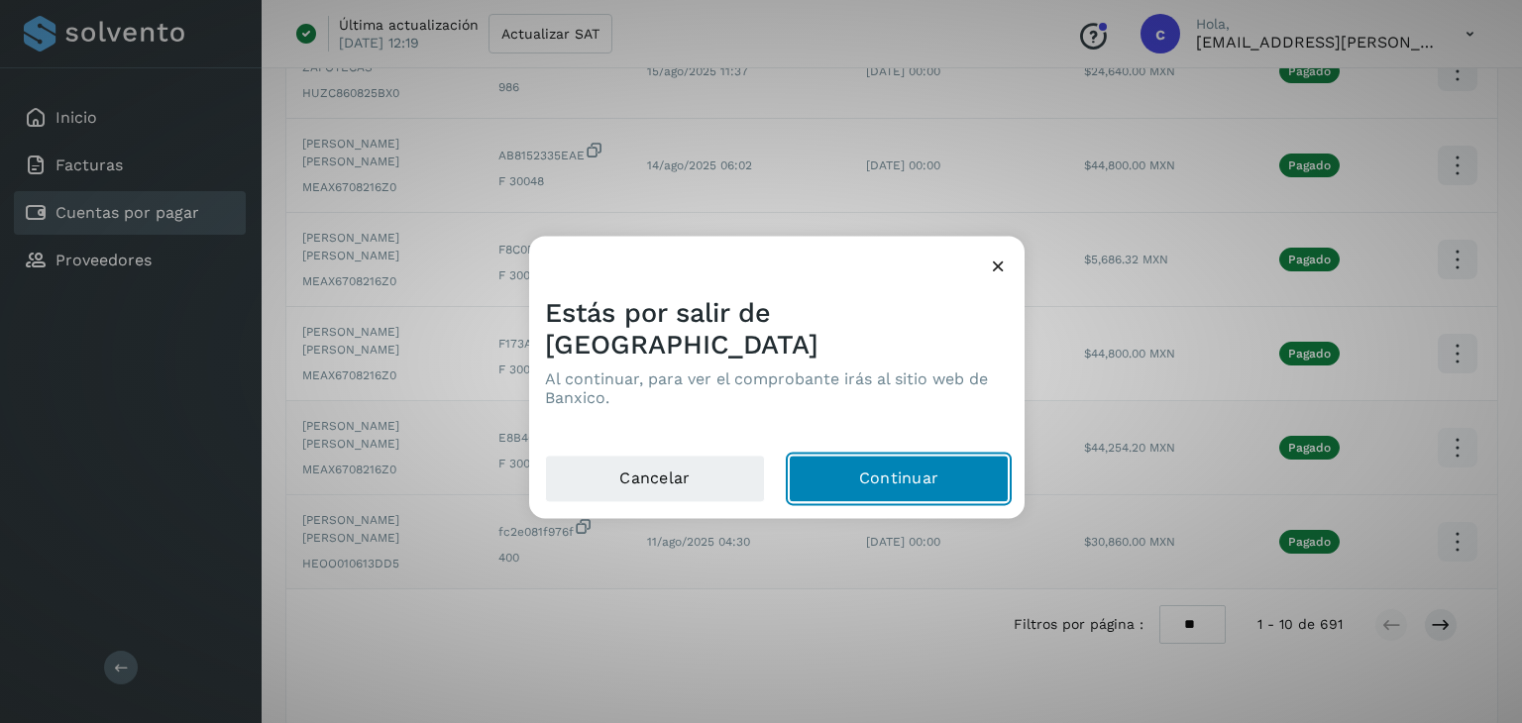
click at [941, 464] on button "Continuar" at bounding box center [899, 480] width 220 height 48
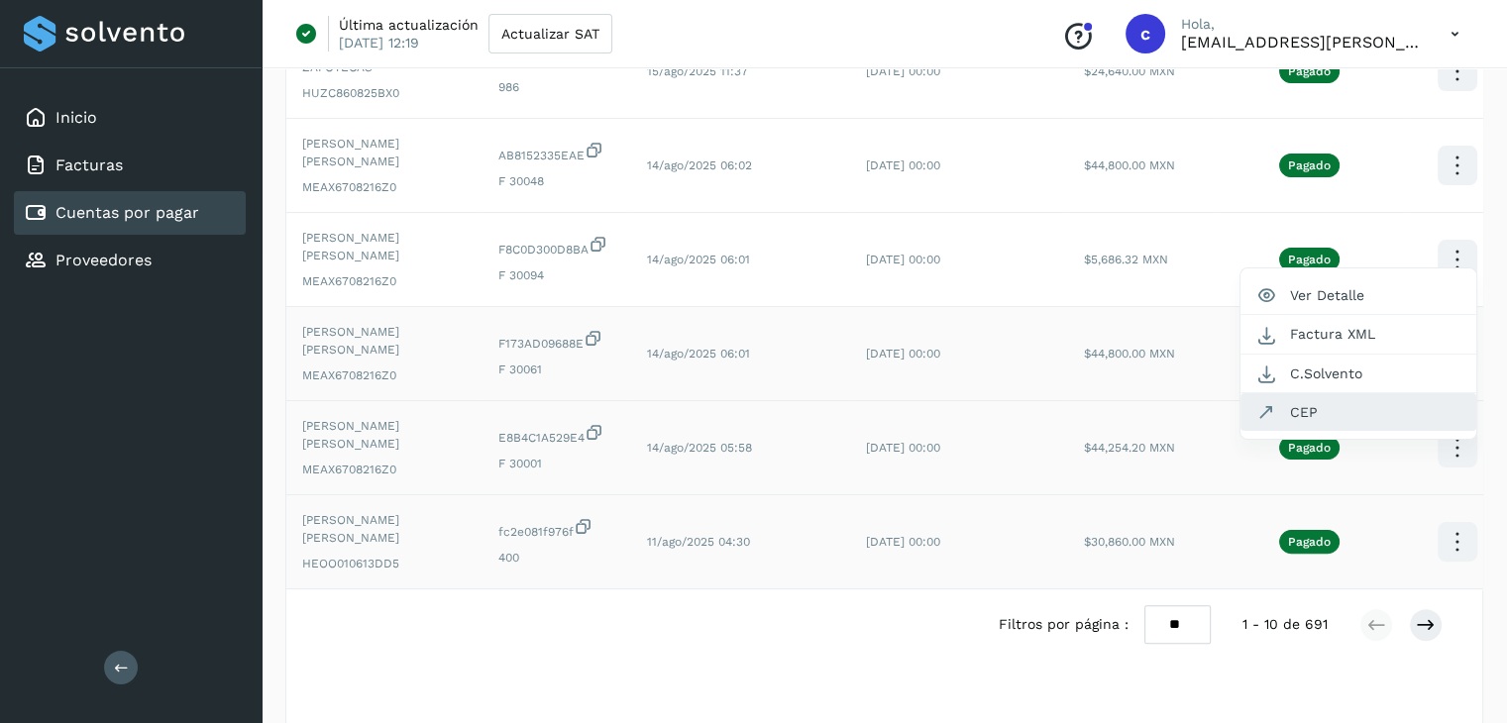
click at [1313, 393] on button "CEP" at bounding box center [1358, 412] width 236 height 38
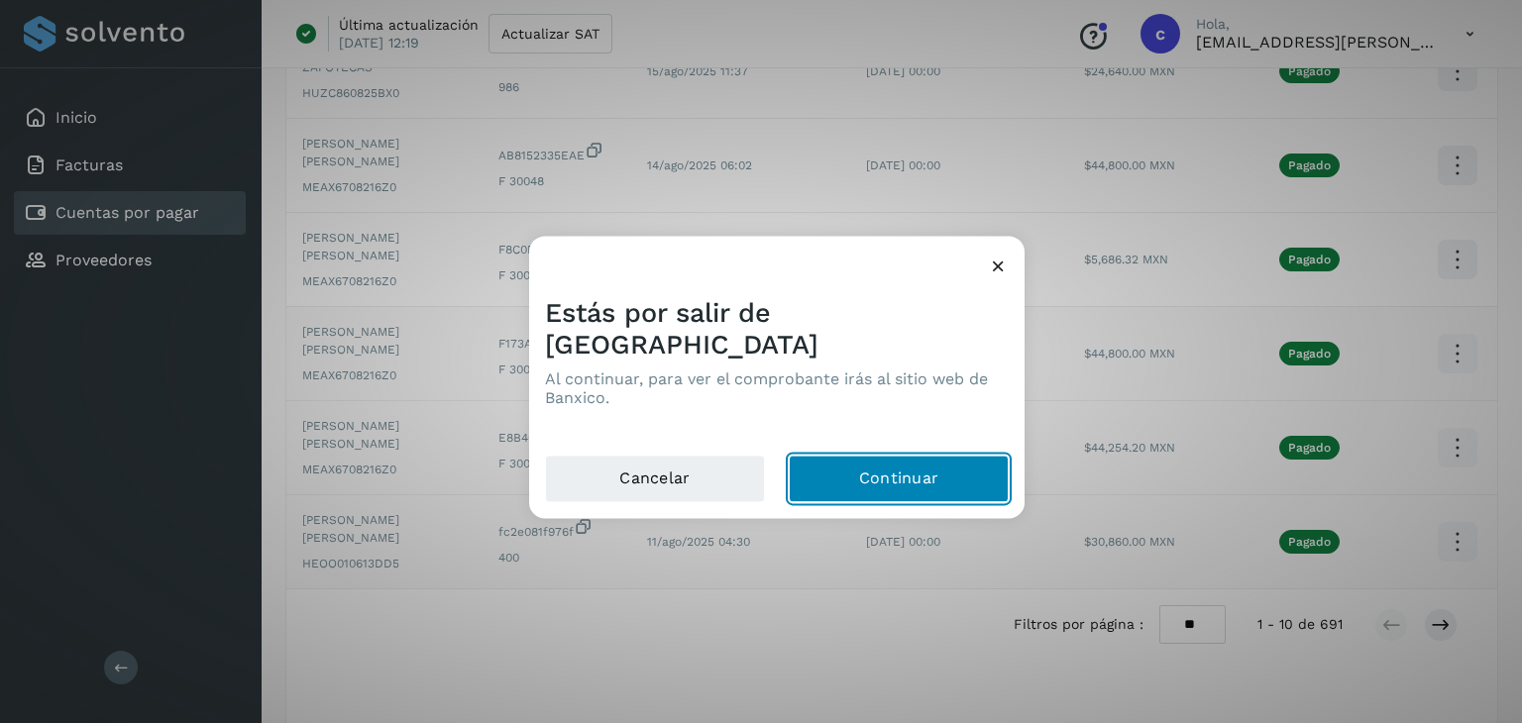
click at [919, 468] on button "Continuar" at bounding box center [899, 480] width 220 height 48
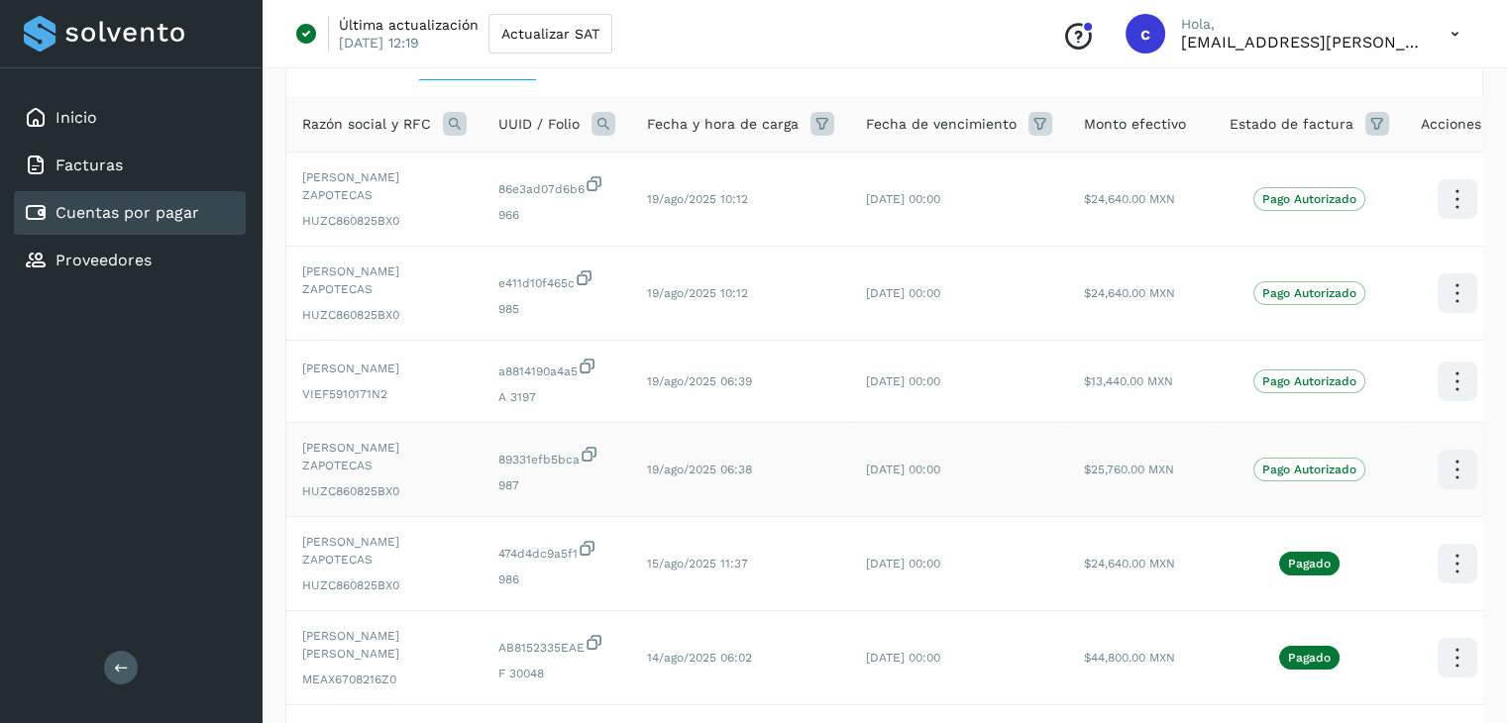
scroll to position [120, 0]
click at [1444, 226] on icon at bounding box center [1457, 202] width 47 height 47
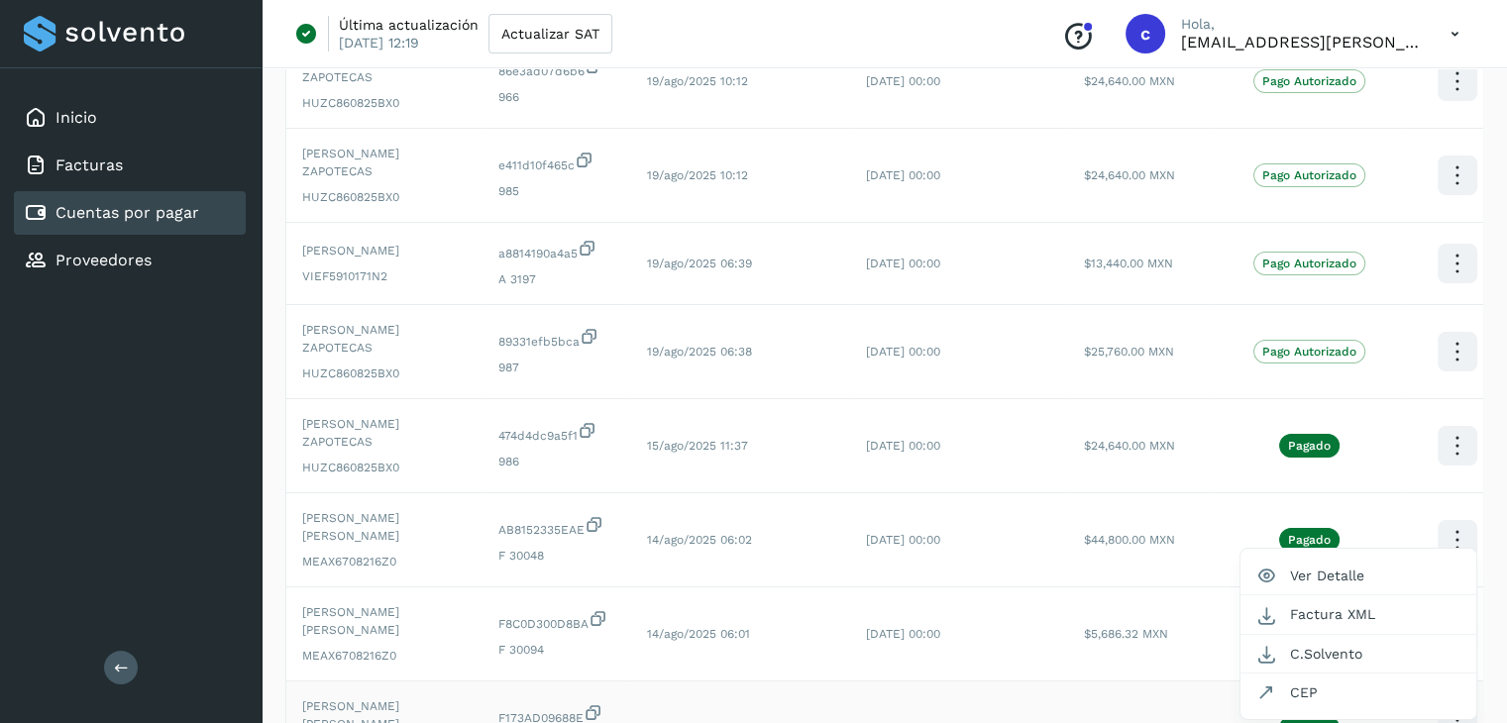
scroll to position [271, 0]
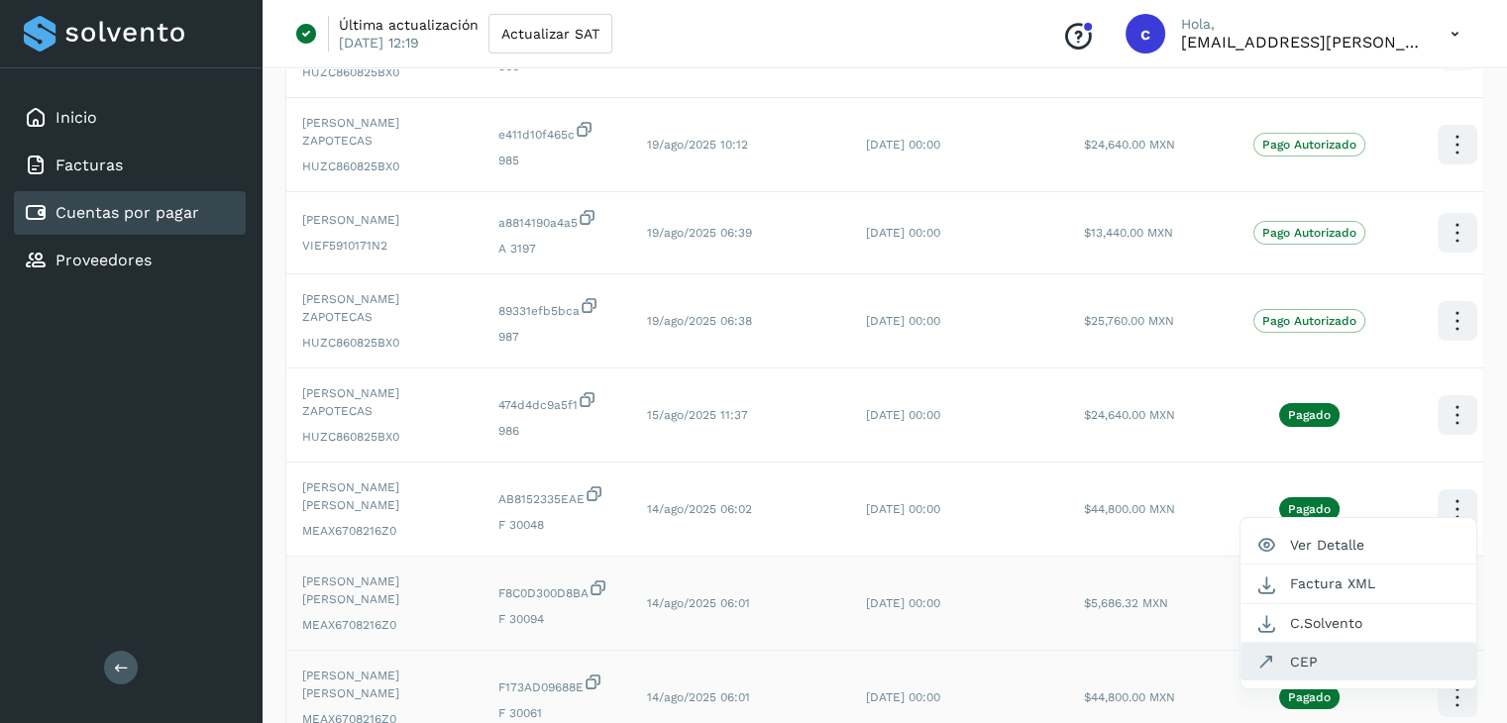
click at [1325, 643] on button "CEP" at bounding box center [1358, 662] width 236 height 38
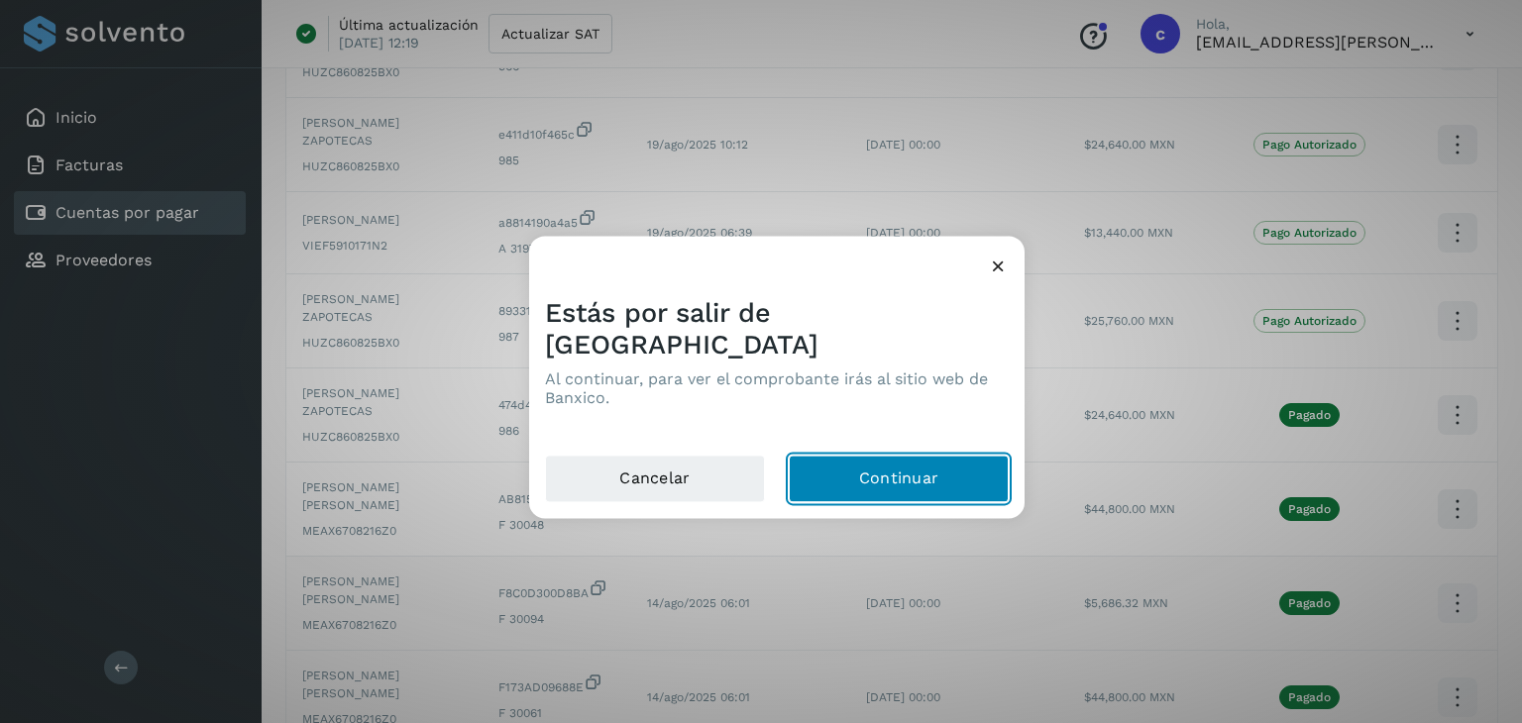
click at [825, 469] on button "Continuar" at bounding box center [899, 480] width 220 height 48
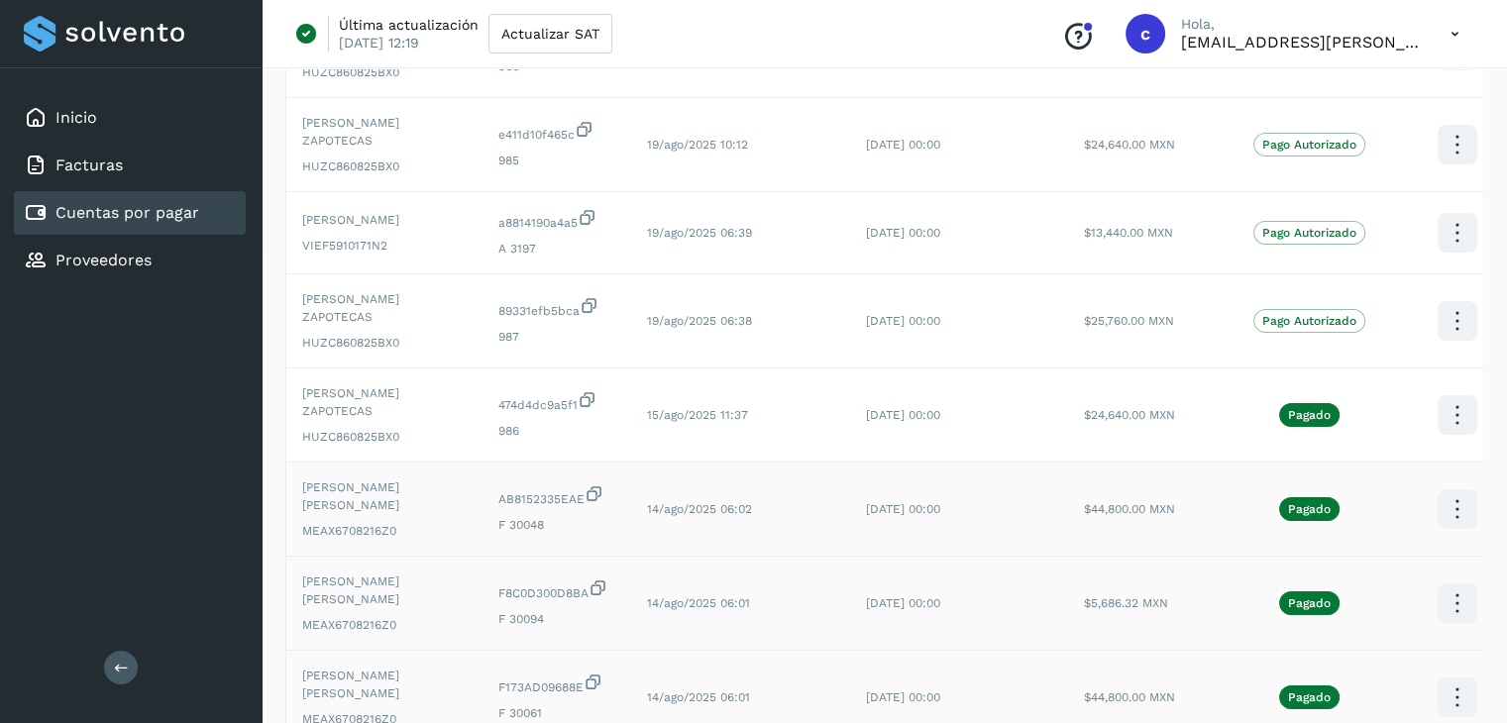
click at [1437, 74] on icon at bounding box center [1457, 51] width 47 height 47
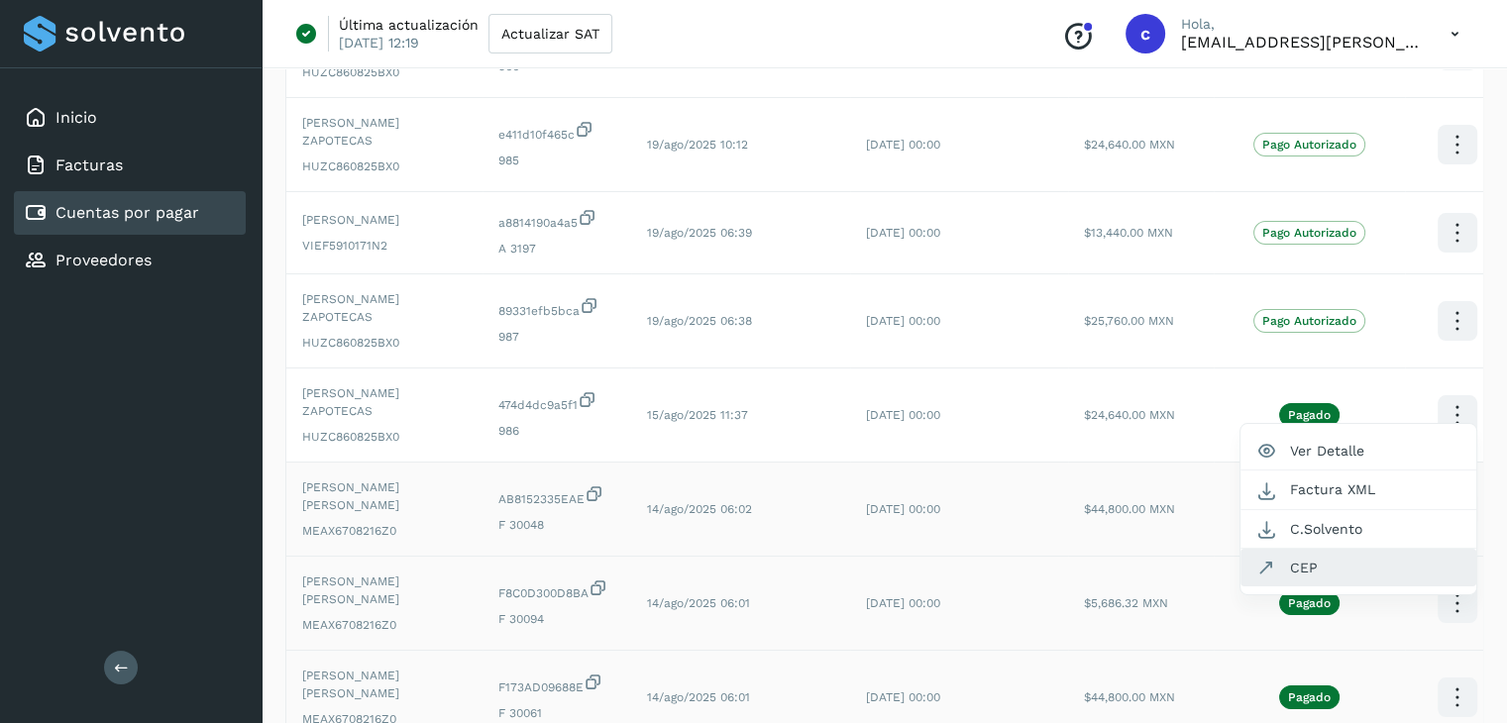
click at [1343, 549] on button "CEP" at bounding box center [1358, 568] width 236 height 38
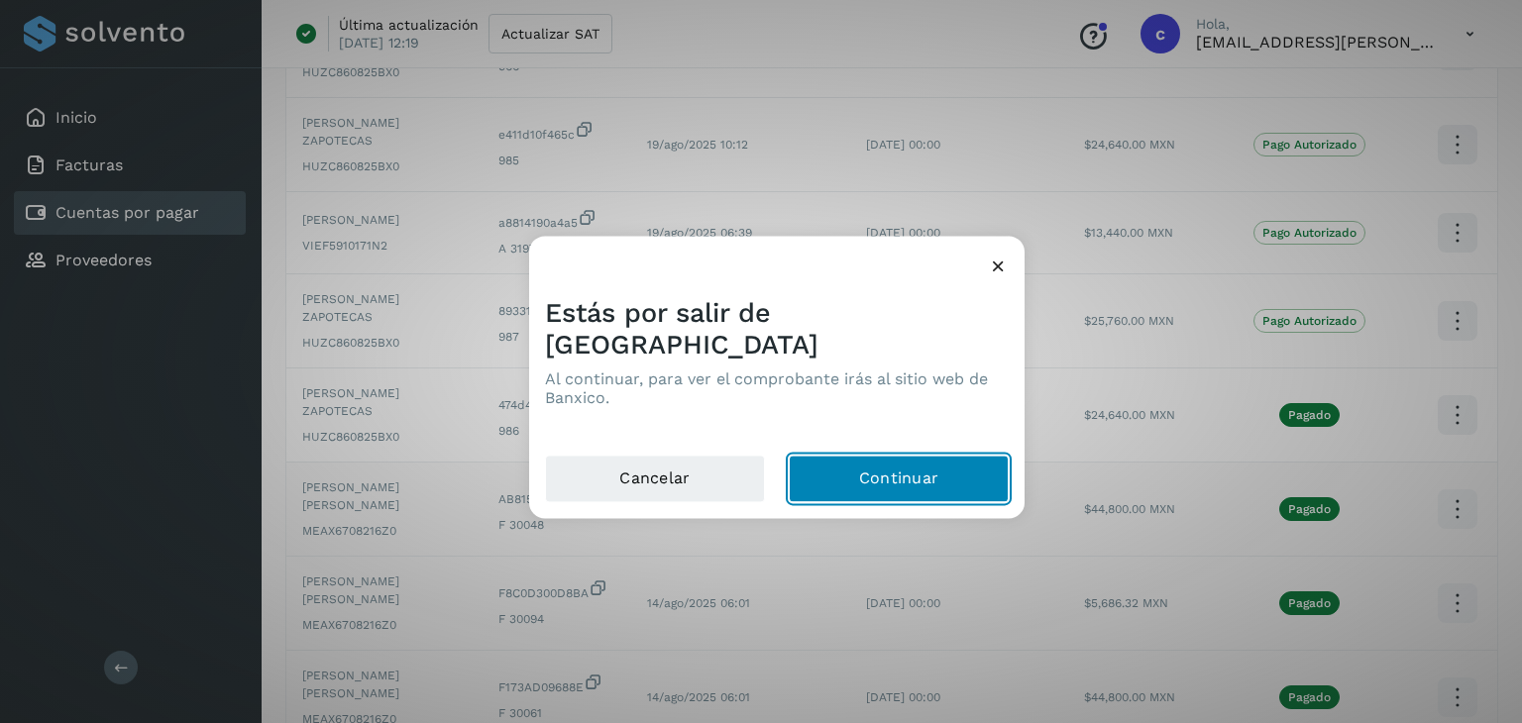
click at [929, 462] on button "Continuar" at bounding box center [899, 480] width 220 height 48
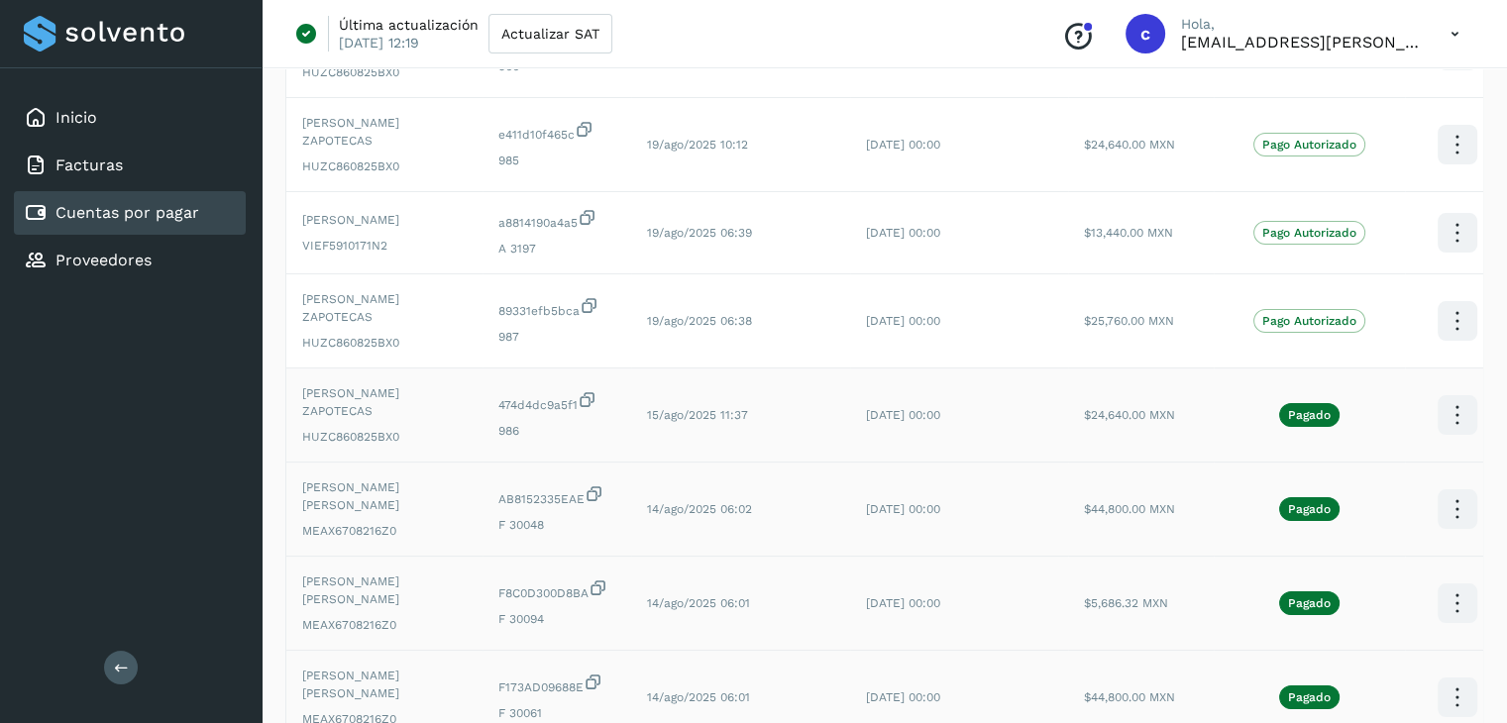
click at [1442, 74] on icon at bounding box center [1457, 51] width 47 height 47
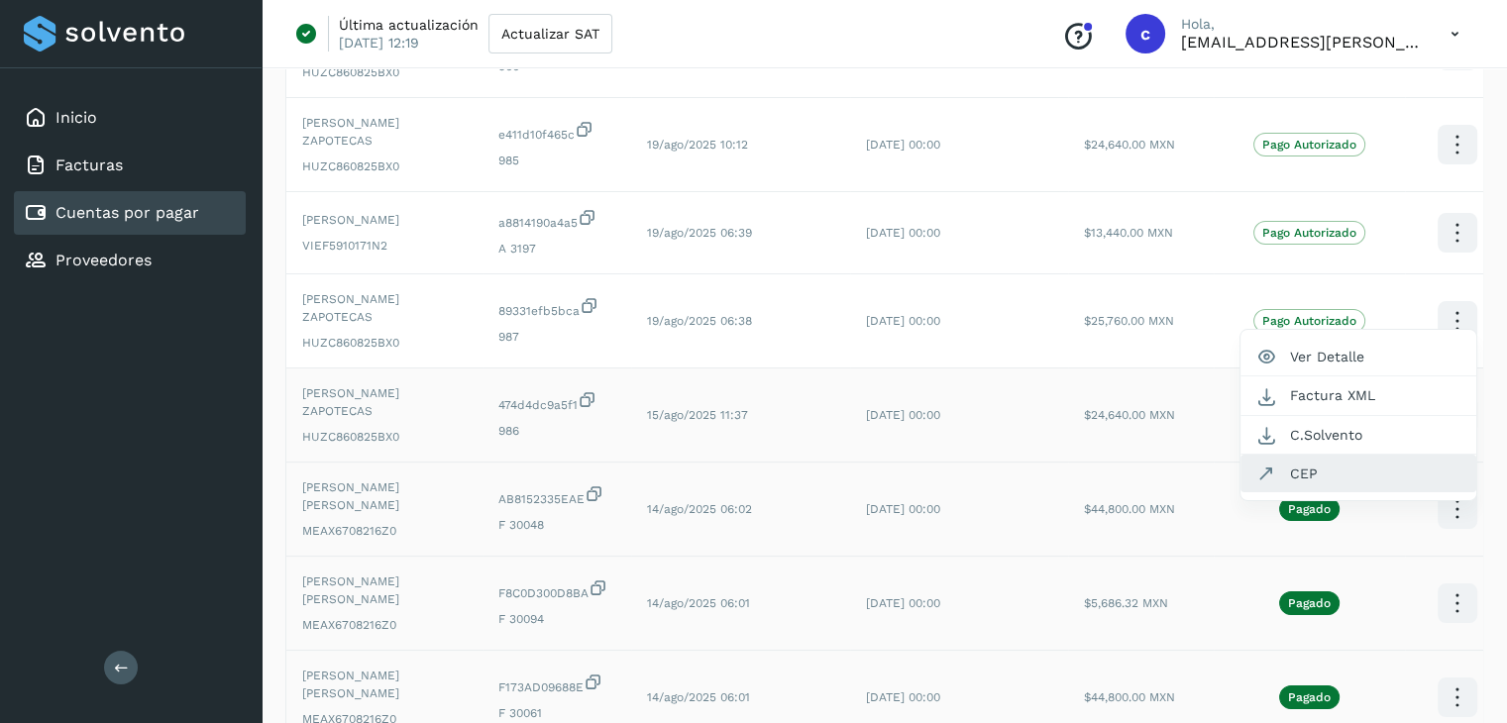
click at [1322, 455] on button "CEP" at bounding box center [1358, 474] width 236 height 38
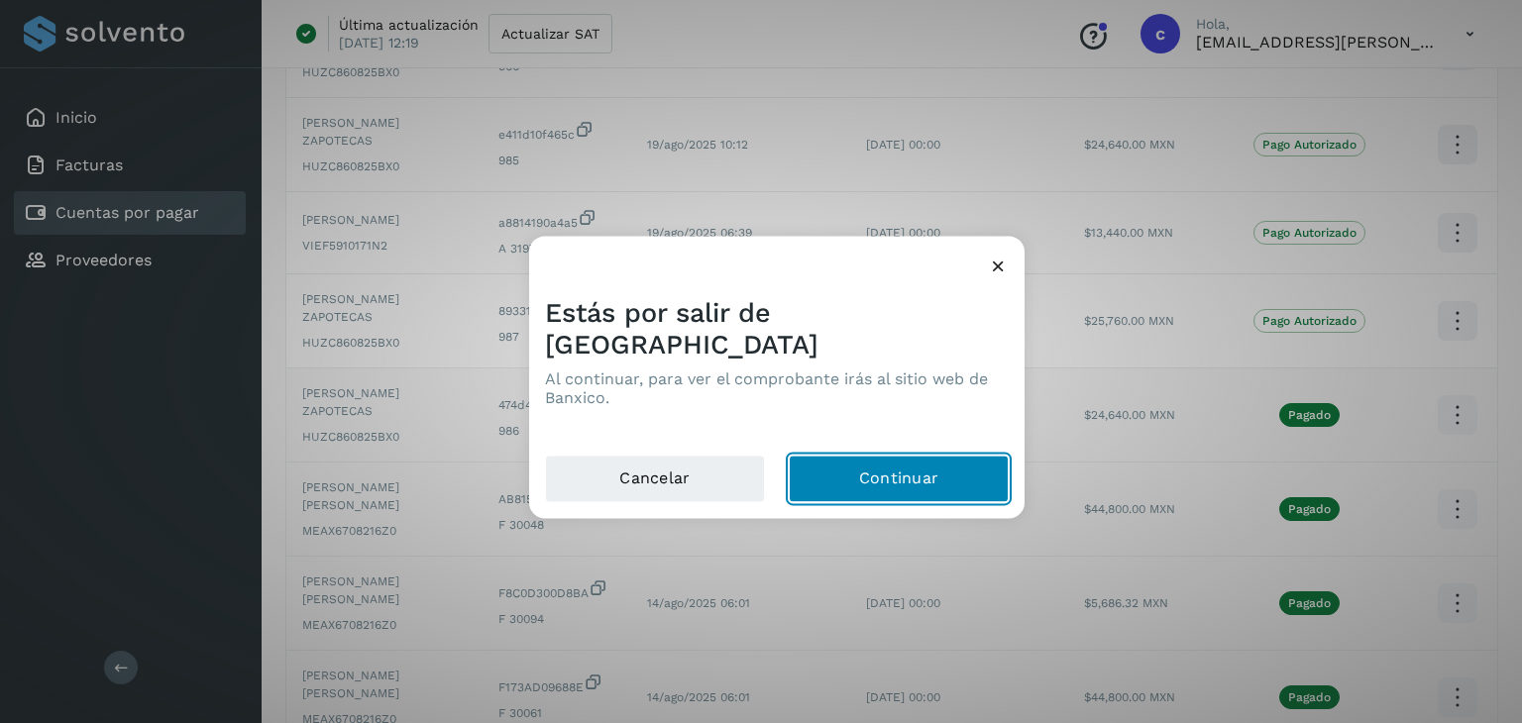
click at [887, 460] on button "Continuar" at bounding box center [899, 480] width 220 height 48
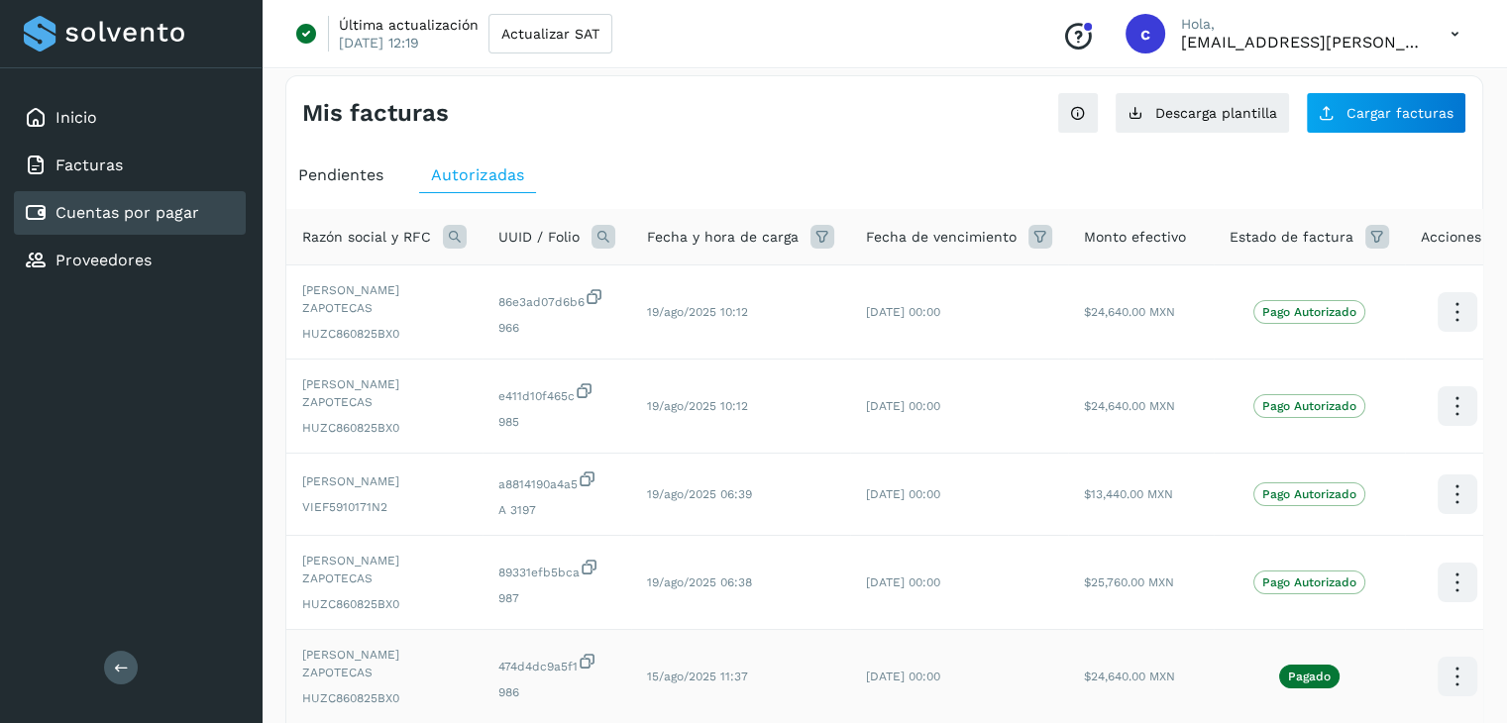
scroll to position [0, 0]
